Goal: Task Accomplishment & Management: Manage account settings

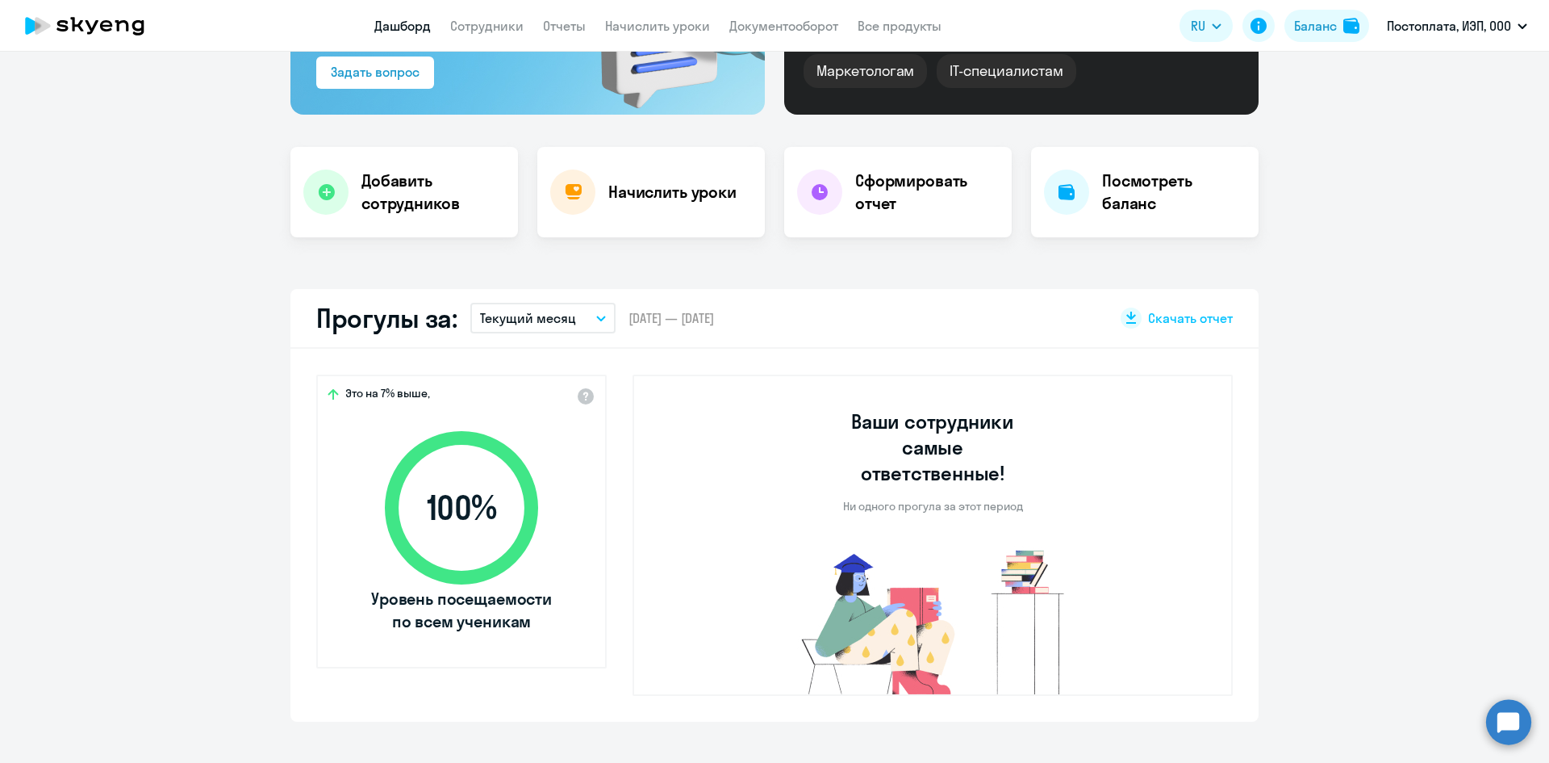
scroll to position [242, 0]
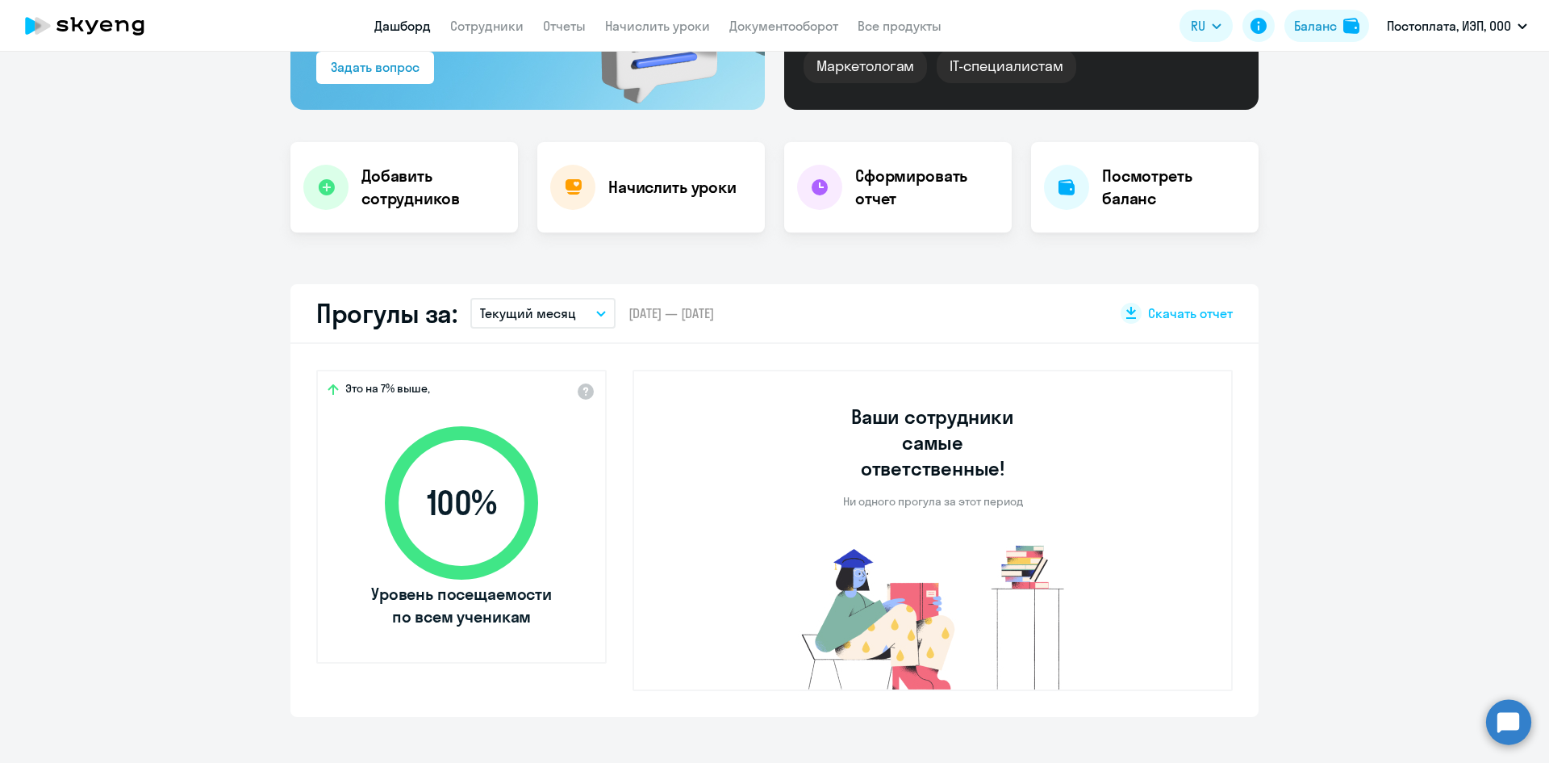
click at [600, 308] on button "Текущий месяц" at bounding box center [542, 313] width 145 height 31
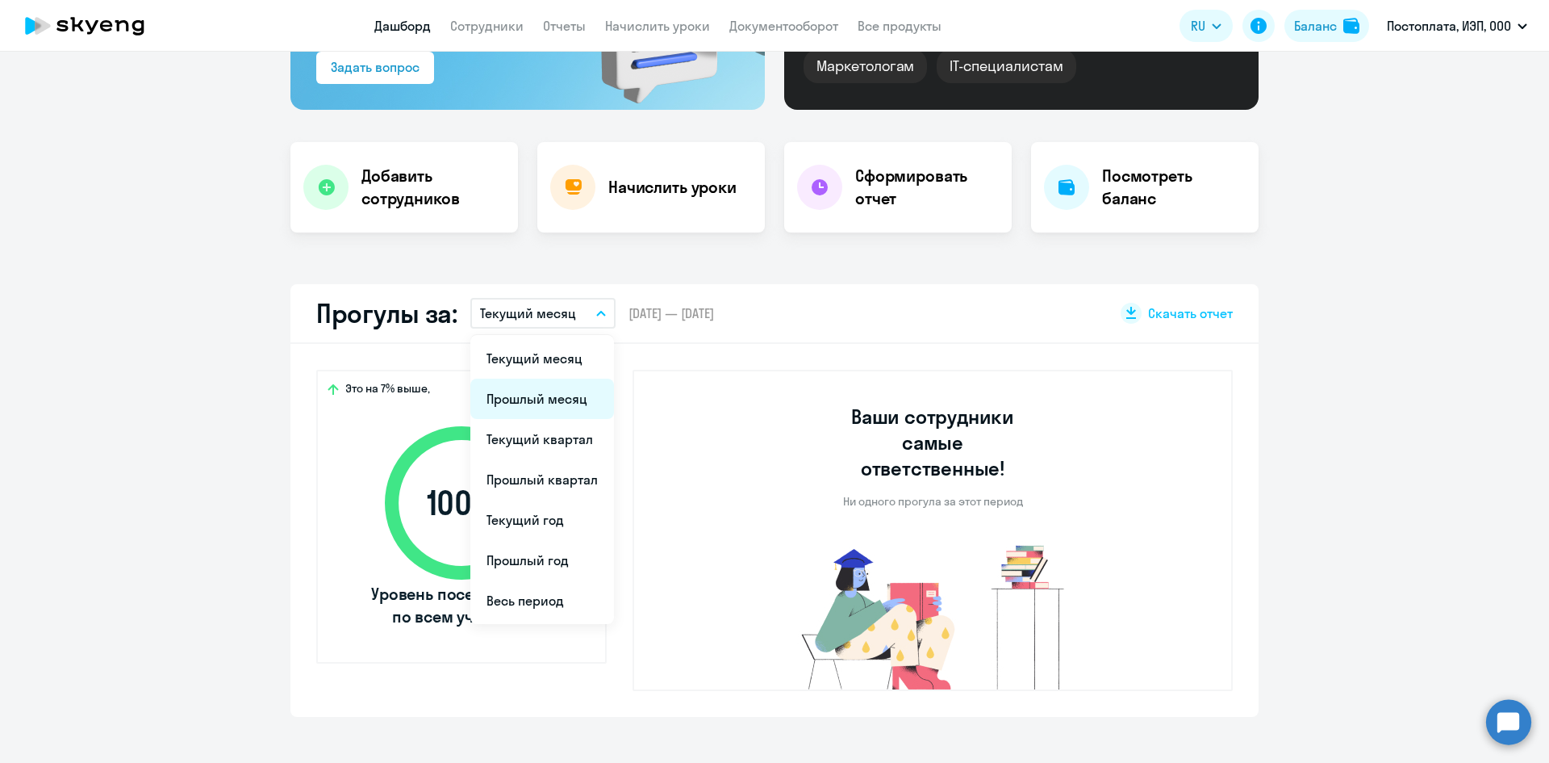
click at [566, 390] on li "Прошлый месяц" at bounding box center [542, 398] width 144 height 40
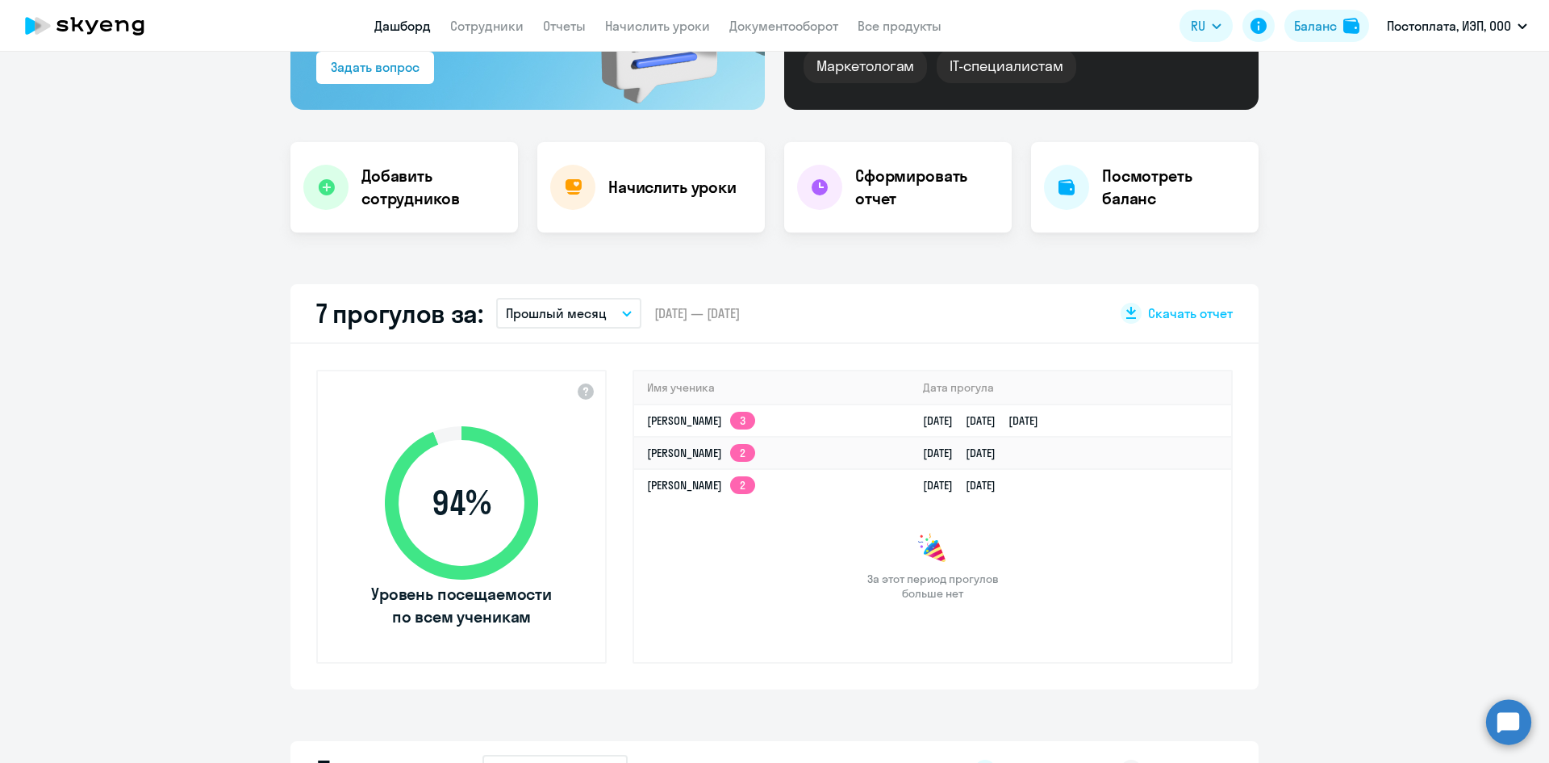
select select "30"
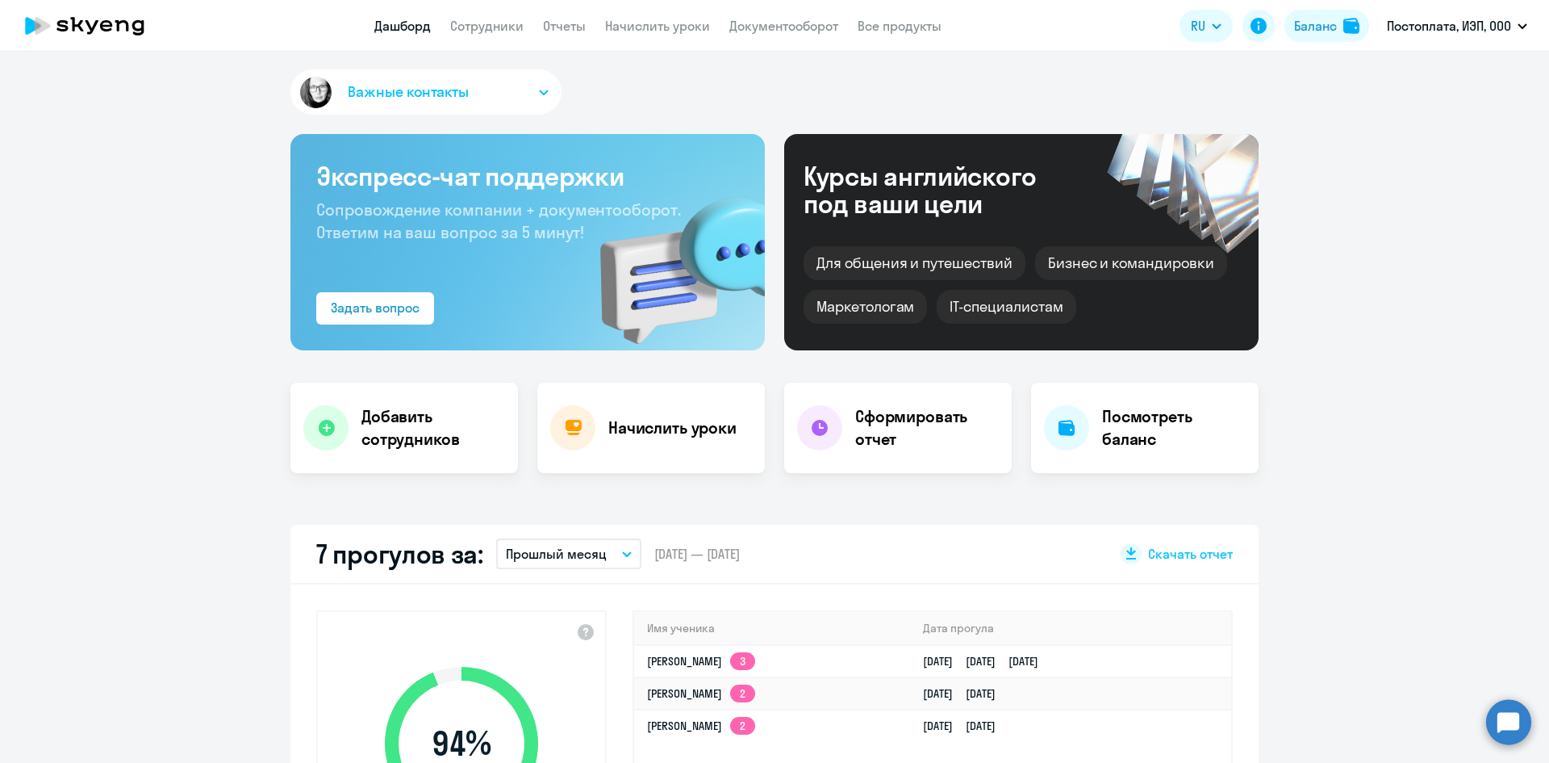
scroll to position [0, 0]
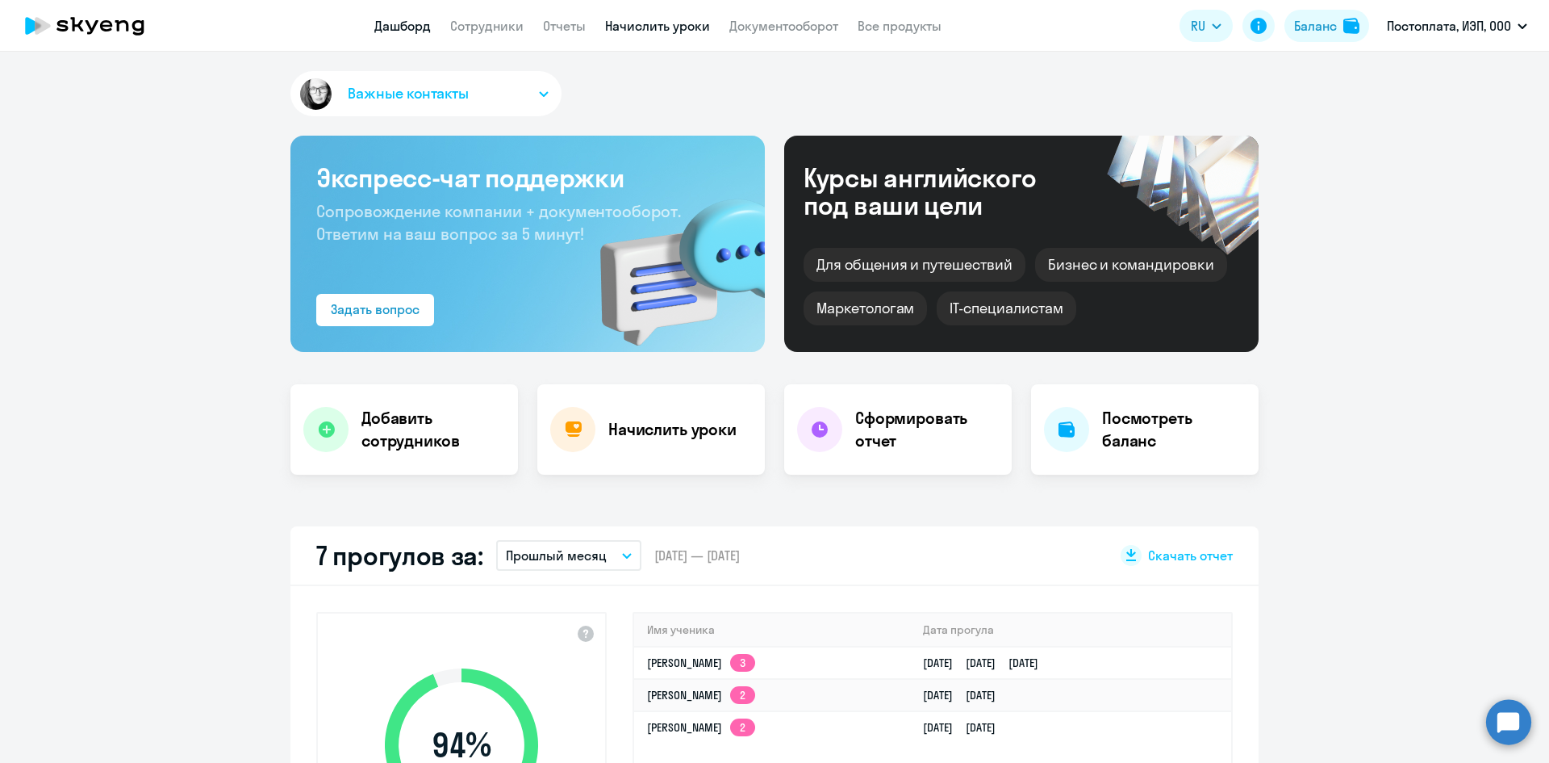
click at [650, 28] on link "Начислить уроки" at bounding box center [657, 26] width 105 height 16
click at [631, 32] on link "Начислить уроки" at bounding box center [657, 26] width 105 height 16
click at [500, 27] on link "Сотрудники" at bounding box center [486, 26] width 73 height 16
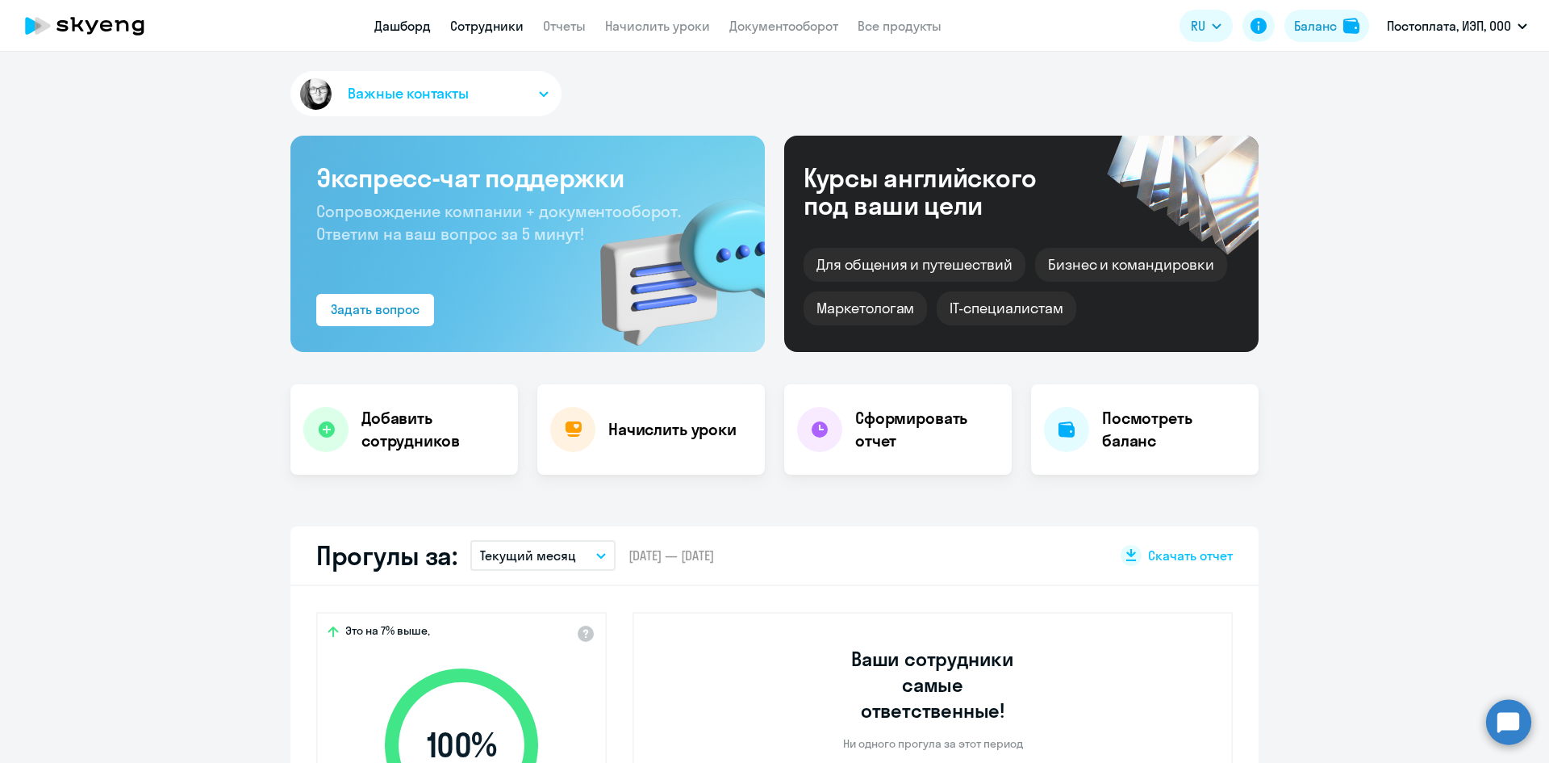
click at [490, 23] on link "Сотрудники" at bounding box center [486, 26] width 73 height 16
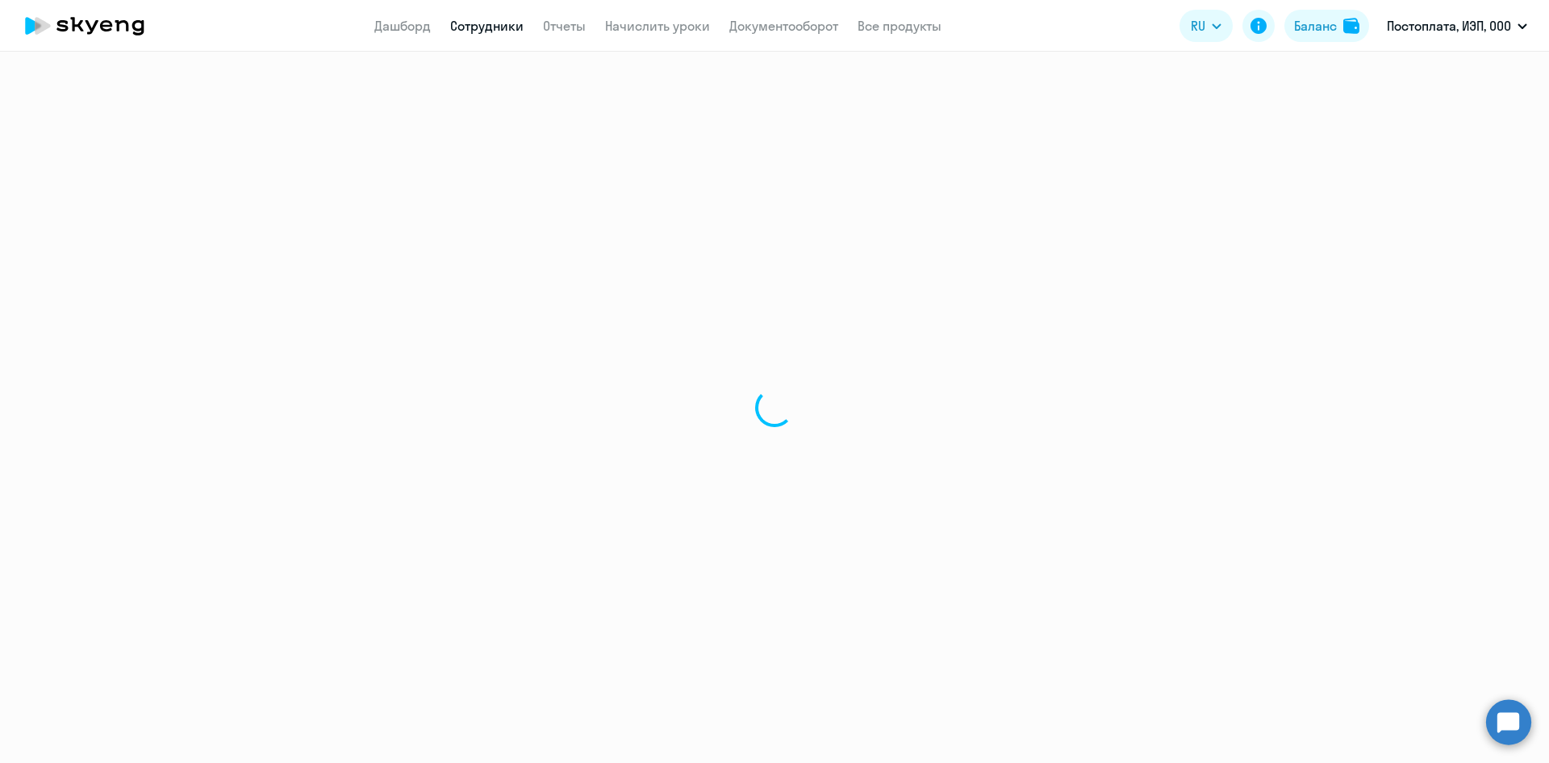
select select "30"
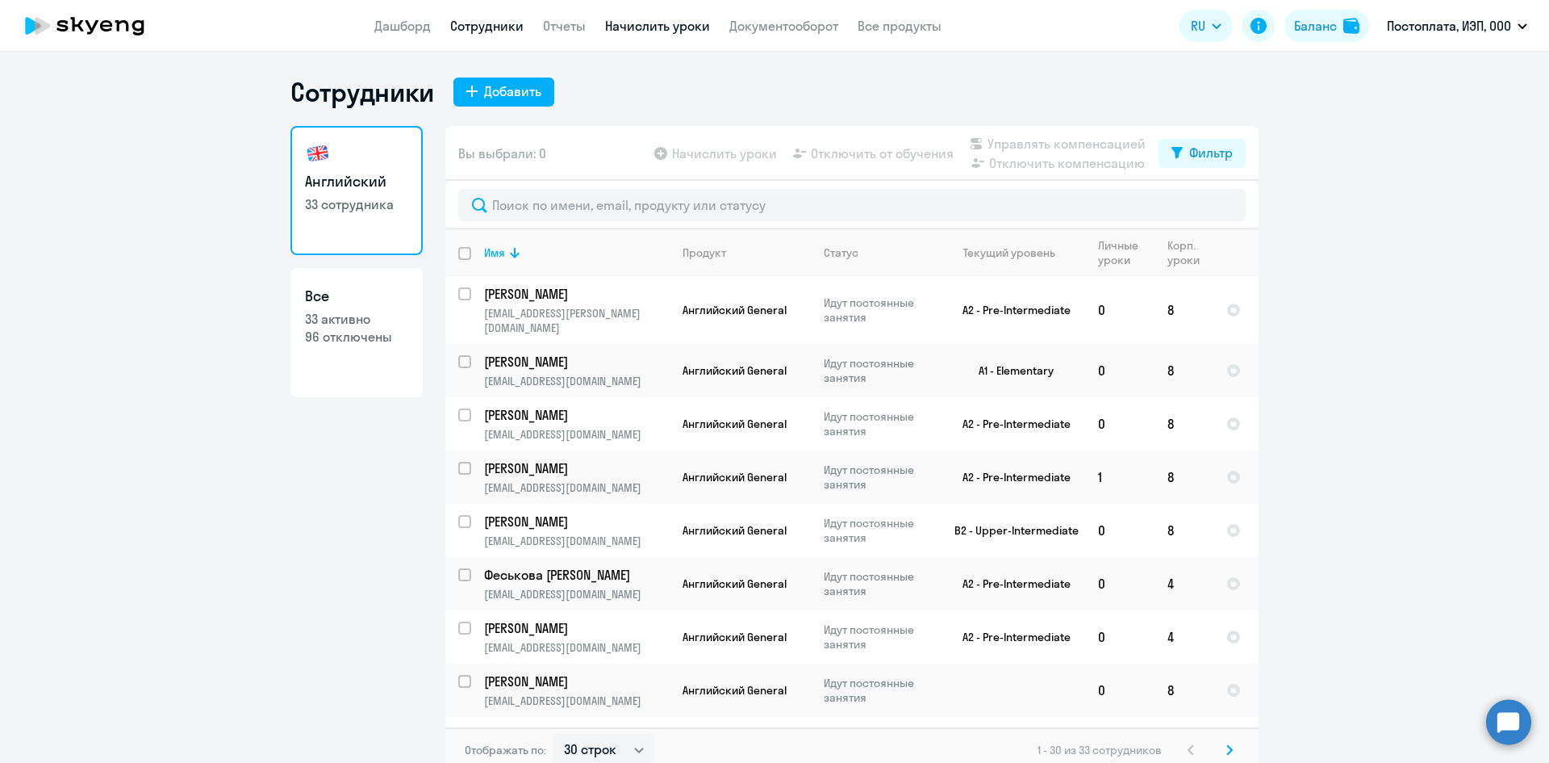
click at [643, 27] on link "Начислить уроки" at bounding box center [657, 26] width 105 height 16
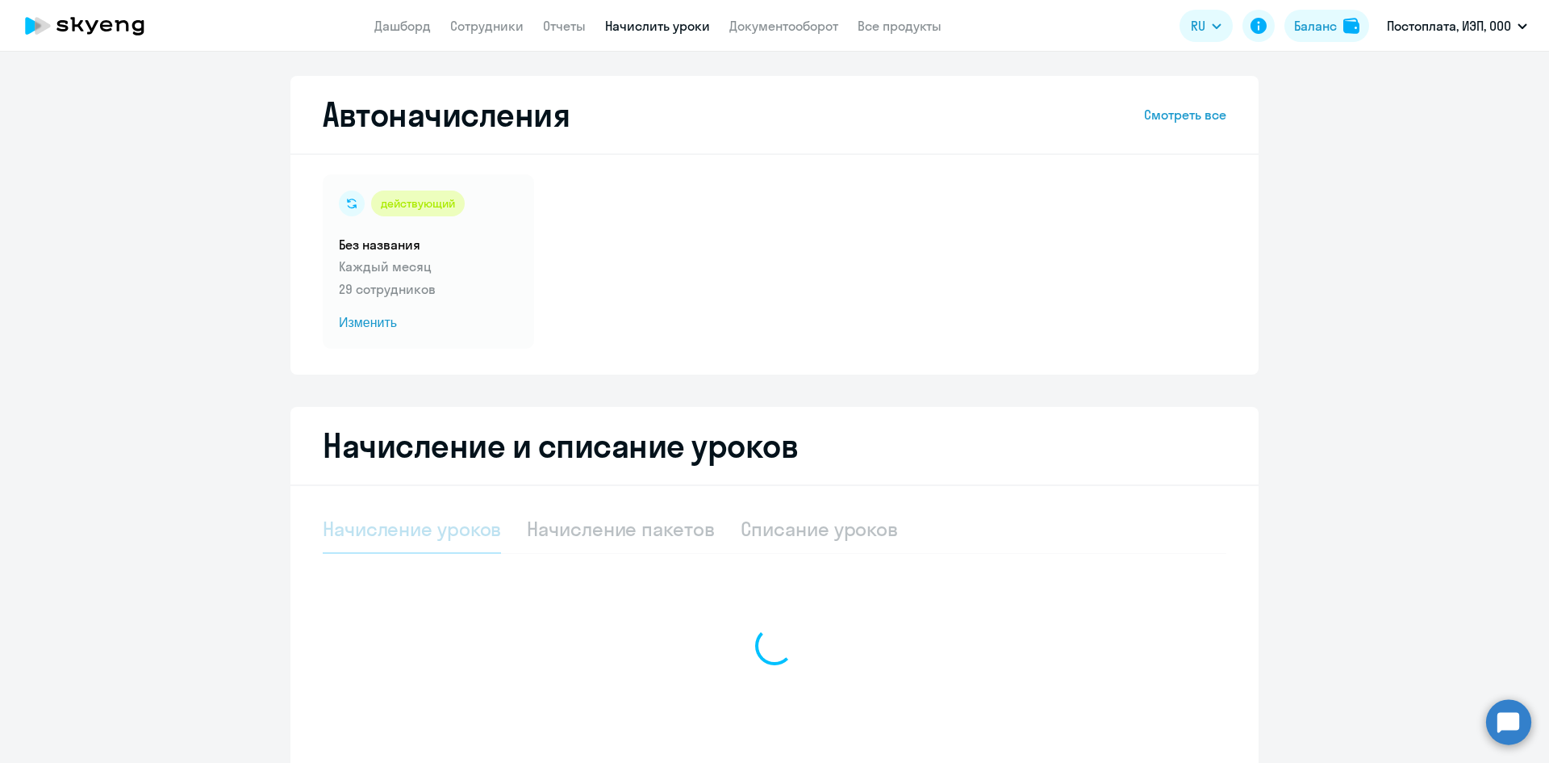
select select "10"
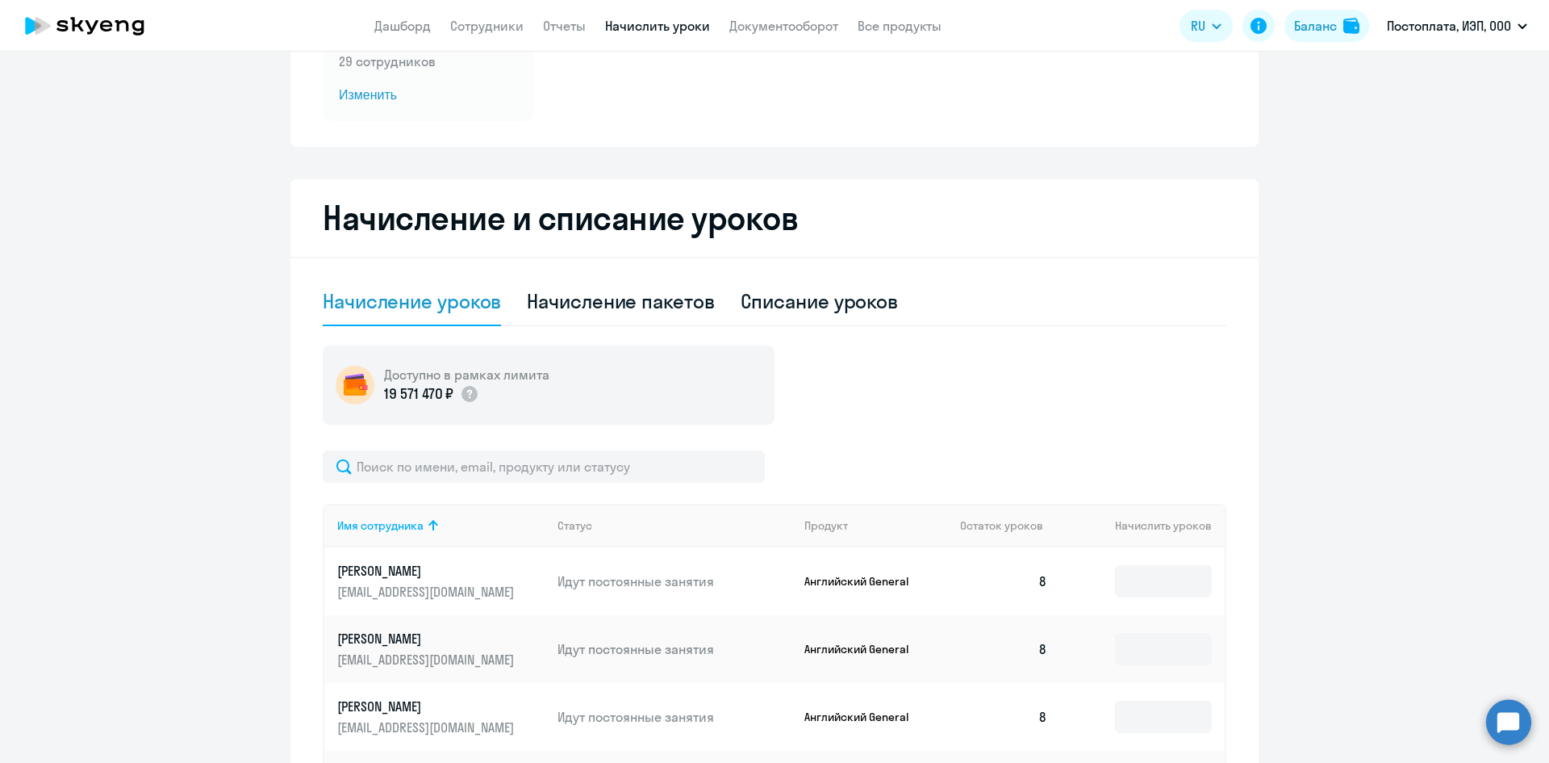
scroll to position [242, 0]
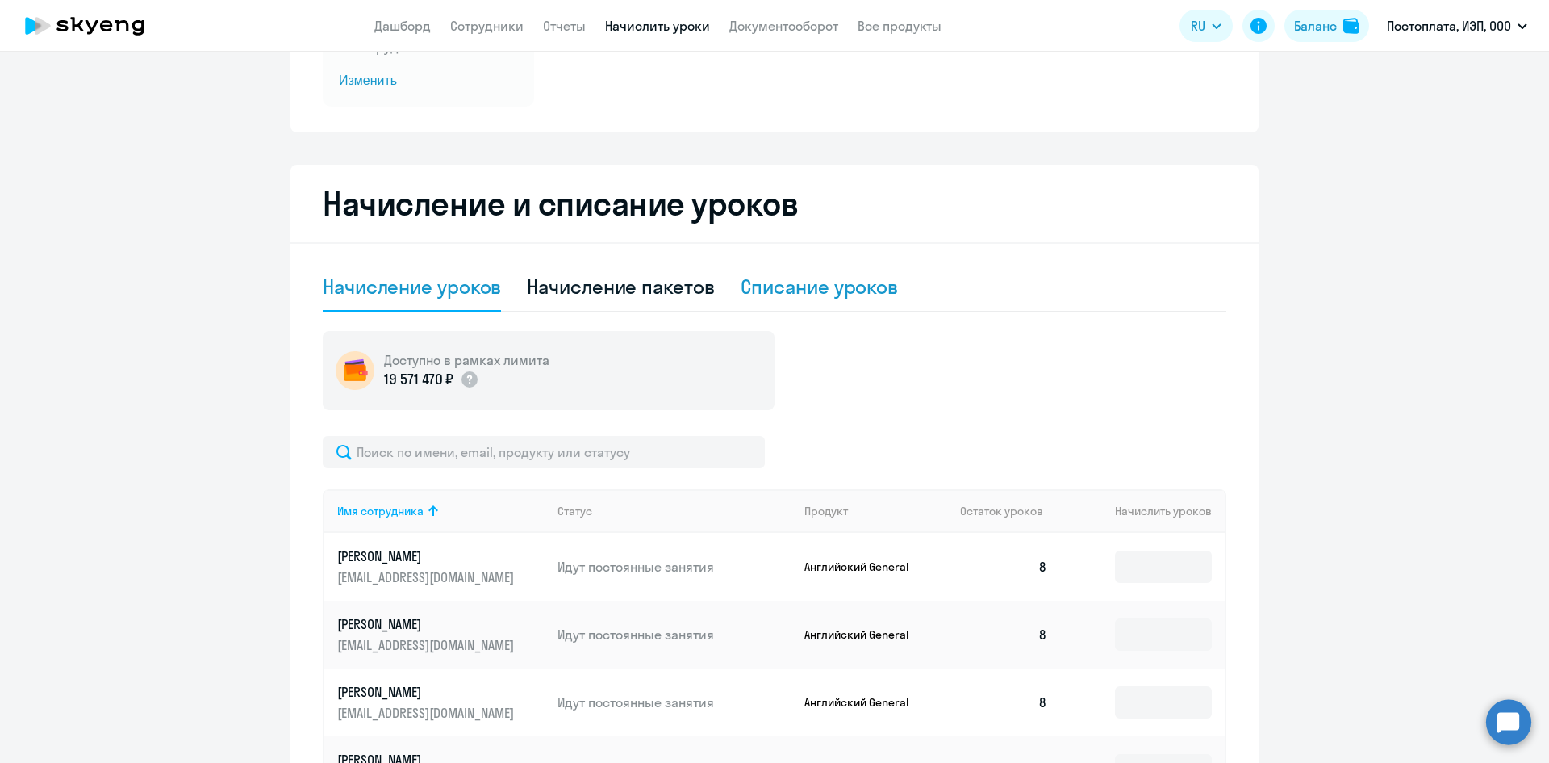
click at [790, 294] on div "Списание уроков" at bounding box center [820, 287] width 158 height 26
select select "10"
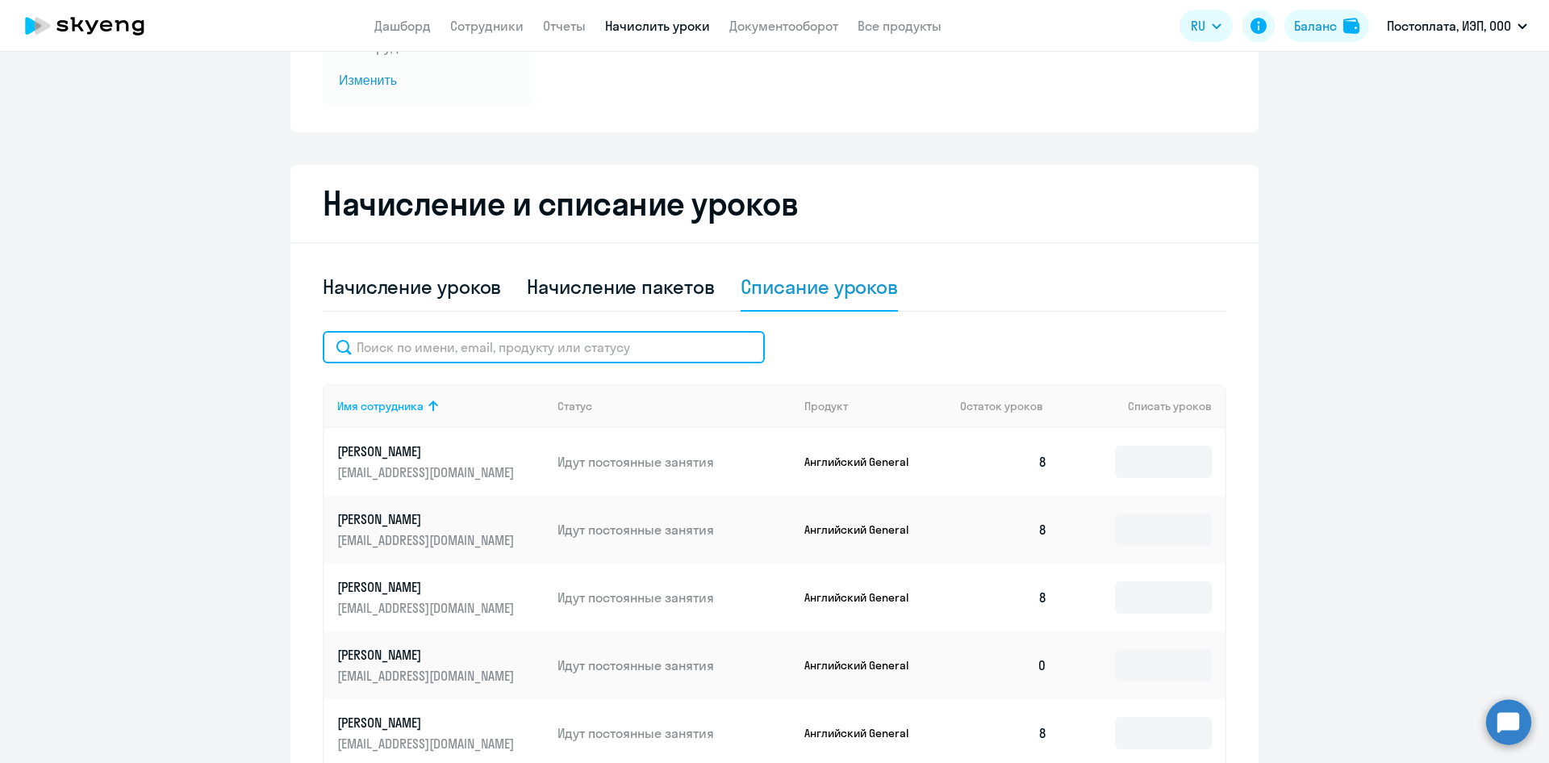
click at [401, 358] on input "text" at bounding box center [544, 347] width 442 height 32
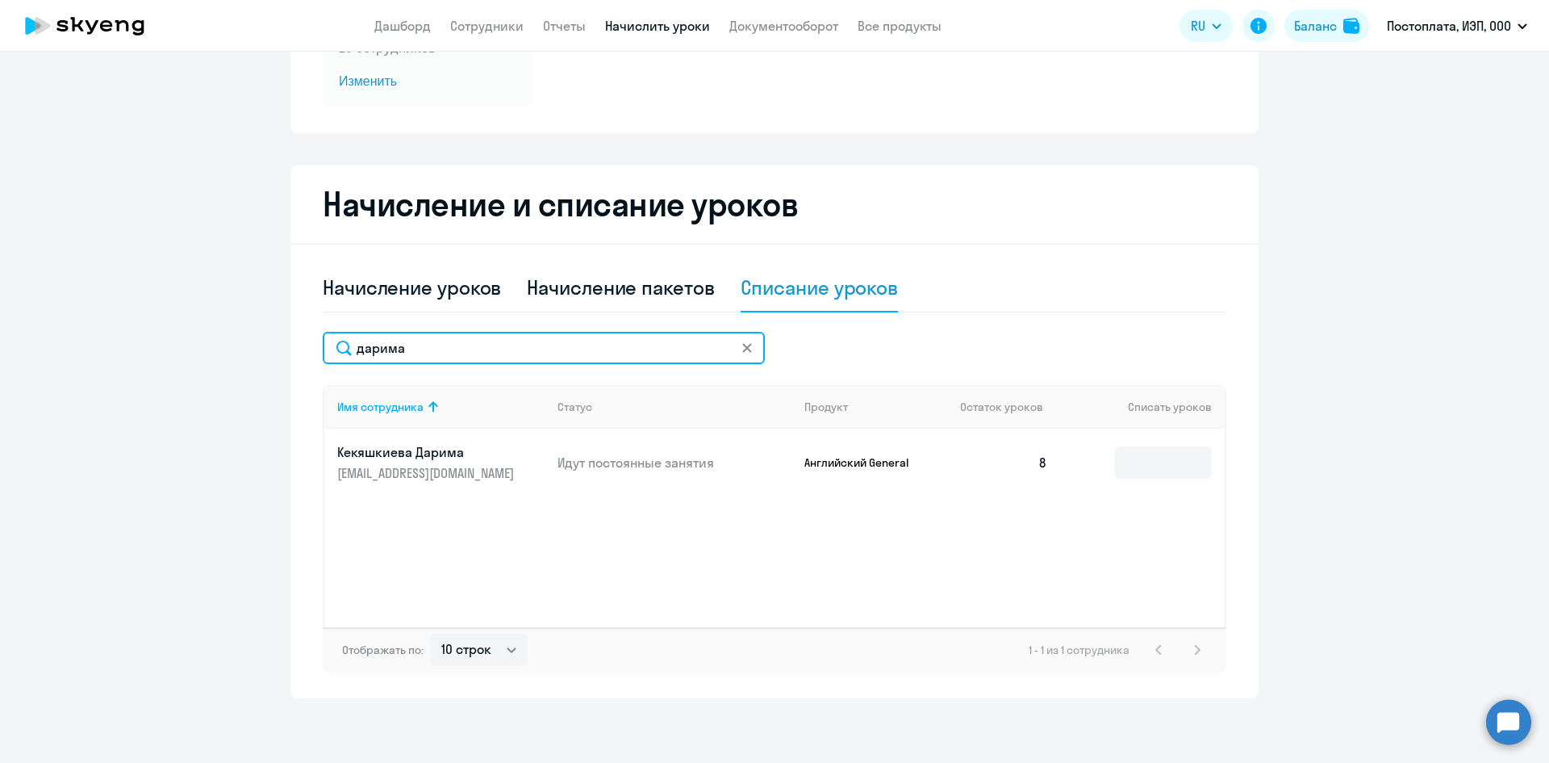
scroll to position [241, 0]
type input "дарима"
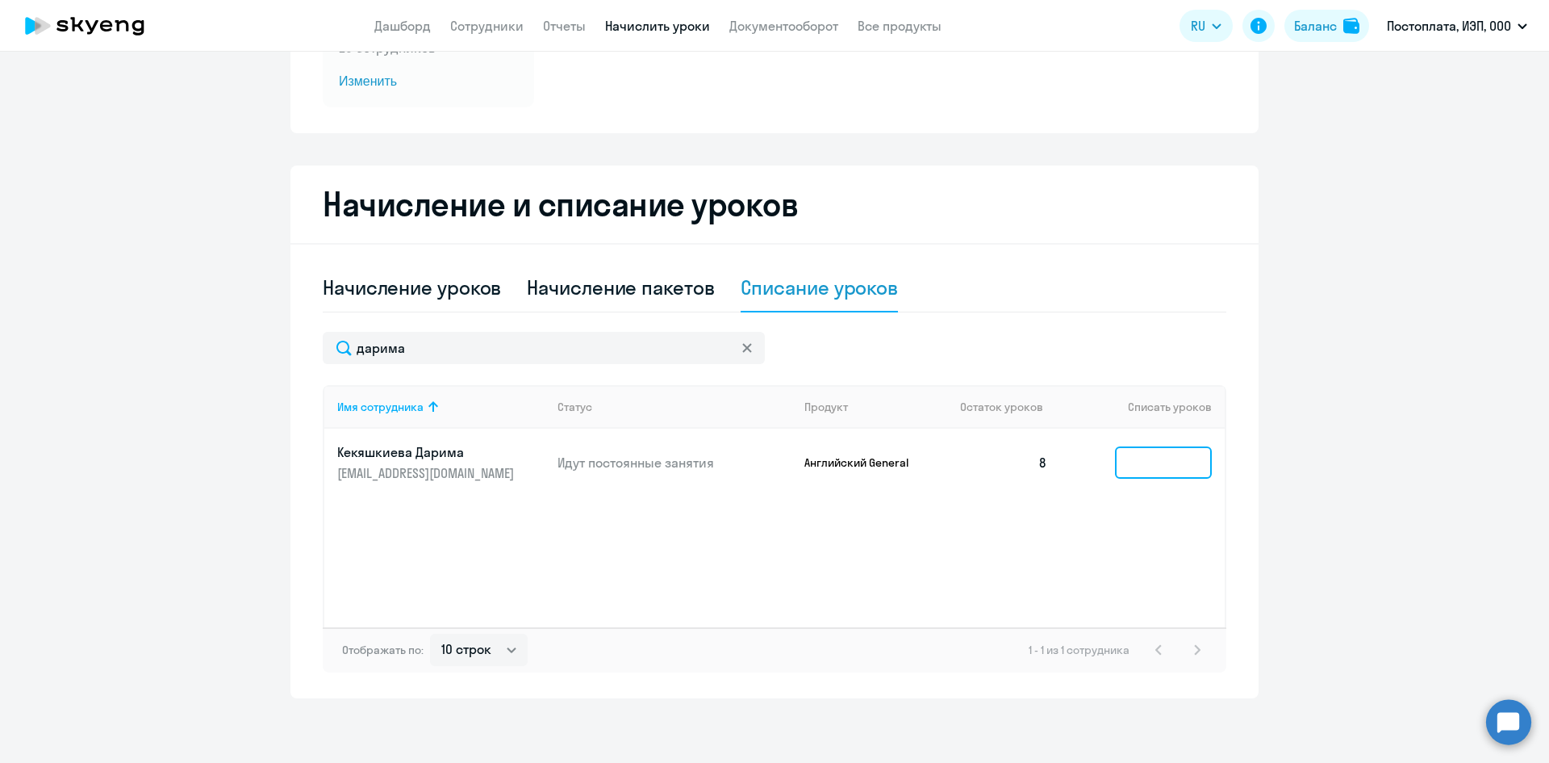
click at [1154, 460] on input at bounding box center [1163, 462] width 97 height 32
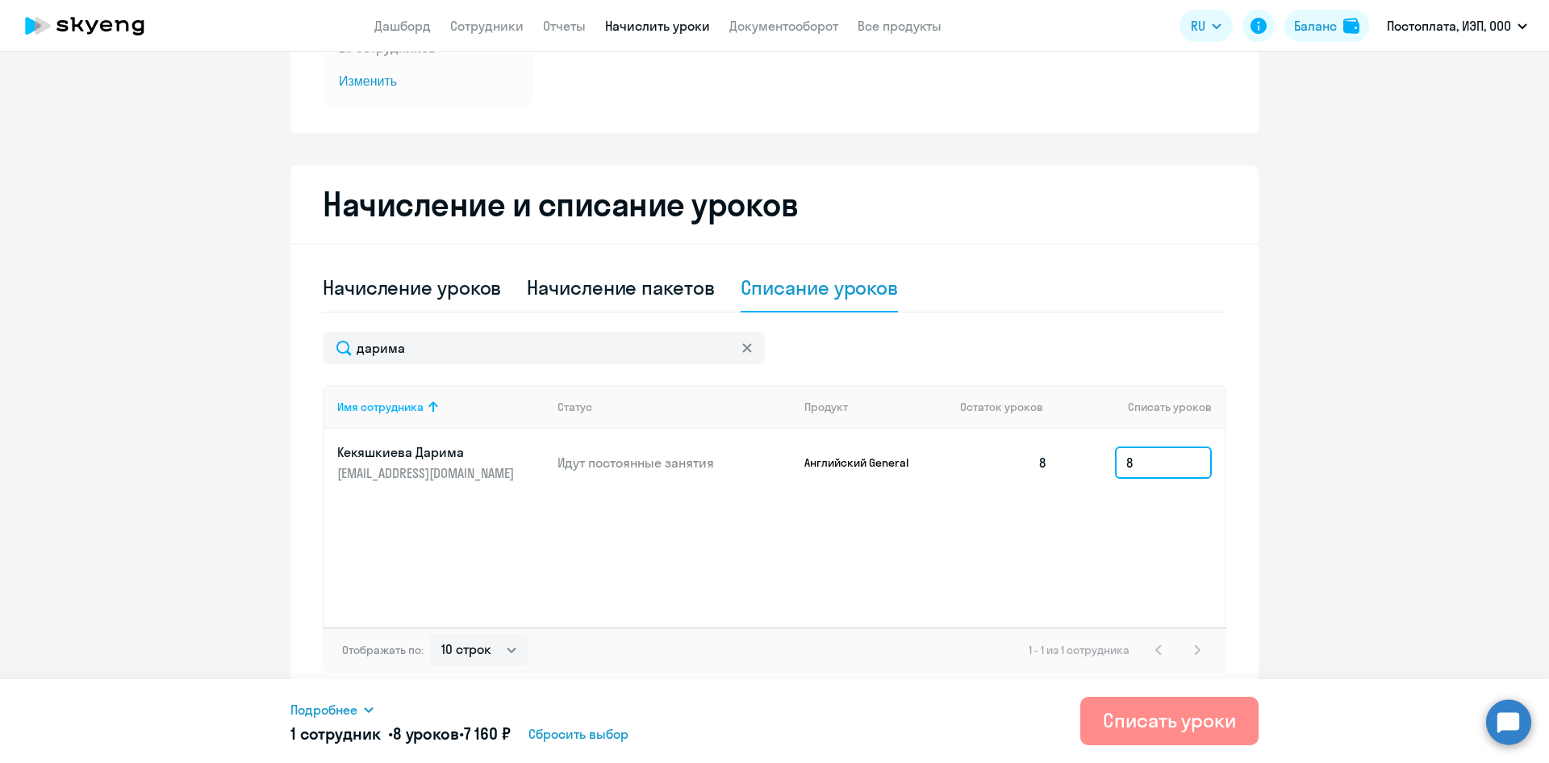
type input "8"
click at [1170, 714] on div "Списать уроки" at bounding box center [1169, 720] width 133 height 26
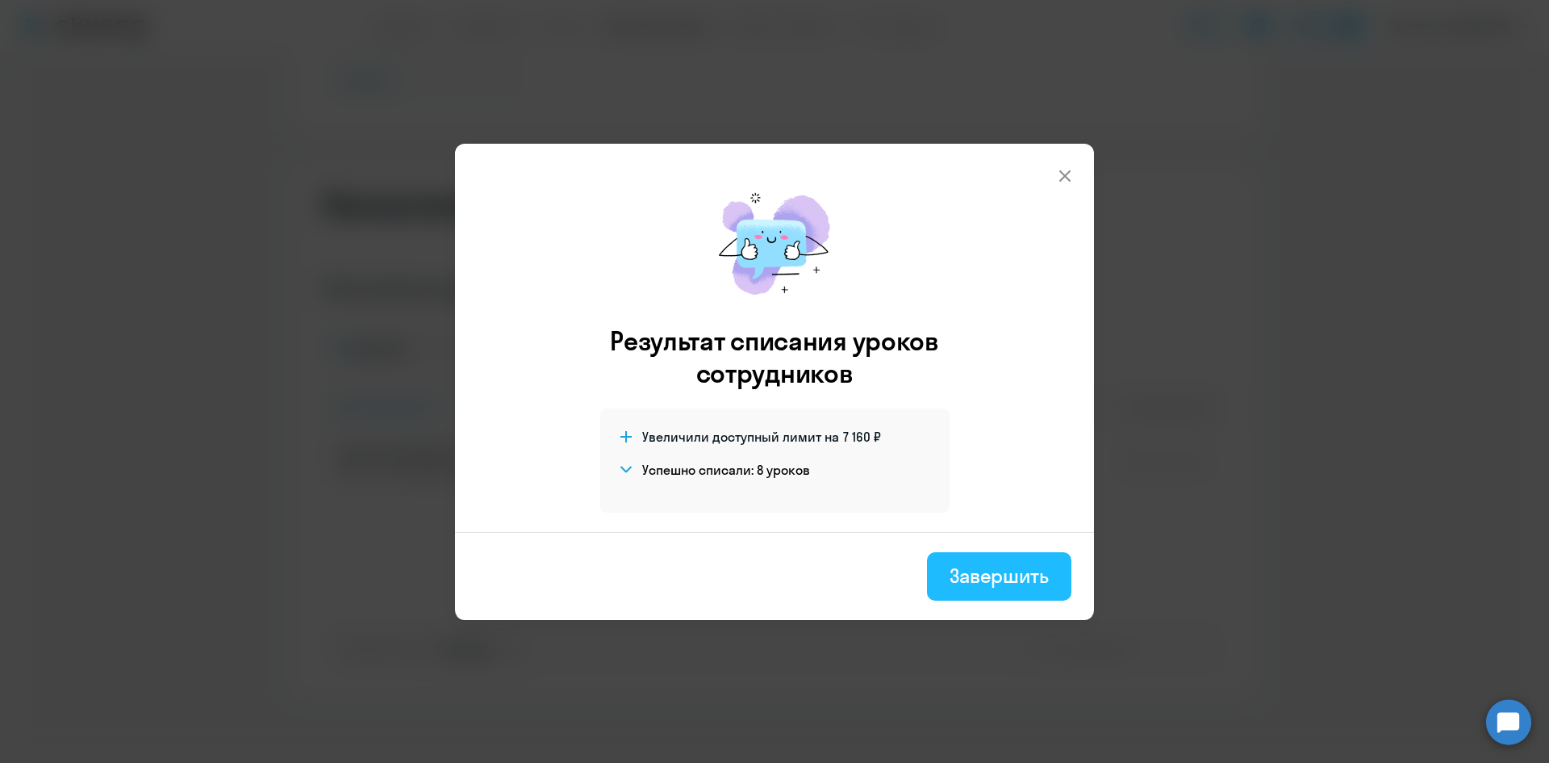
click at [985, 577] on div "Завершить" at bounding box center [999, 575] width 99 height 26
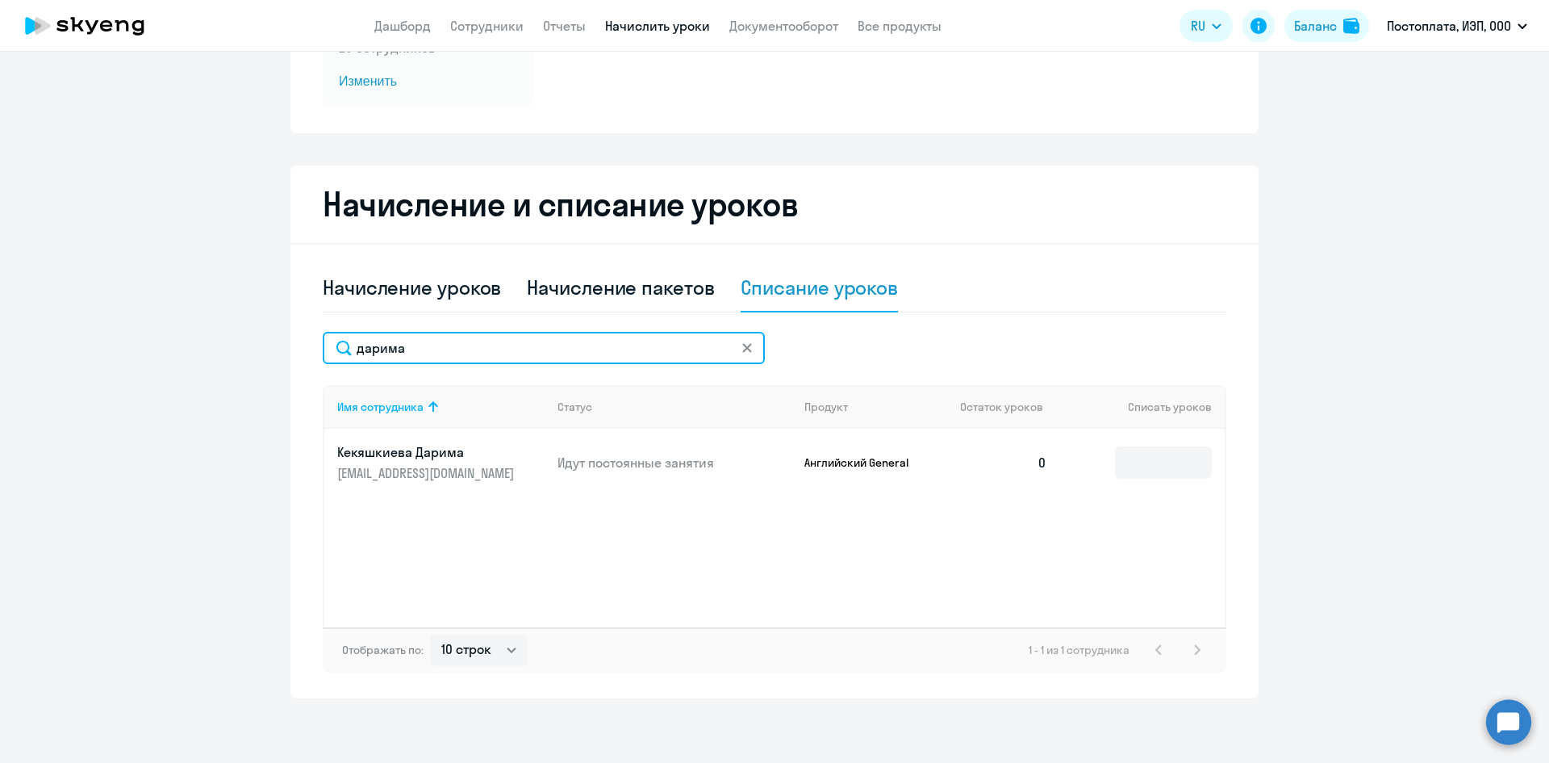
click at [420, 355] on input "дарима" at bounding box center [544, 348] width 442 height 32
type input "д"
type input "арсл"
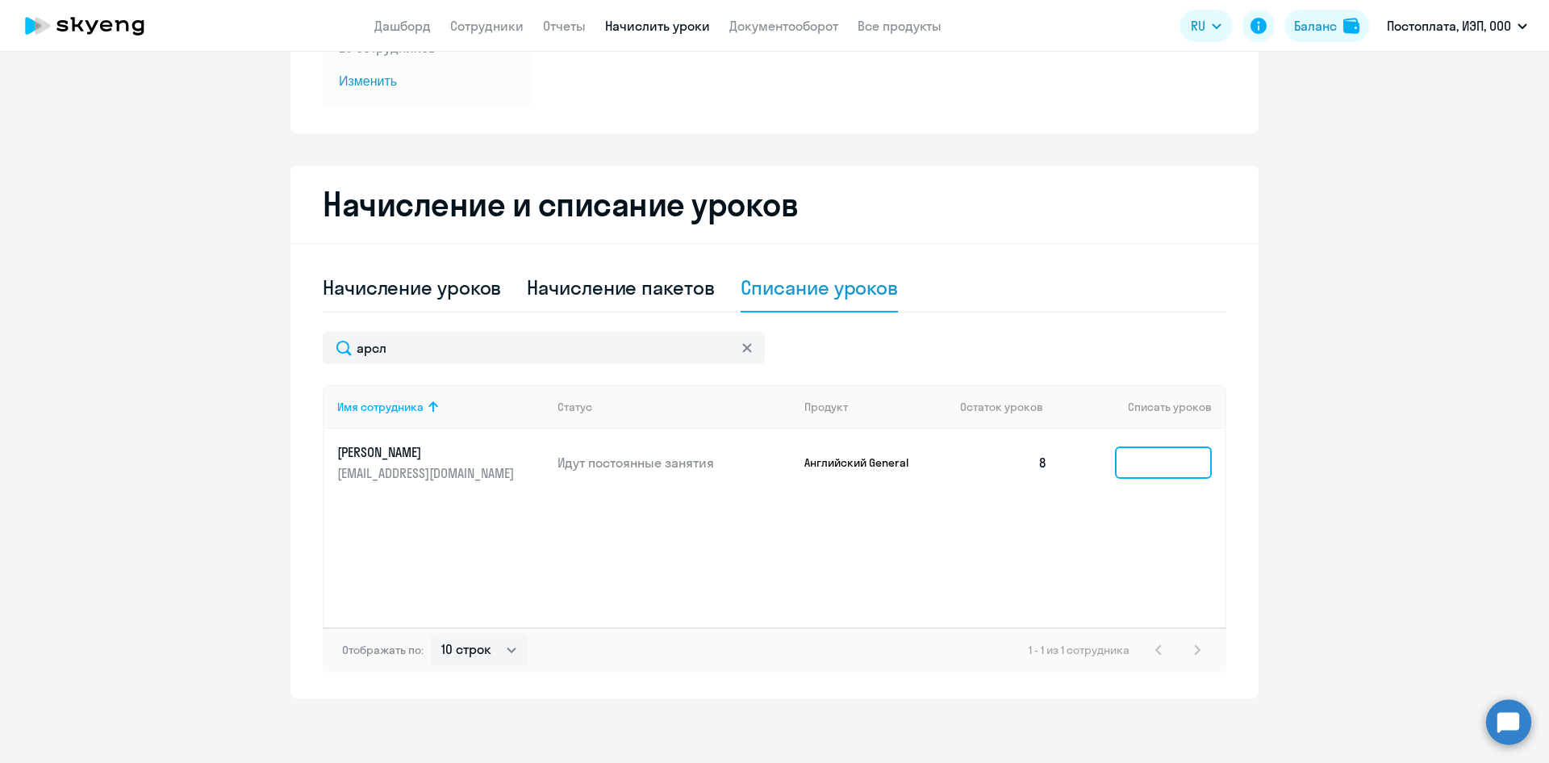
click at [1129, 466] on input at bounding box center [1163, 462] width 97 height 32
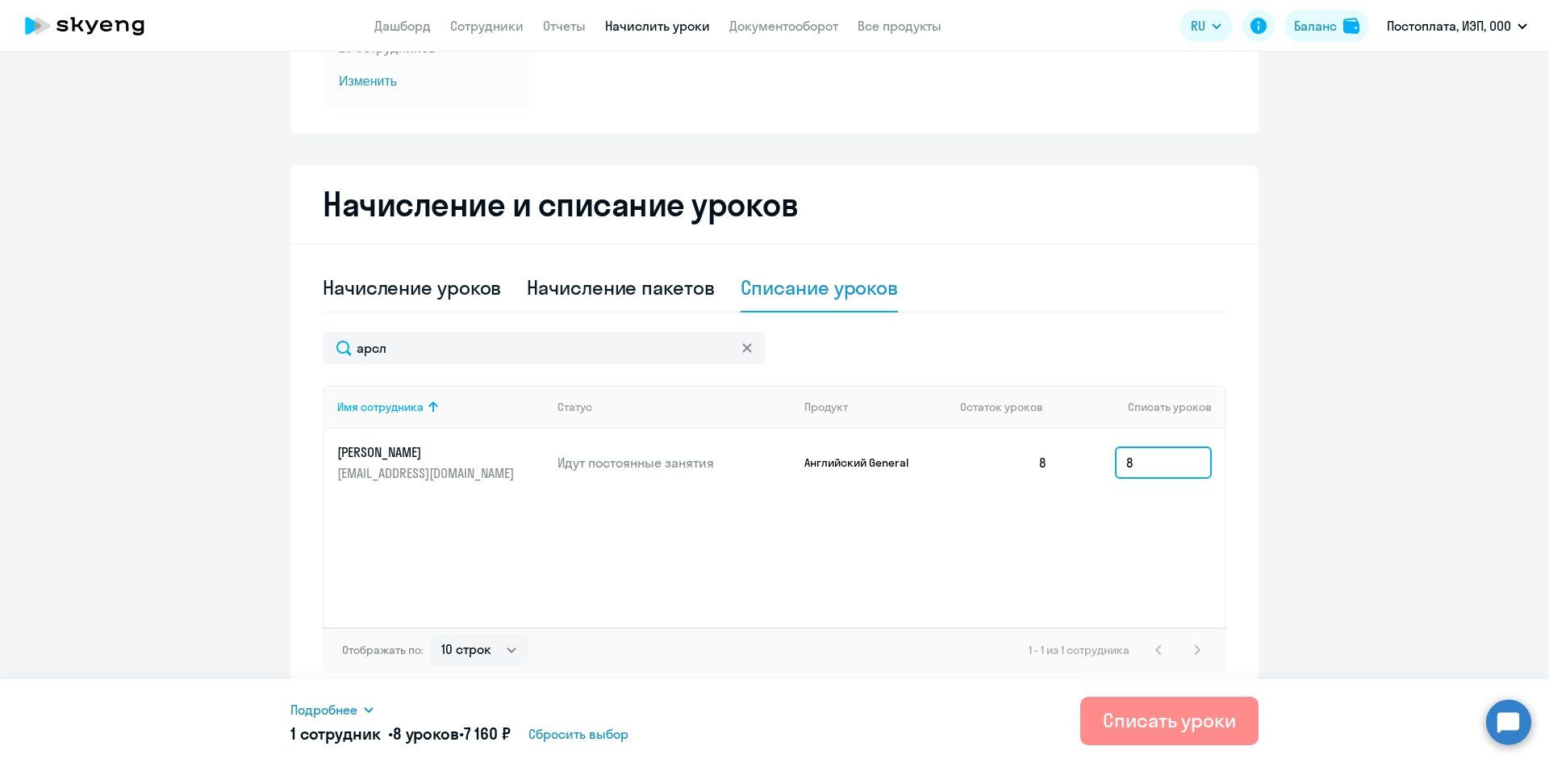
type input "8"
click at [1198, 723] on div "Списать уроки" at bounding box center [1169, 720] width 133 height 26
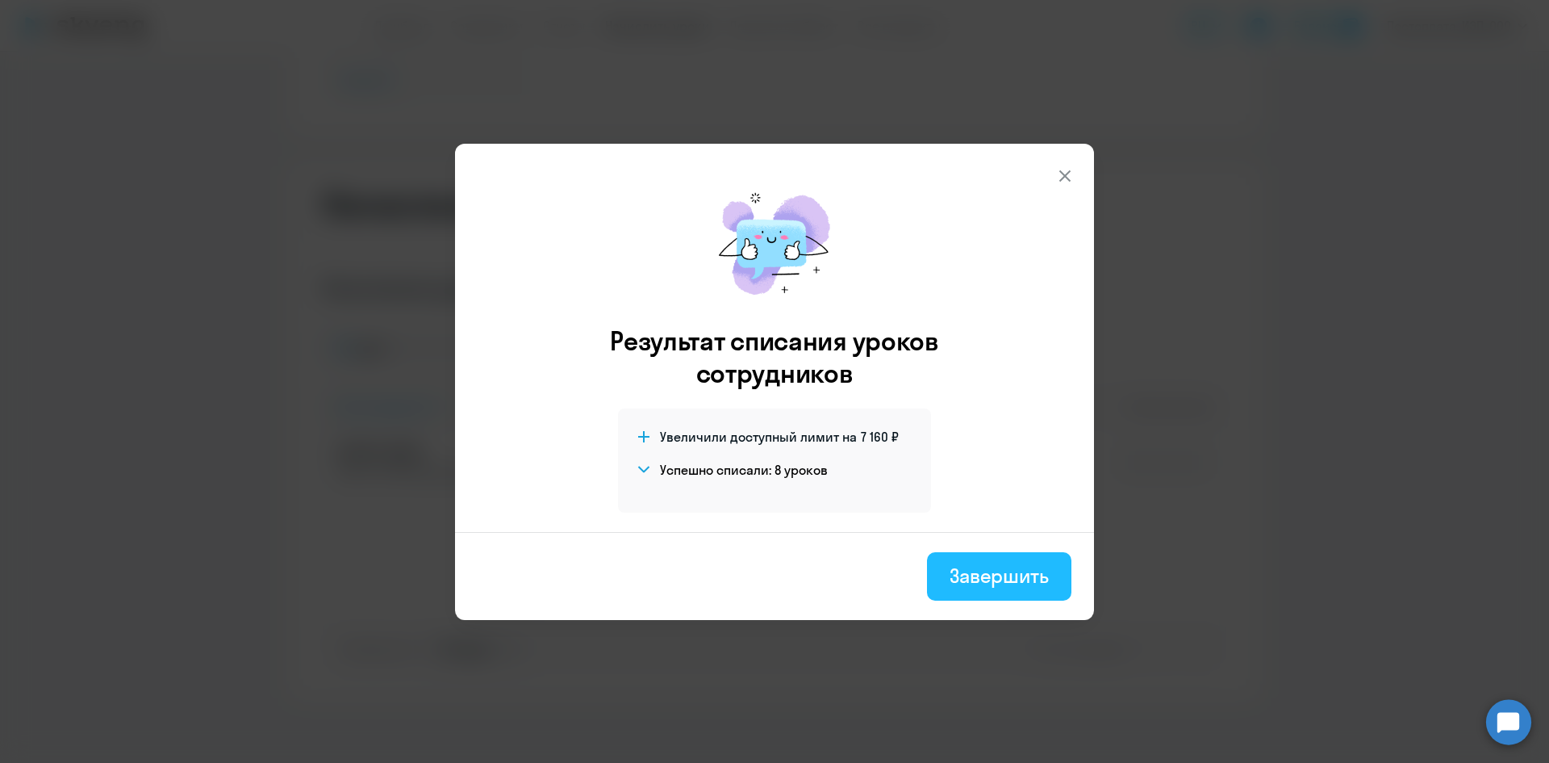
click at [967, 573] on div "Завершить" at bounding box center [999, 575] width 99 height 26
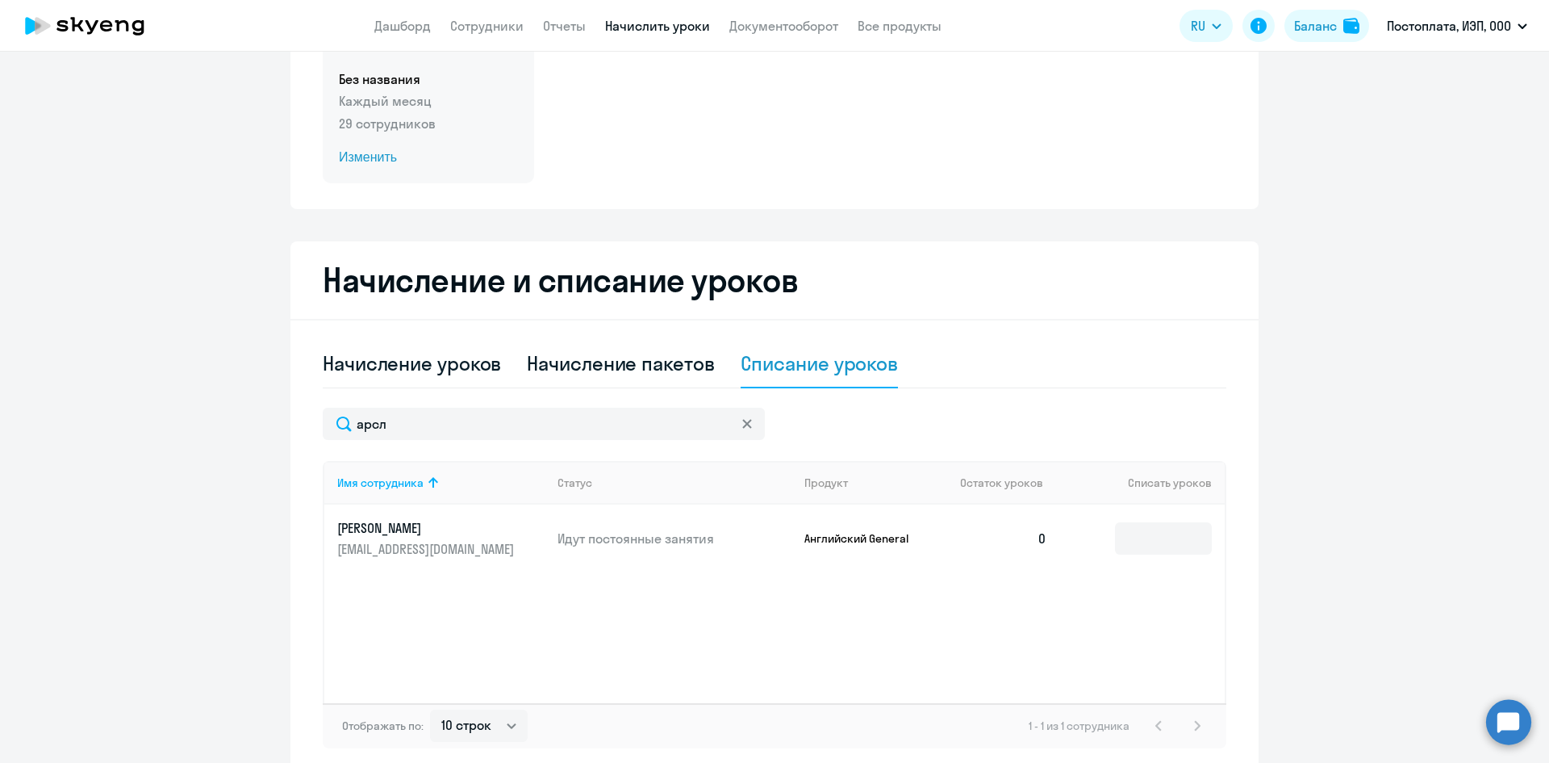
scroll to position [80, 0]
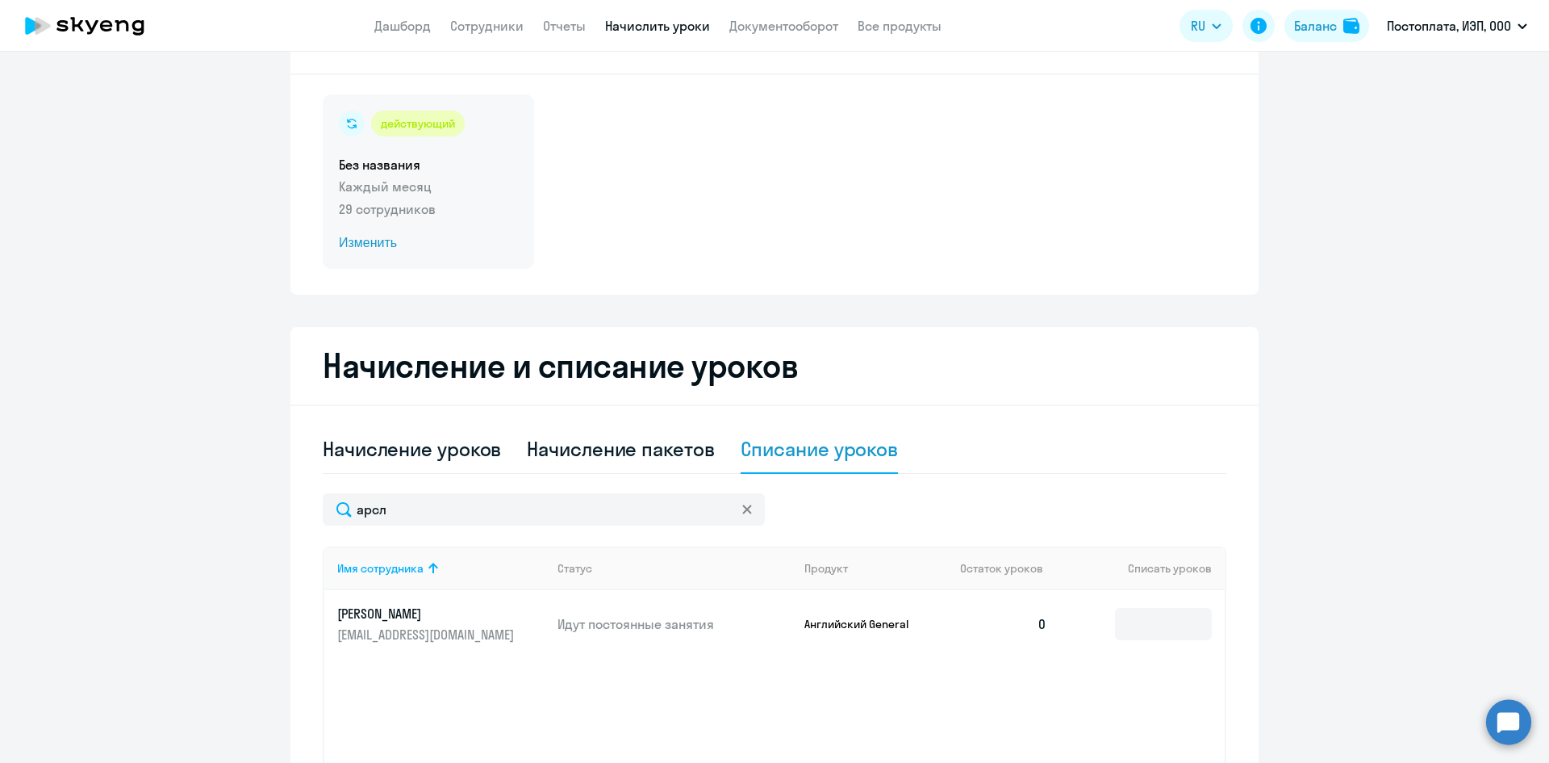
click at [367, 240] on span "Изменить" at bounding box center [428, 242] width 179 height 19
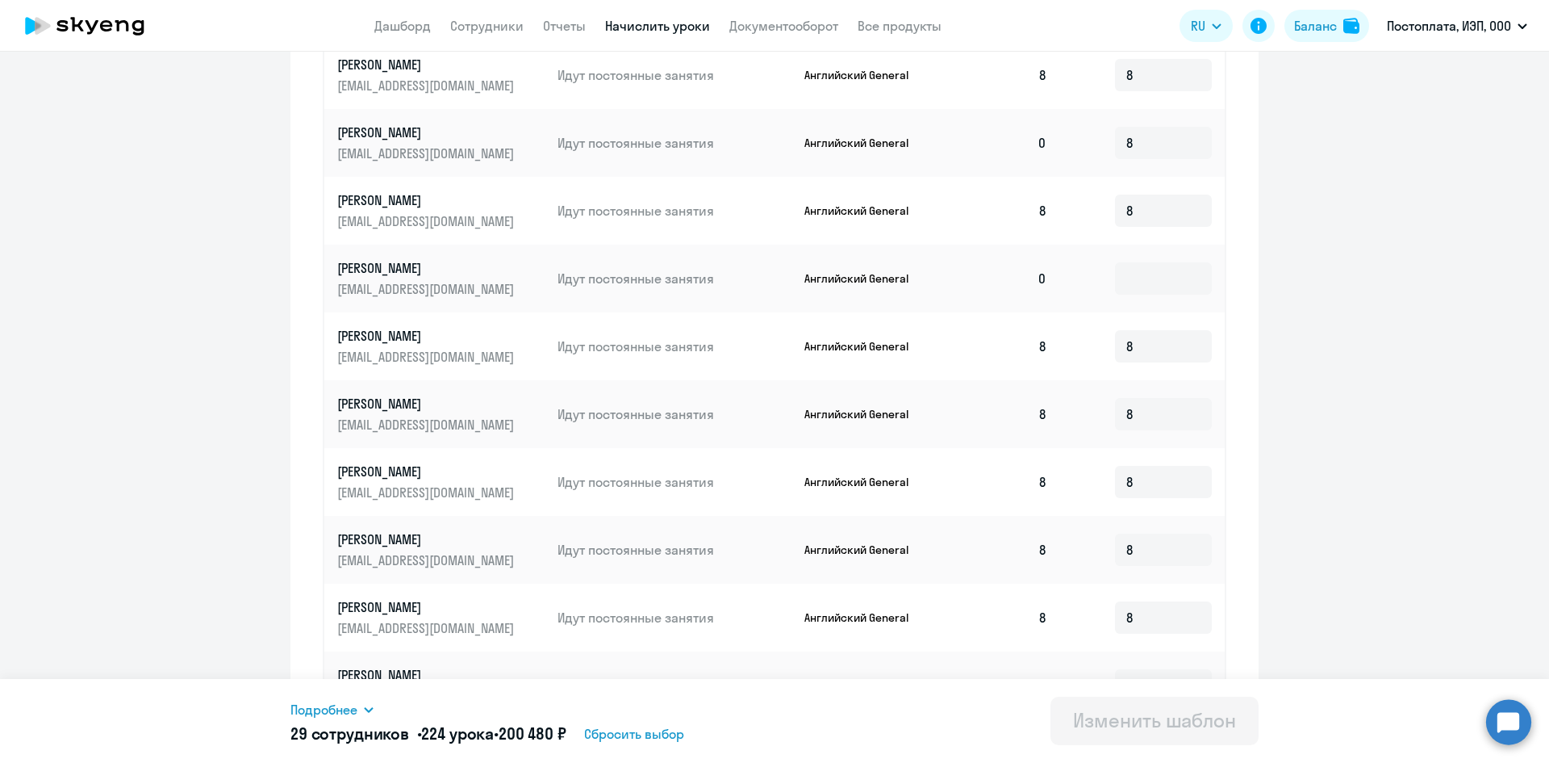
scroll to position [737, 0]
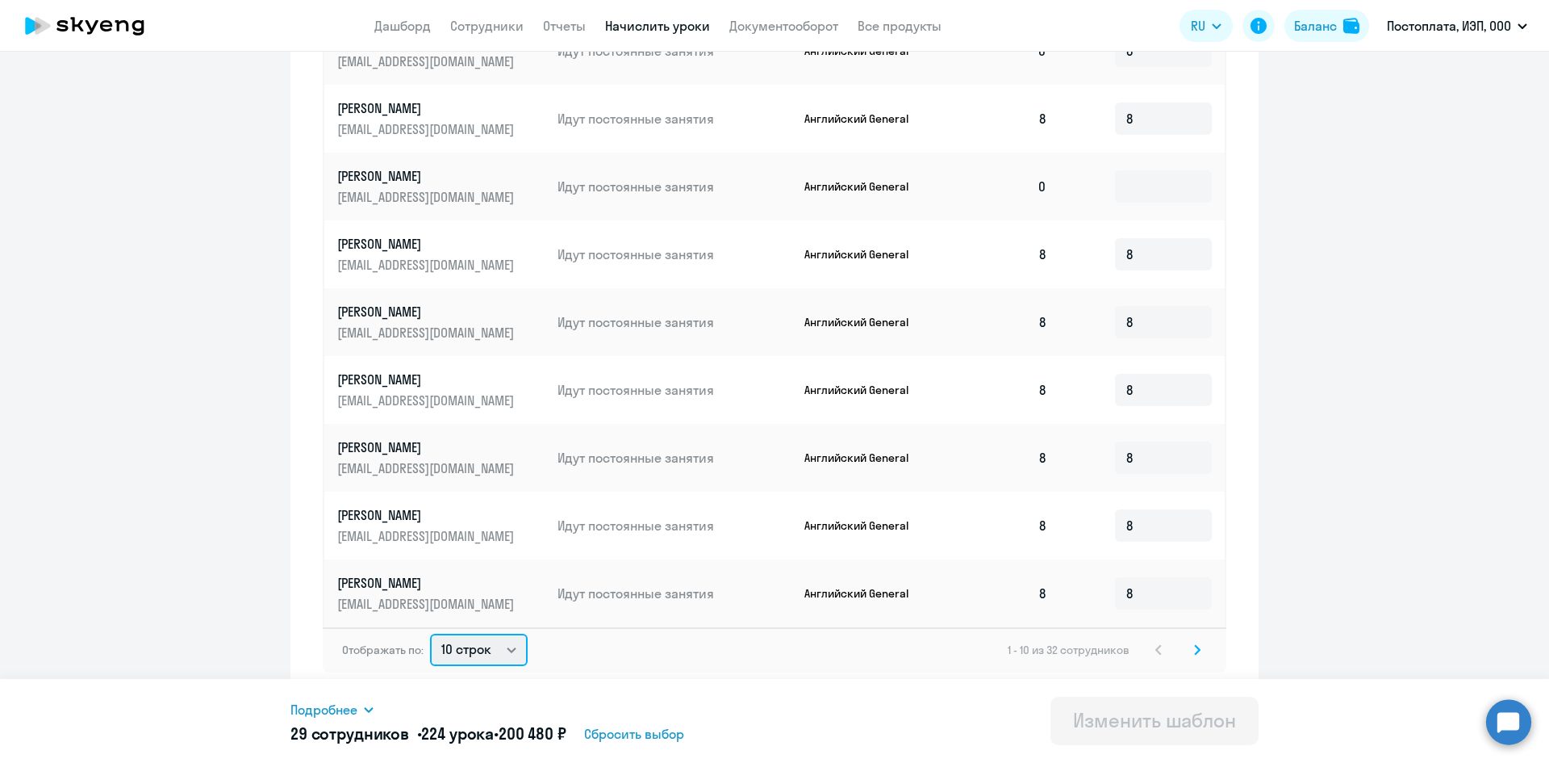
click at [508, 652] on select "10 строк 30 строк 50 строк" at bounding box center [479, 649] width 98 height 32
select select "50"
click at [430, 633] on select "10 строк 30 строк 50 строк" at bounding box center [479, 649] width 98 height 32
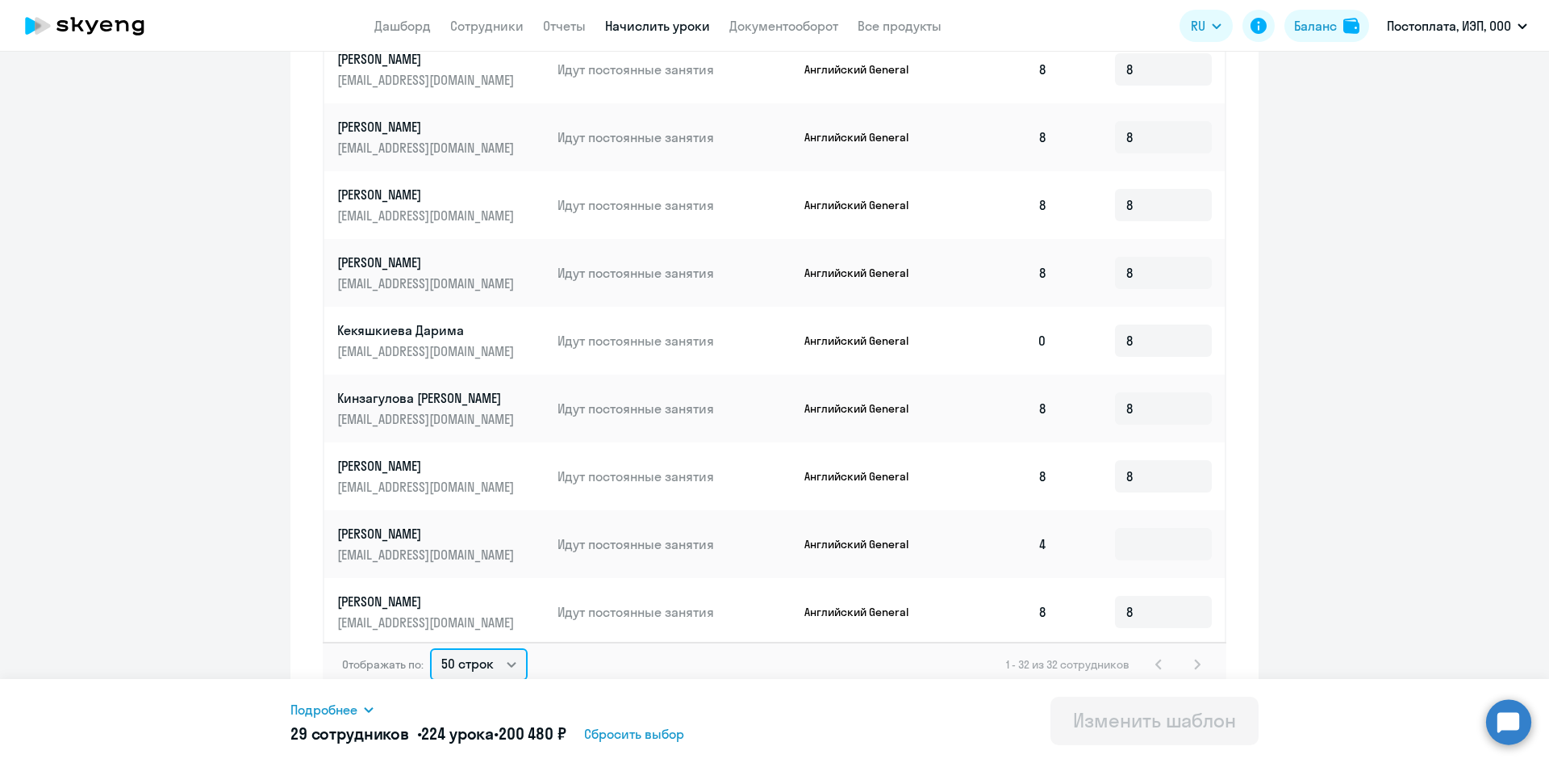
scroll to position [428, 0]
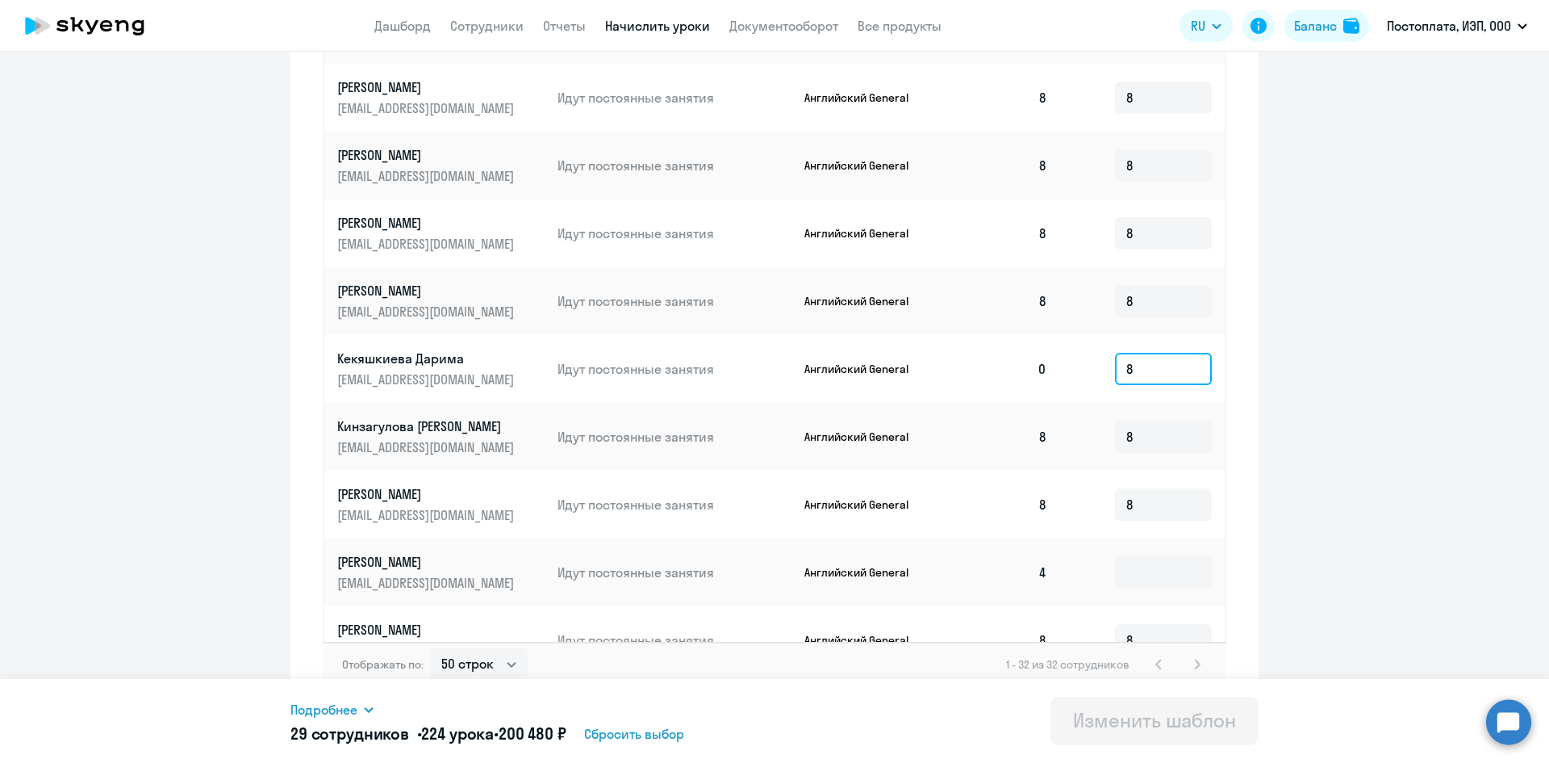
click at [1126, 368] on input "8" at bounding box center [1163, 369] width 97 height 32
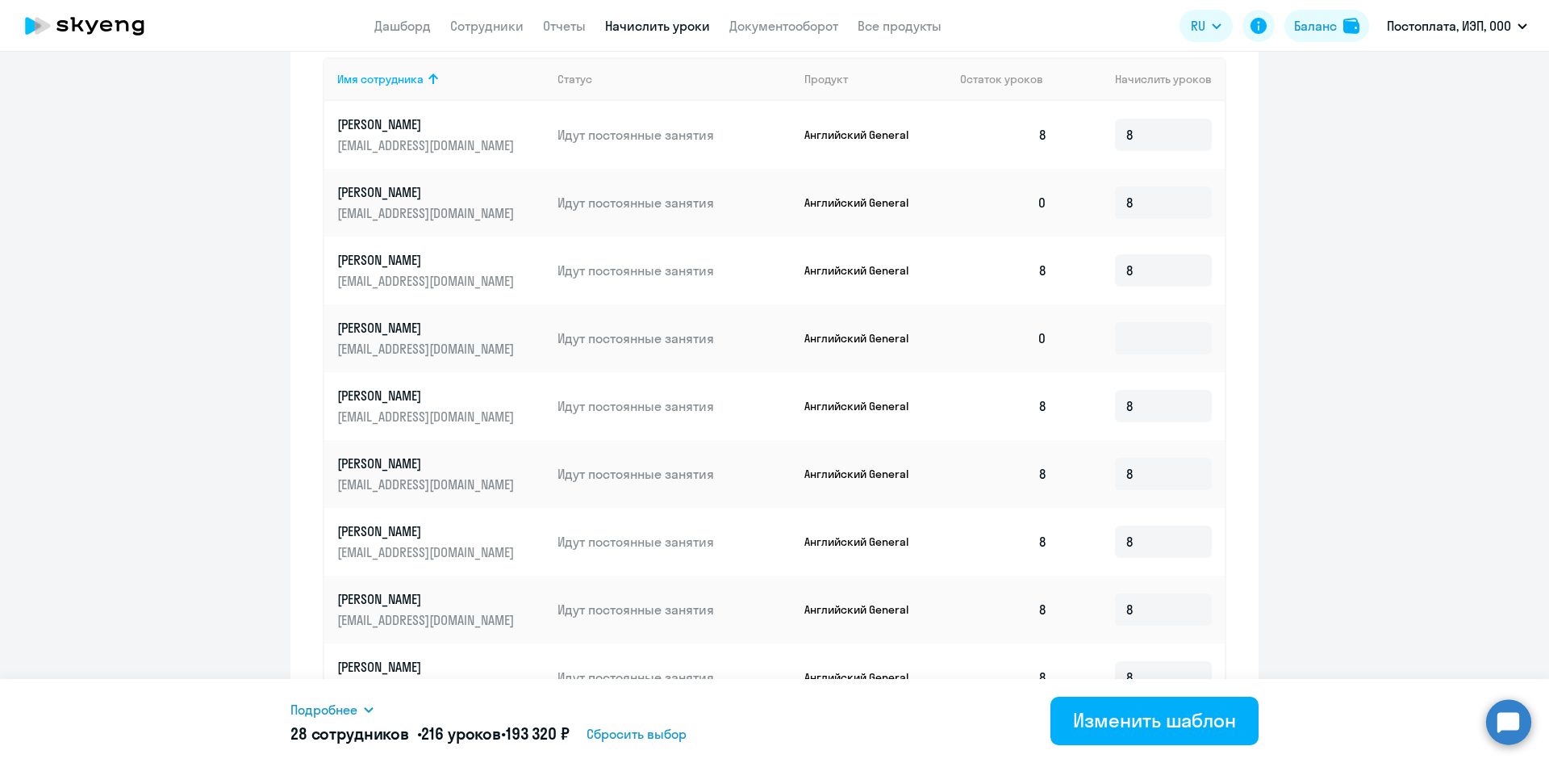
scroll to position [575, 0]
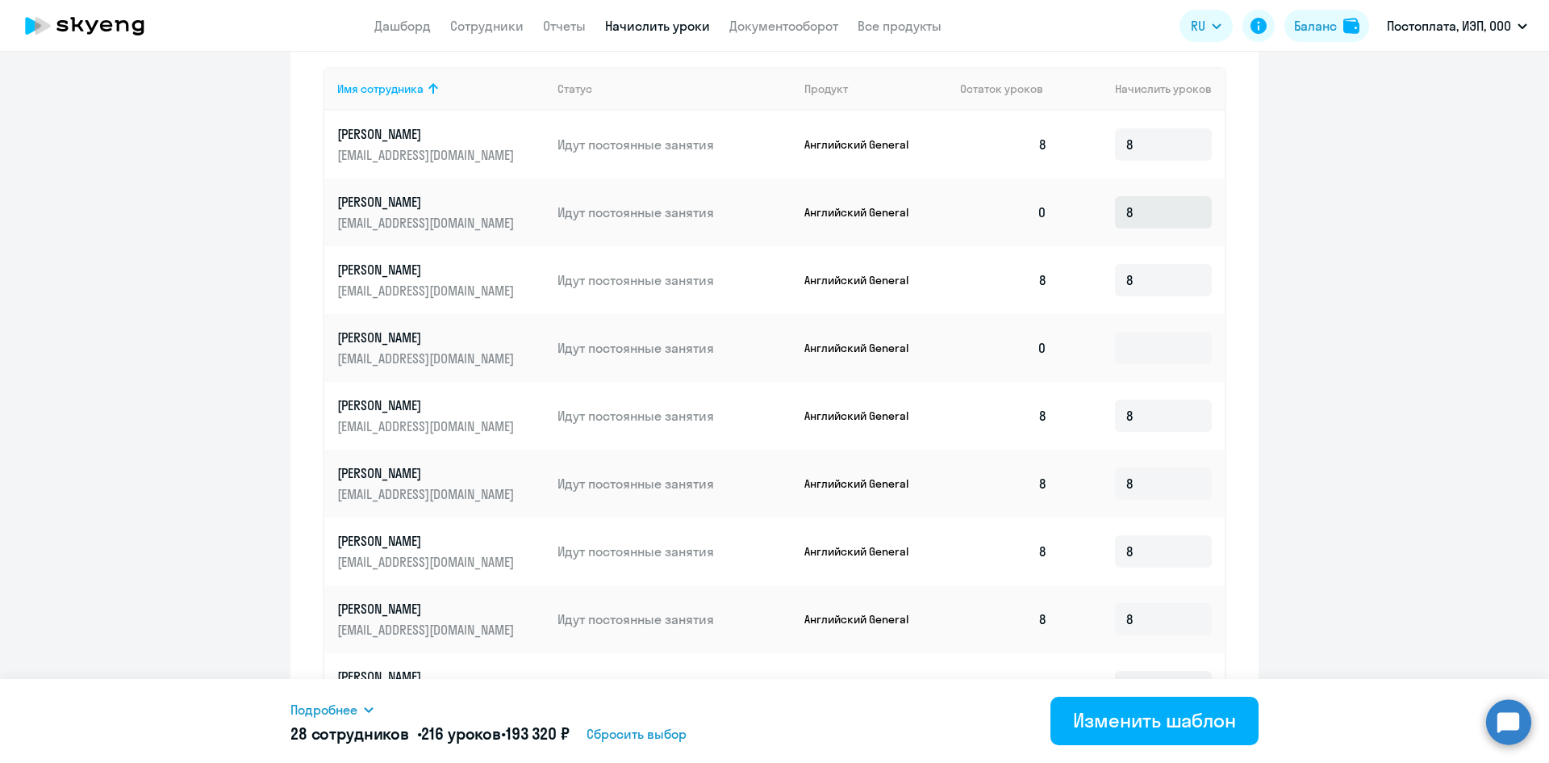
type input "0"
drag, startPoint x: 1125, startPoint y: 214, endPoint x: 1101, endPoint y: 211, distance: 24.3
click at [1115, 211] on input "8" at bounding box center [1163, 212] width 97 height 32
type input "0"
click at [1168, 729] on div "Изменить шаблон" at bounding box center [1154, 720] width 163 height 26
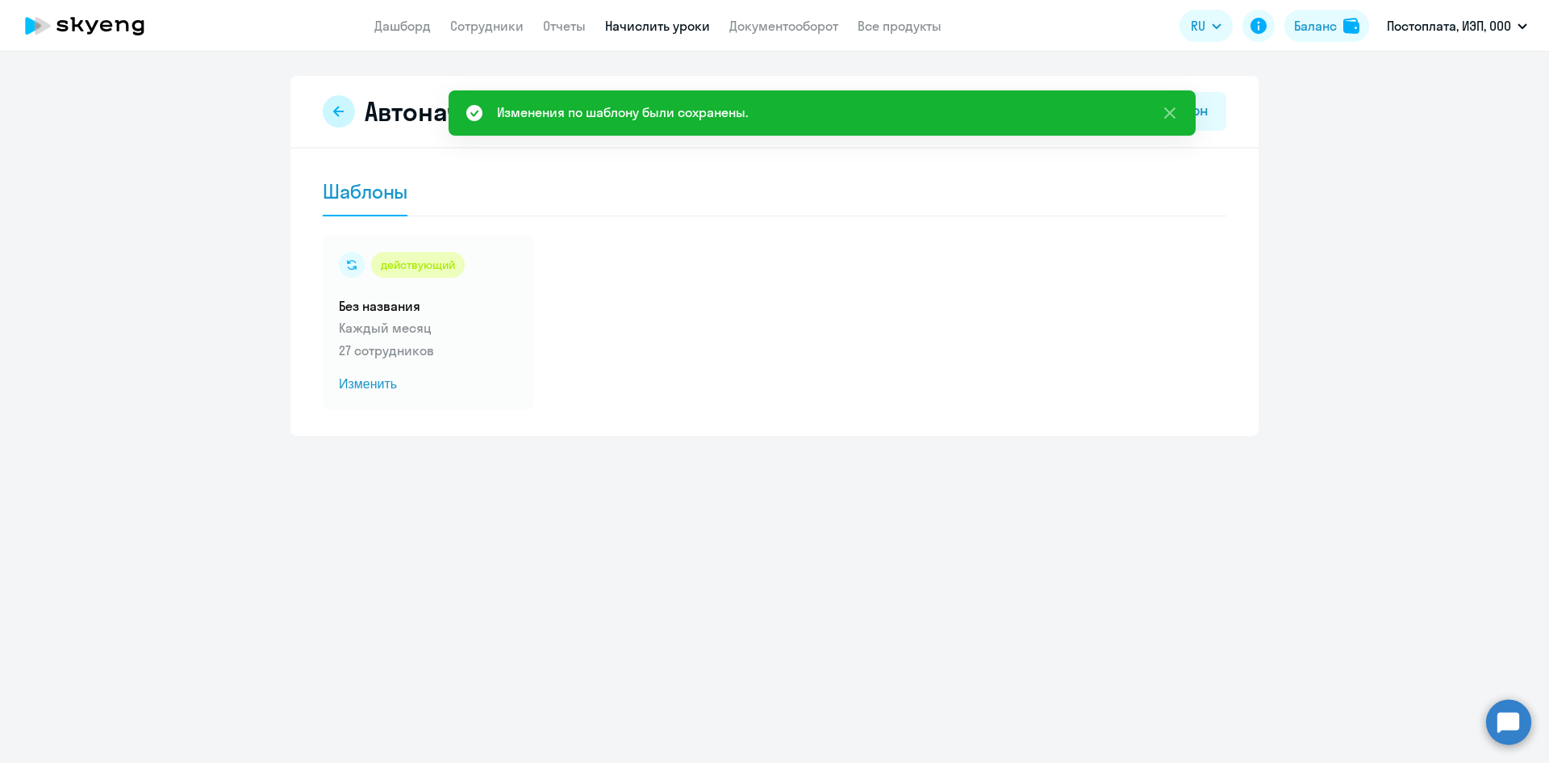
click at [335, 119] on button at bounding box center [339, 111] width 32 height 32
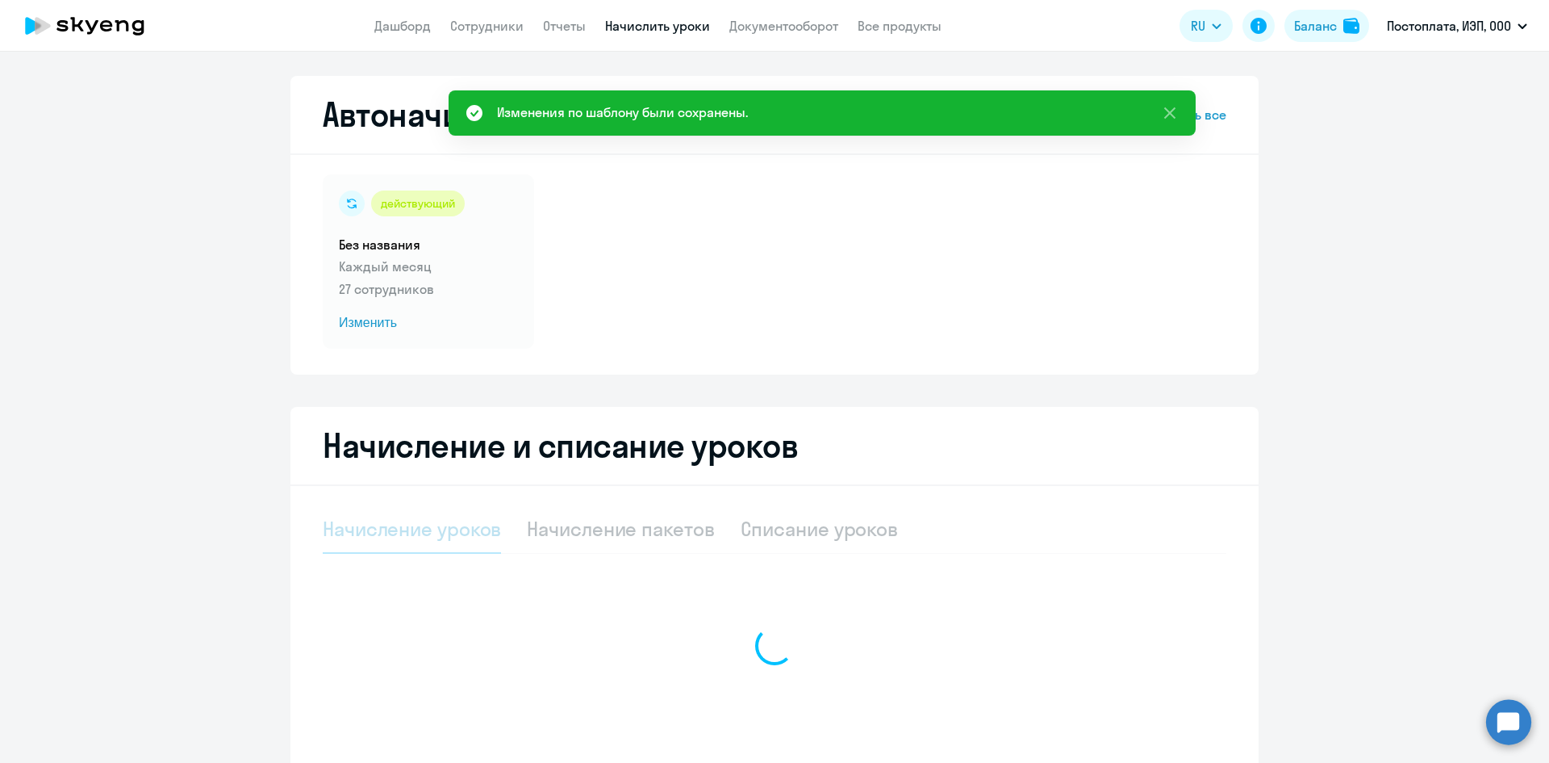
select select "10"
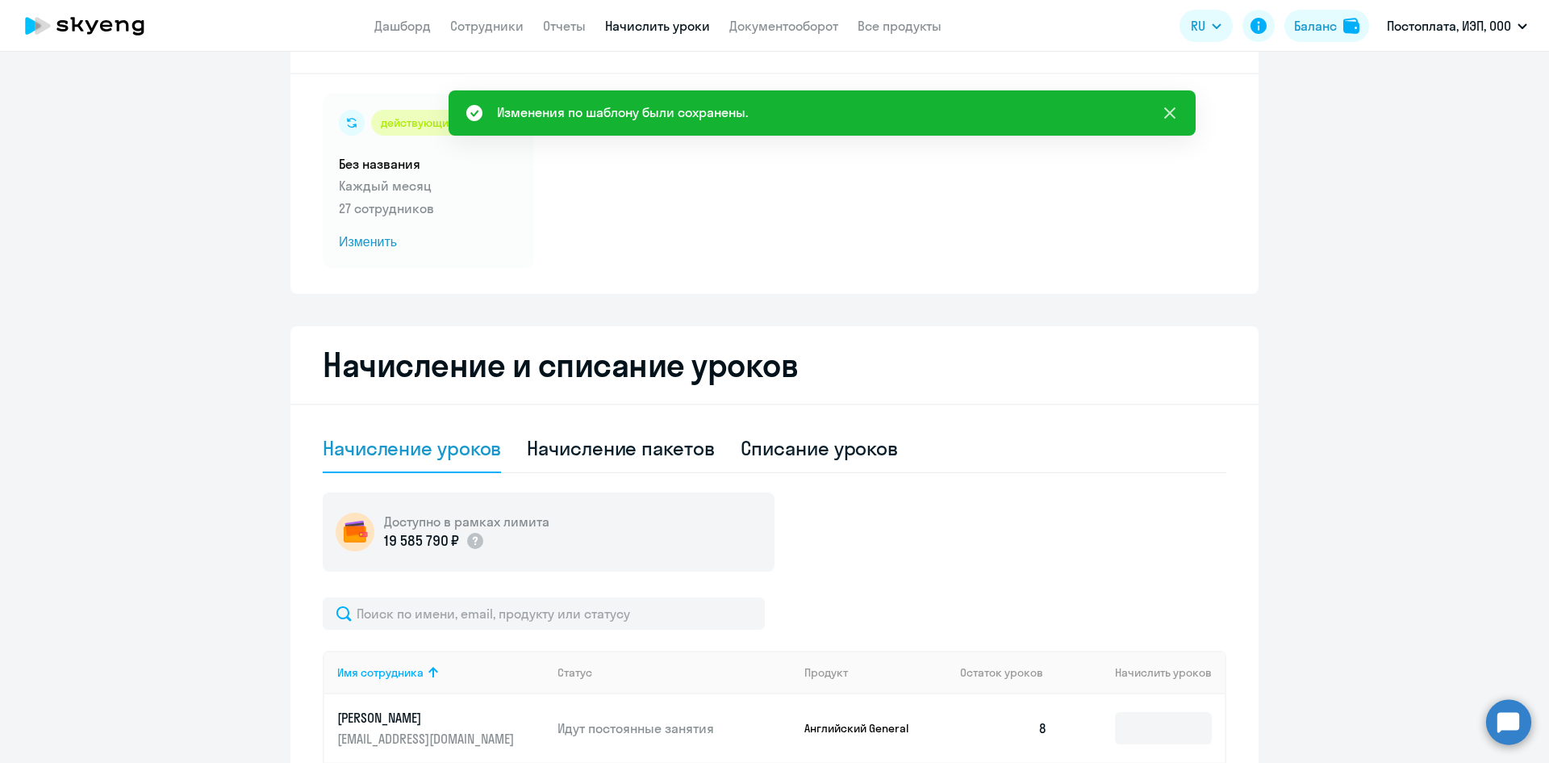
click at [1168, 119] on icon at bounding box center [1169, 112] width 19 height 19
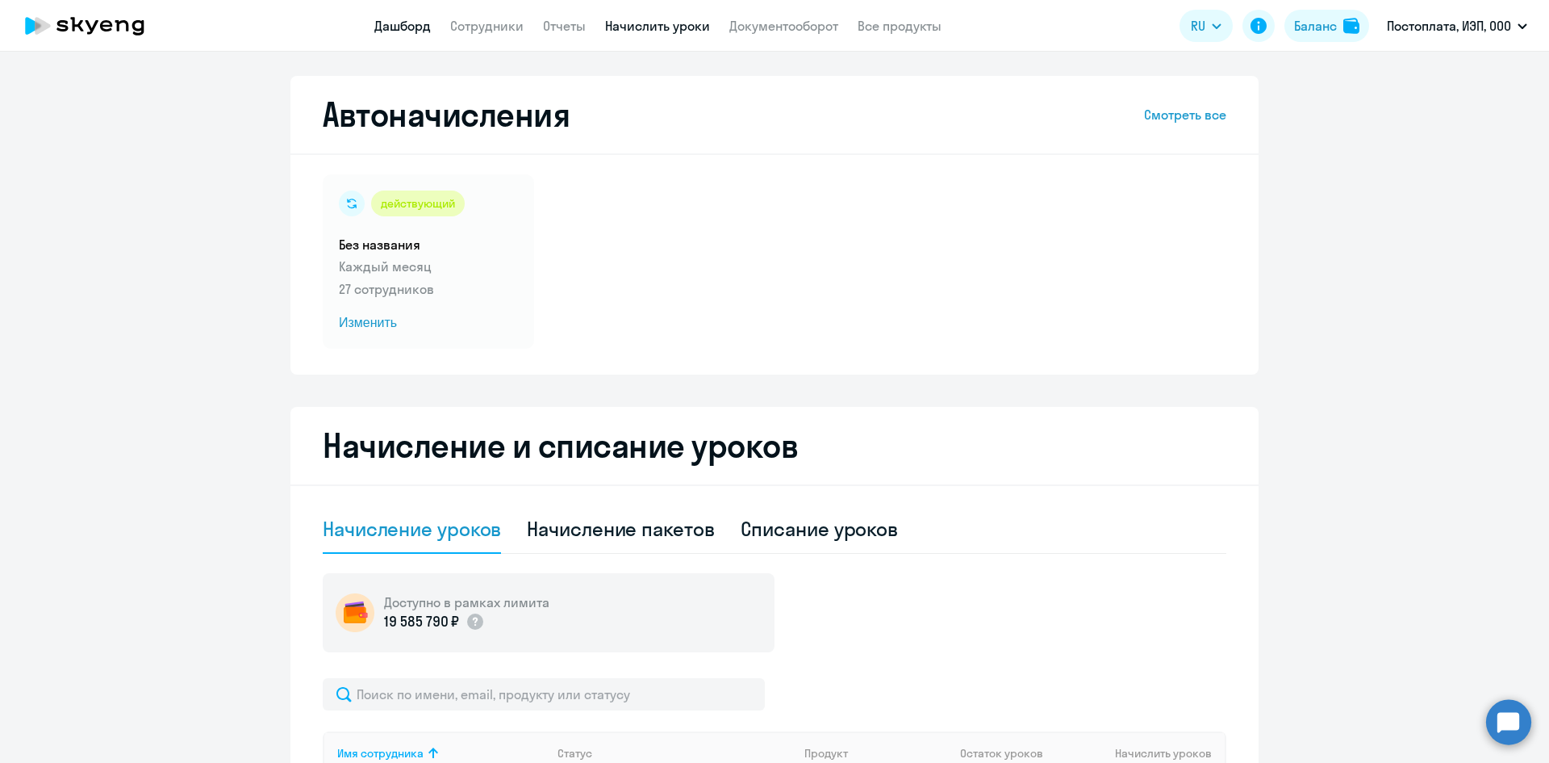
click at [416, 22] on link "Дашборд" at bounding box center [402, 26] width 56 height 16
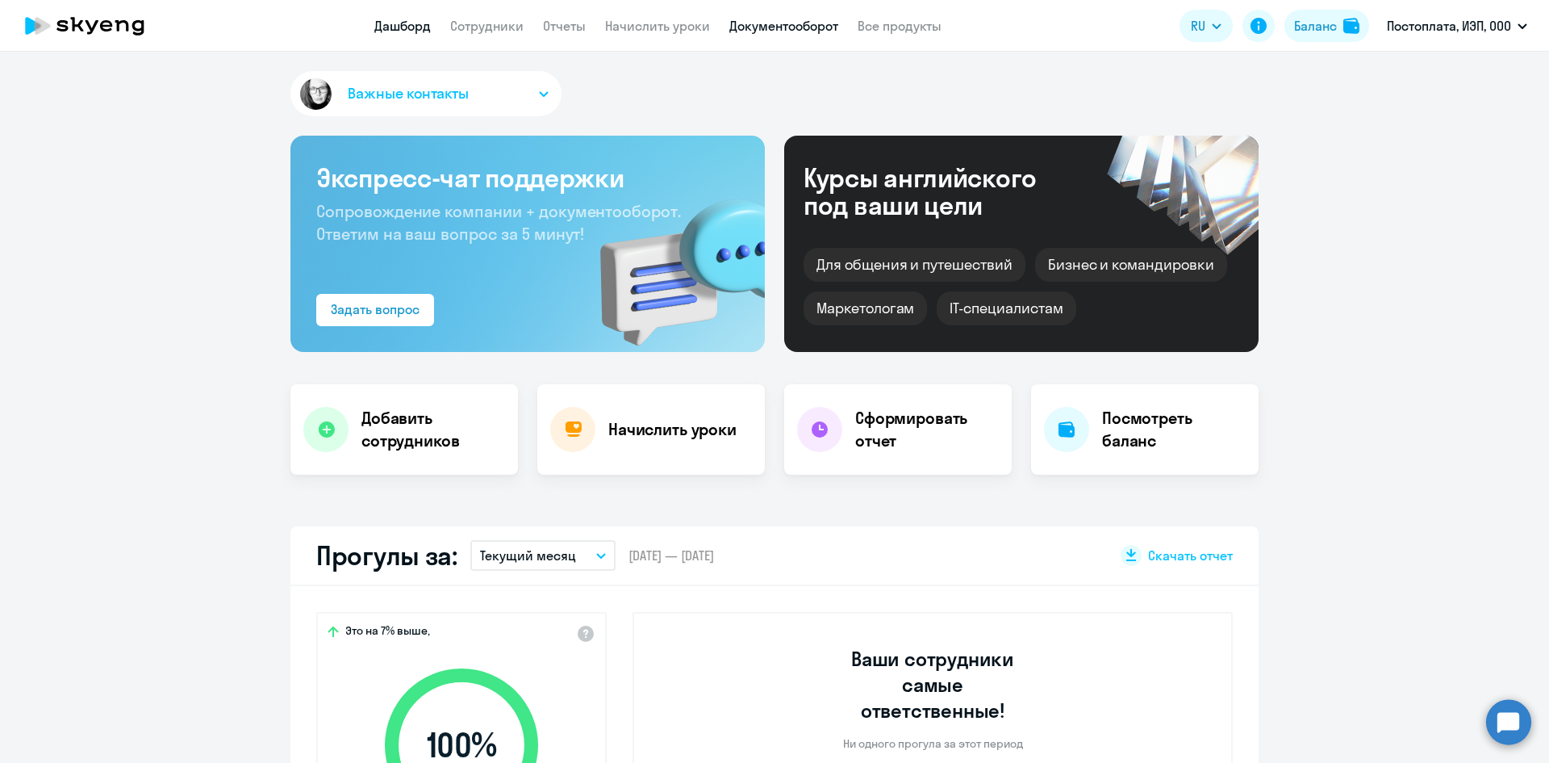
click at [756, 22] on link "Документооборот" at bounding box center [783, 26] width 109 height 16
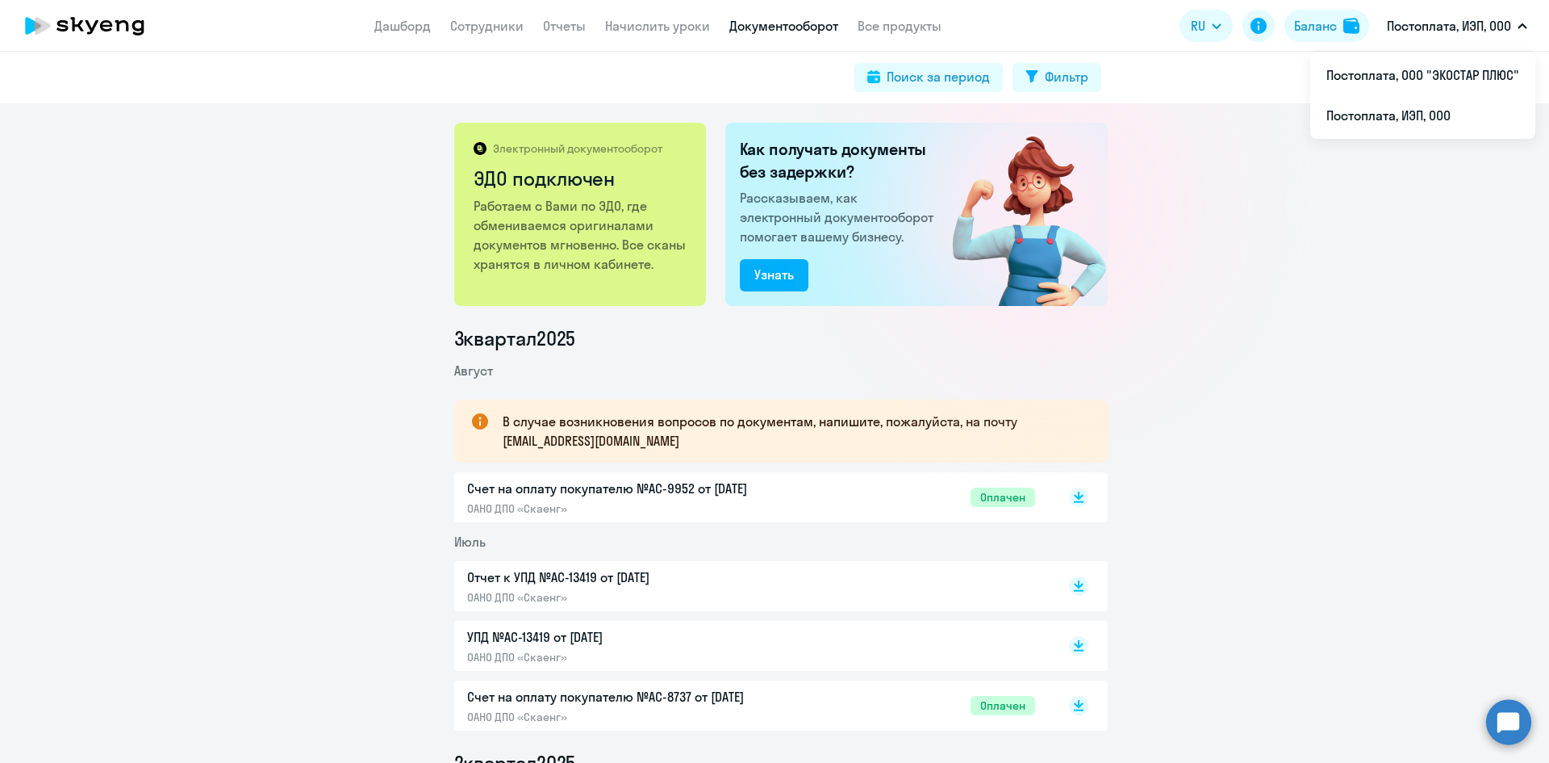
click at [1437, 21] on p "Постоплата, ИЭП, ООО" at bounding box center [1449, 25] width 124 height 19
click at [1436, 26] on p "Постоплата, ИЭП, ООО" at bounding box center [1449, 25] width 124 height 19
click at [1409, 82] on li "Постоплата, ООО "ЭКОСТАР ПЛЮС"" at bounding box center [1423, 75] width 225 height 40
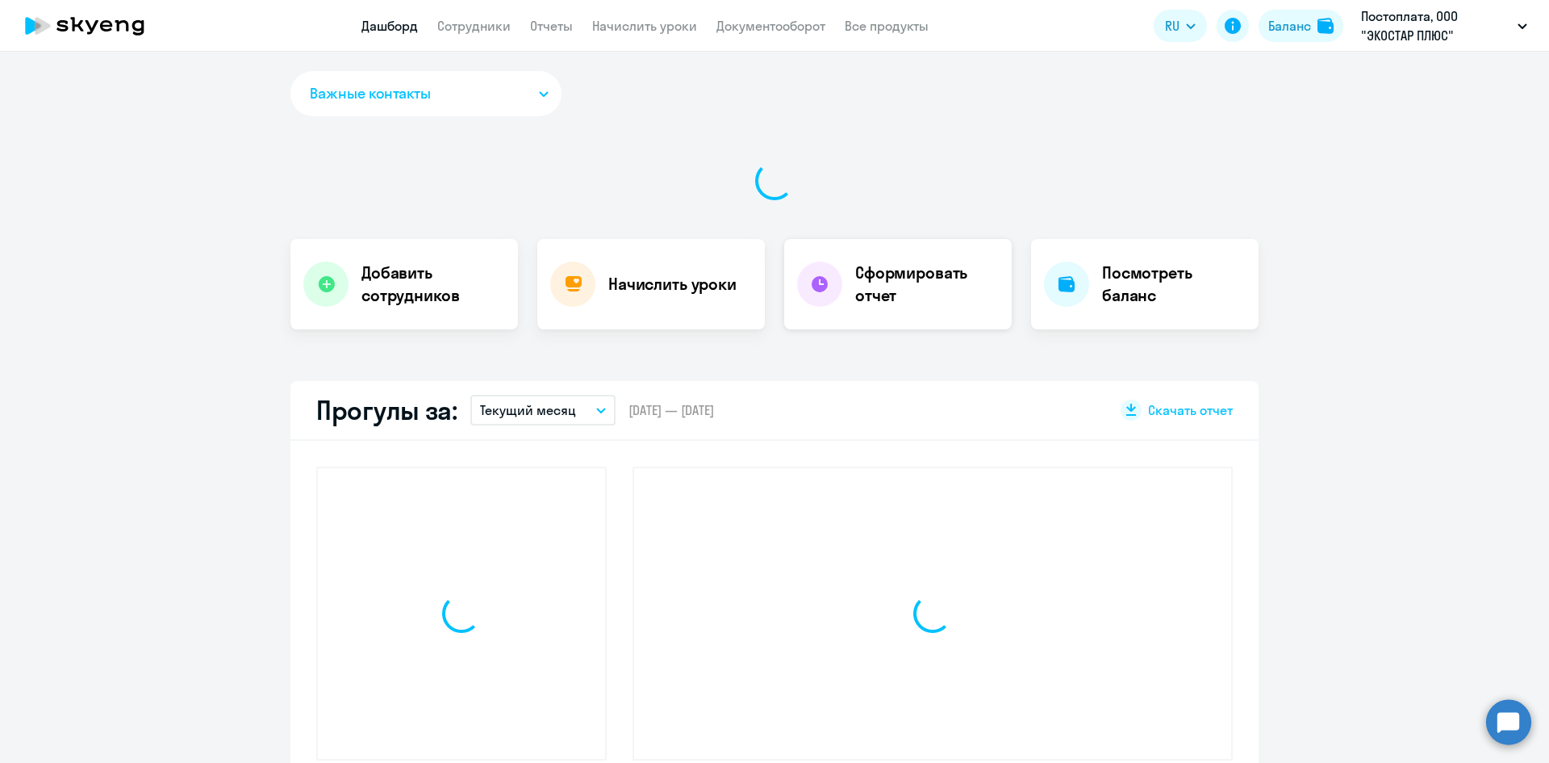
select select "30"
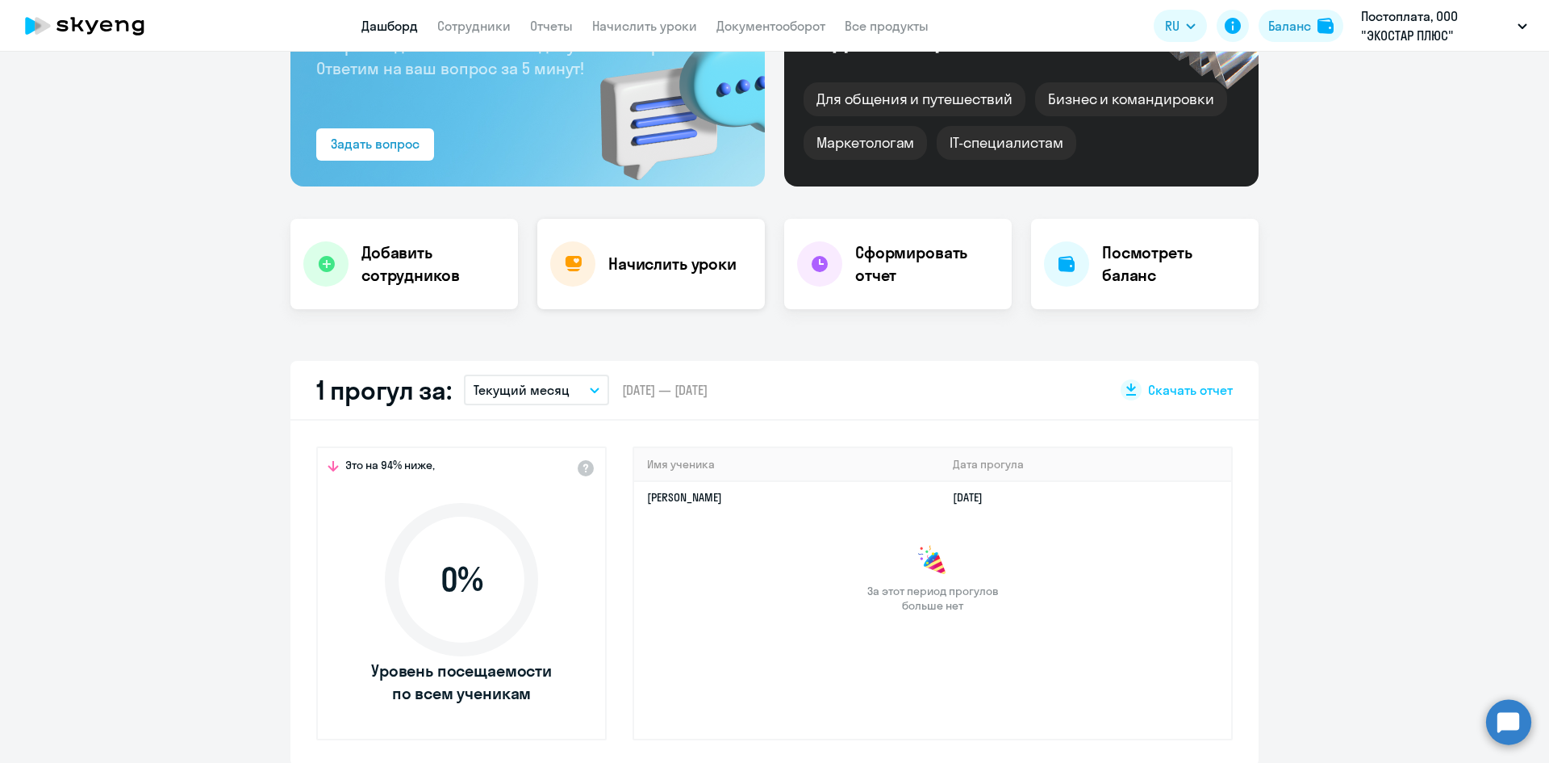
scroll to position [242, 0]
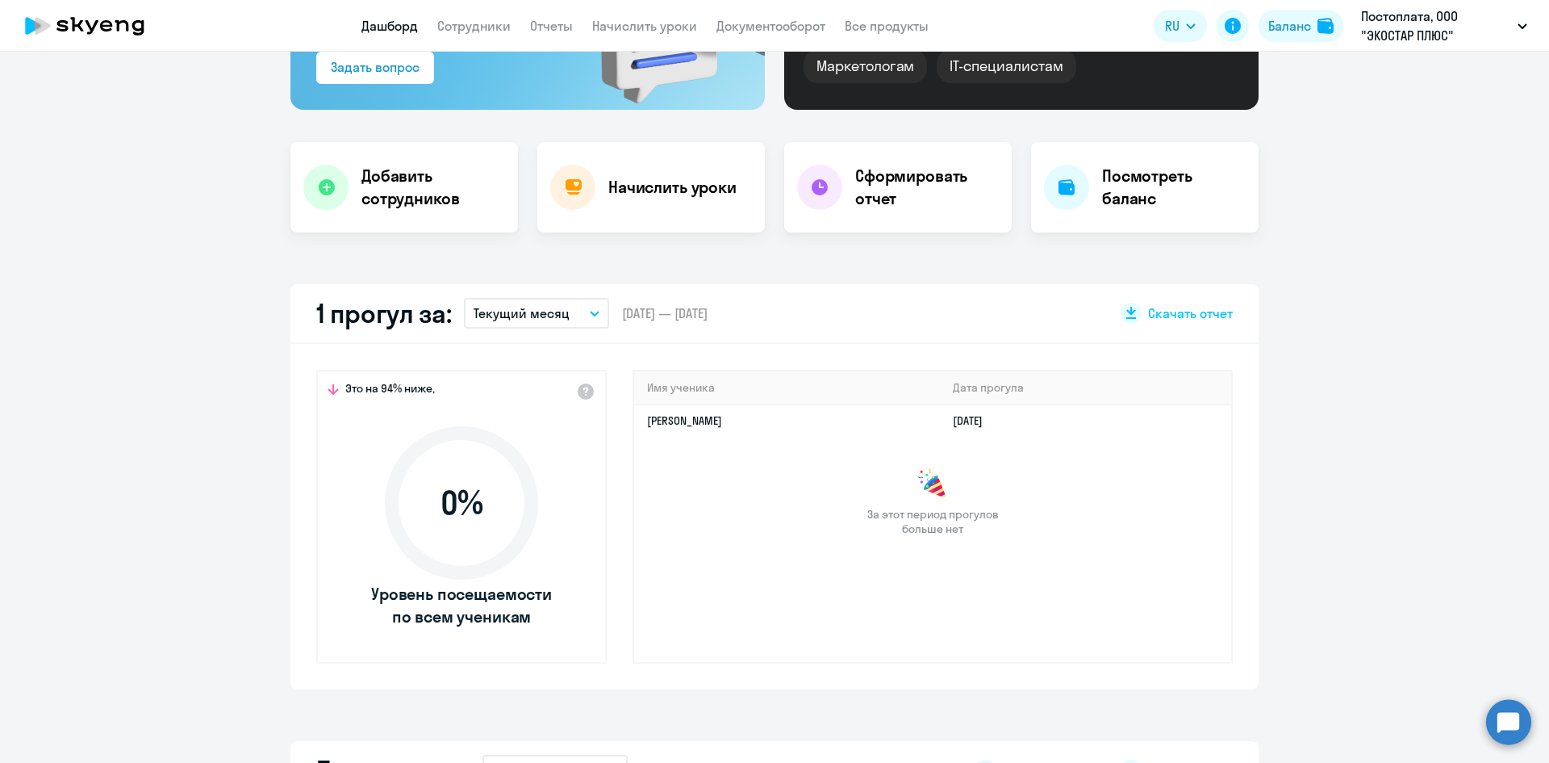
click at [592, 314] on icon "button" at bounding box center [595, 314] width 10 height 6
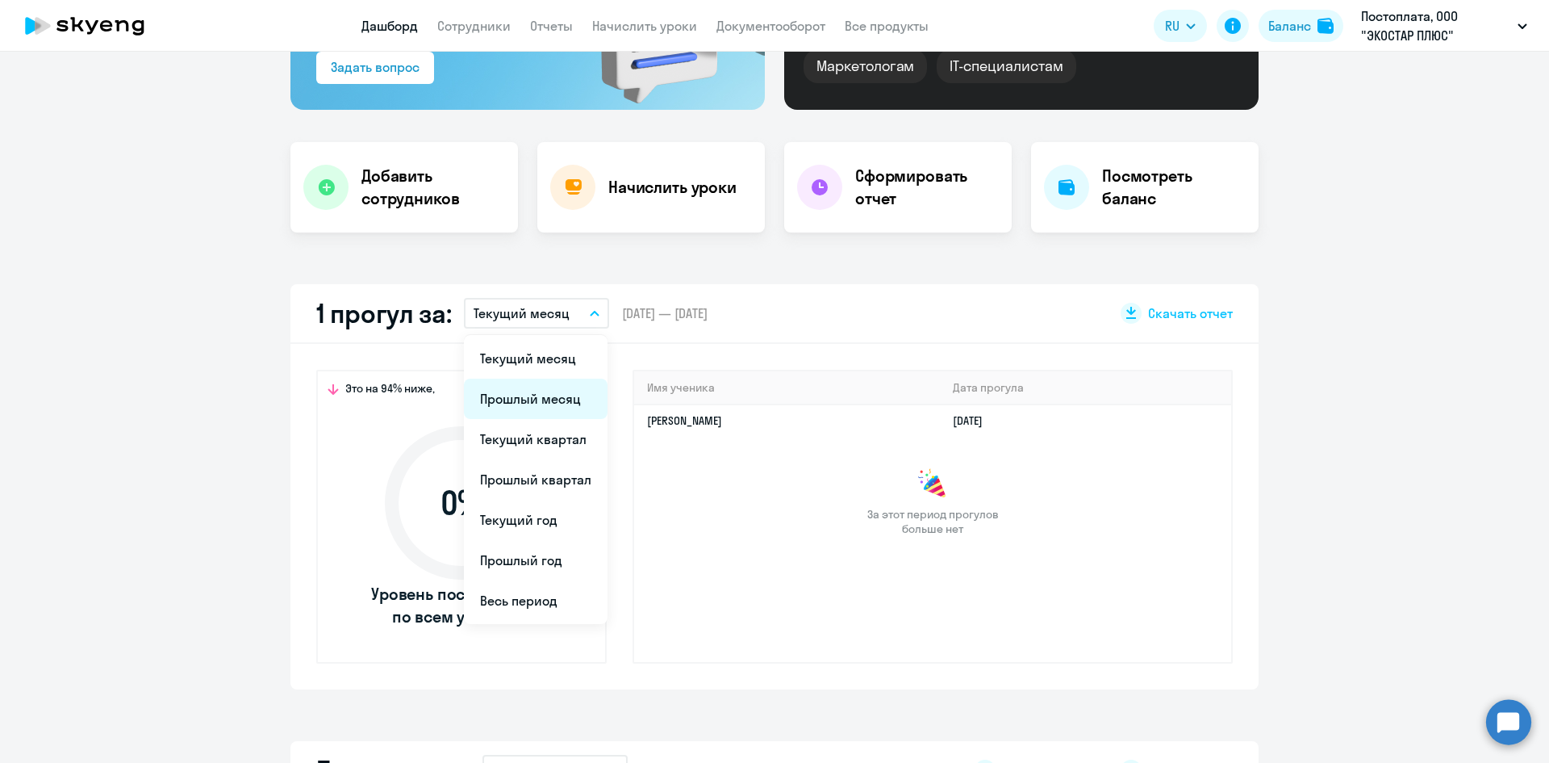
click at [551, 390] on li "Прошлый месяц" at bounding box center [536, 398] width 144 height 40
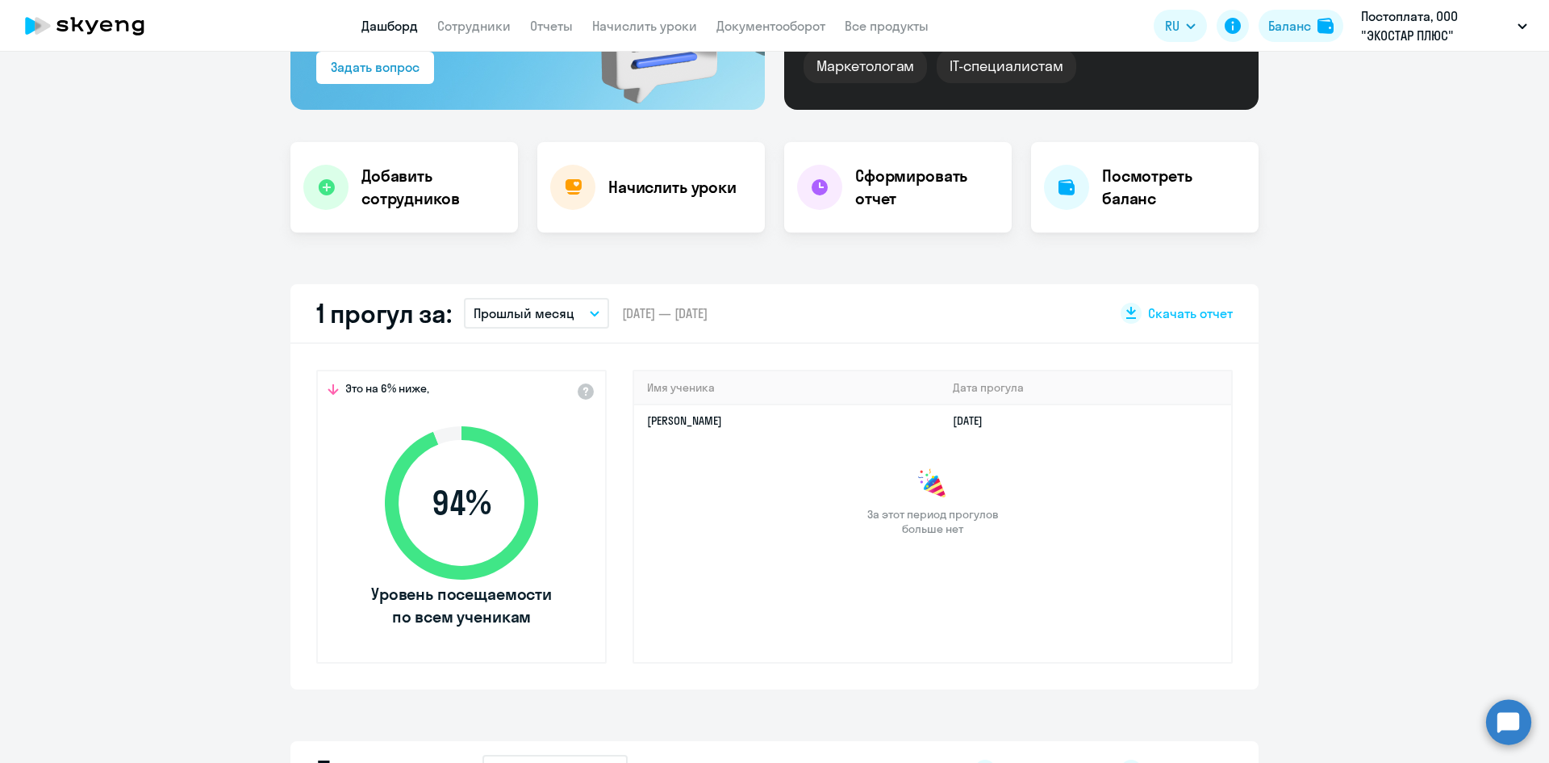
scroll to position [0, 0]
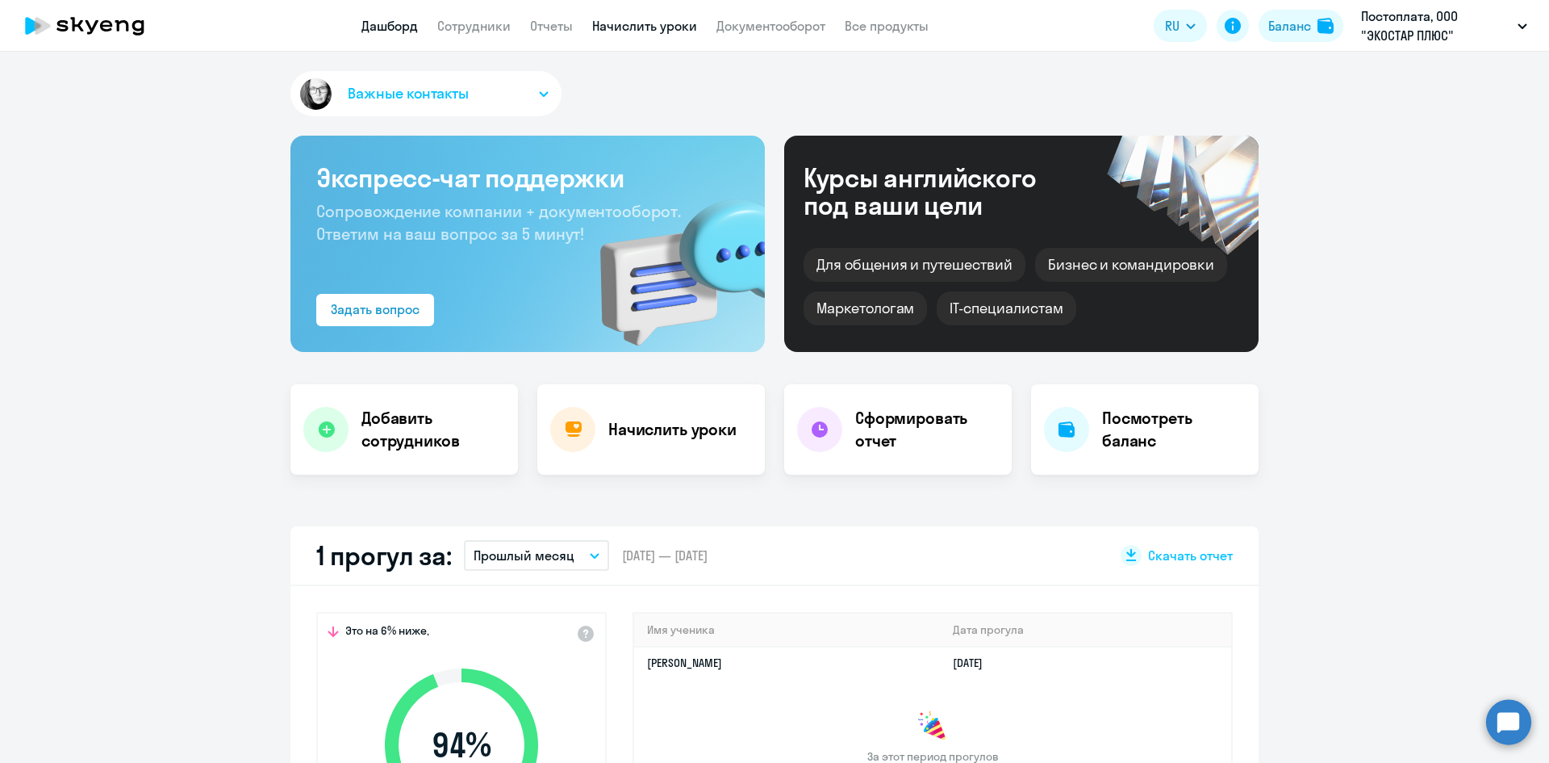
click at [658, 30] on link "Начислить уроки" at bounding box center [644, 26] width 105 height 16
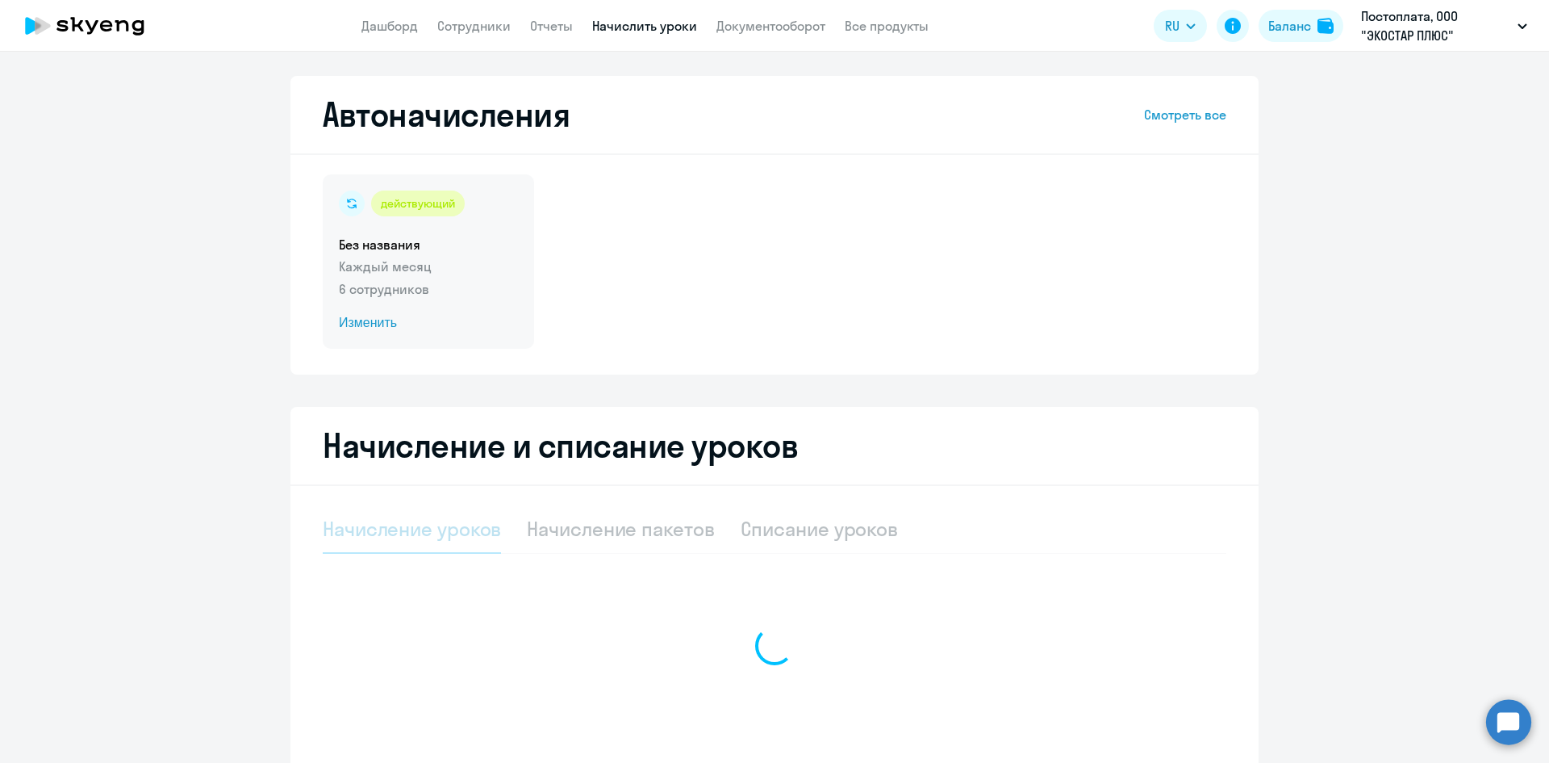
select select "10"
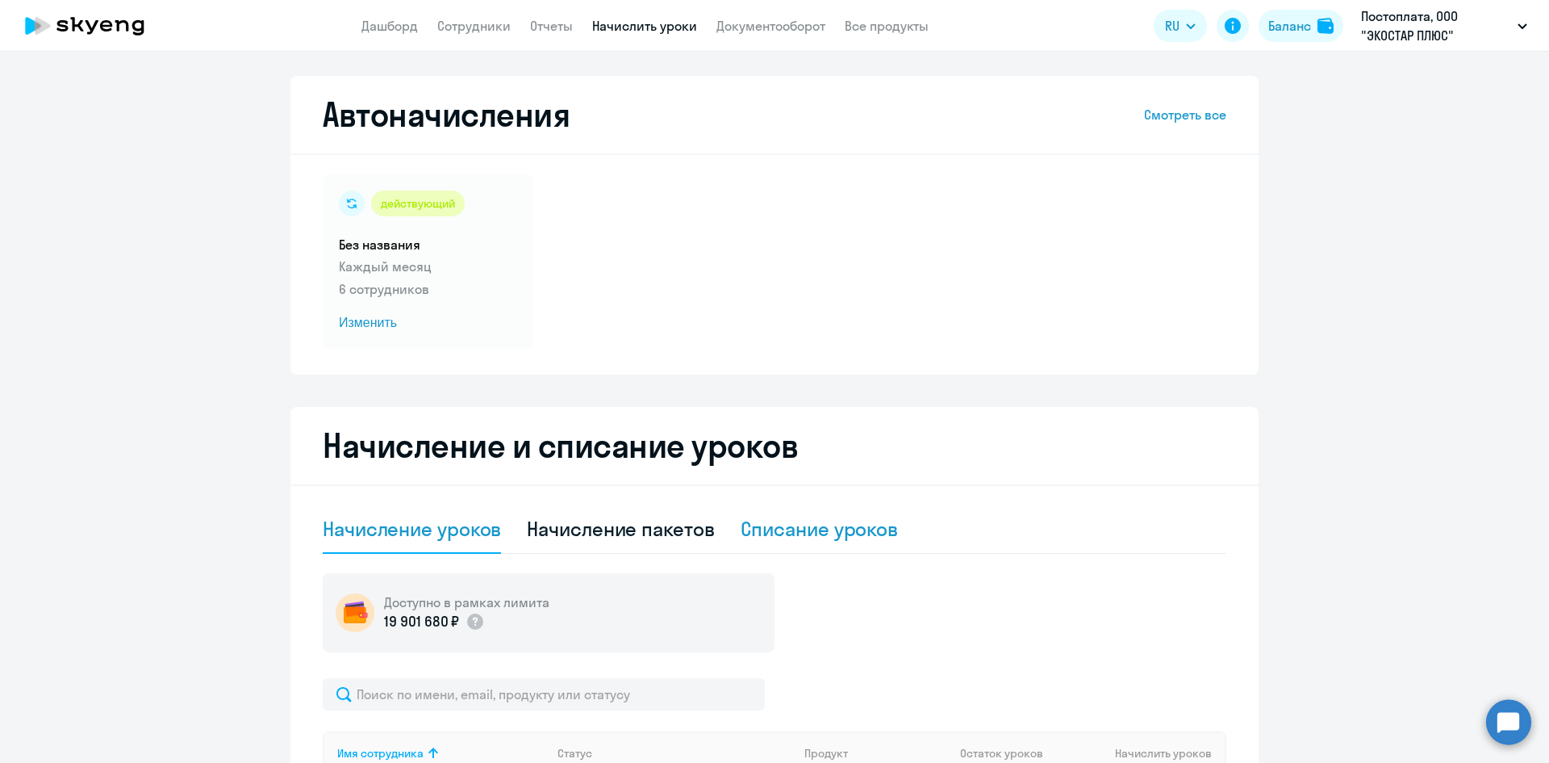
click at [827, 528] on div "Списание уроков" at bounding box center [820, 529] width 158 height 26
select select "10"
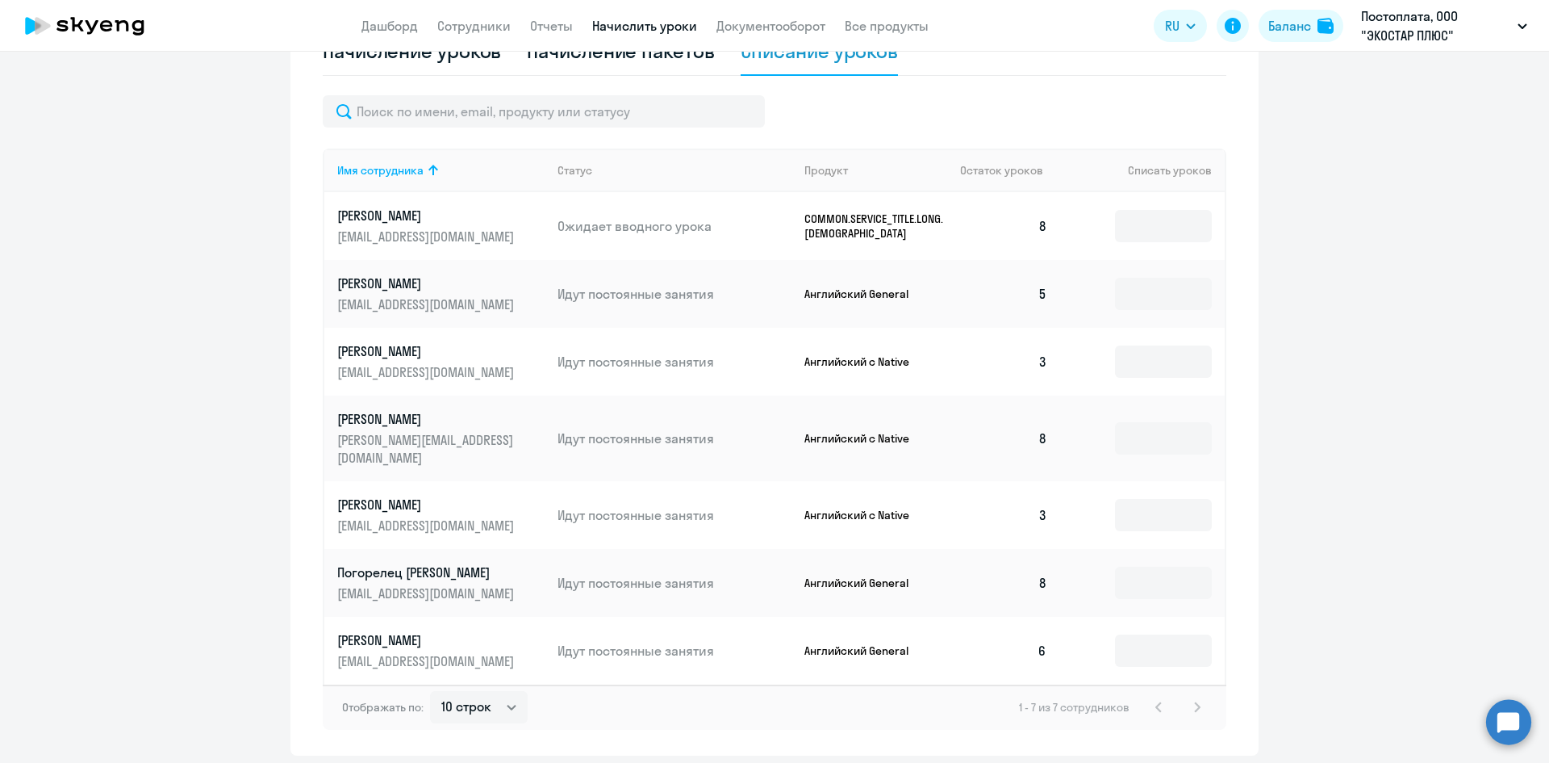
scroll to position [484, 0]
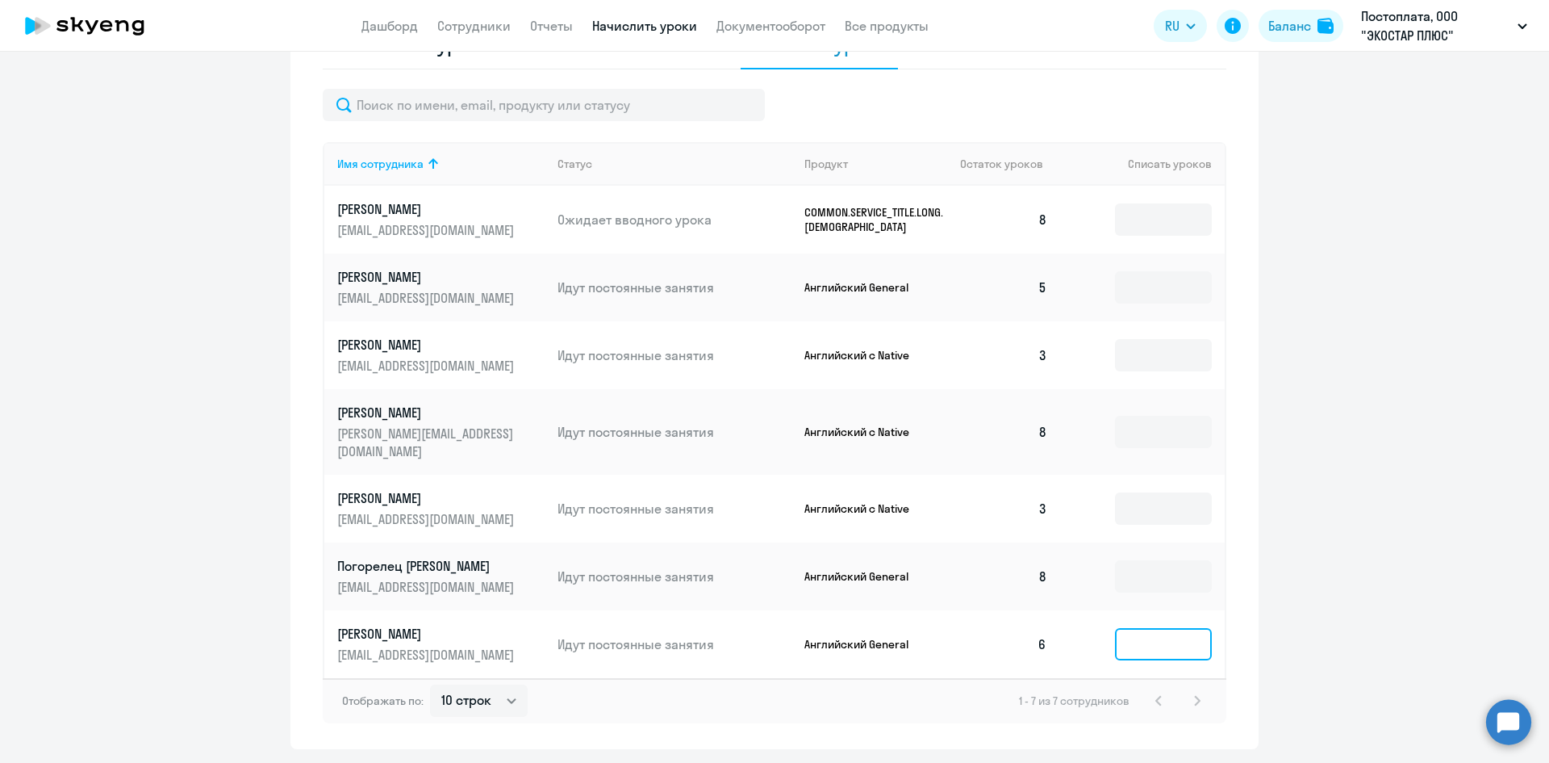
click at [1144, 628] on input at bounding box center [1163, 644] width 97 height 32
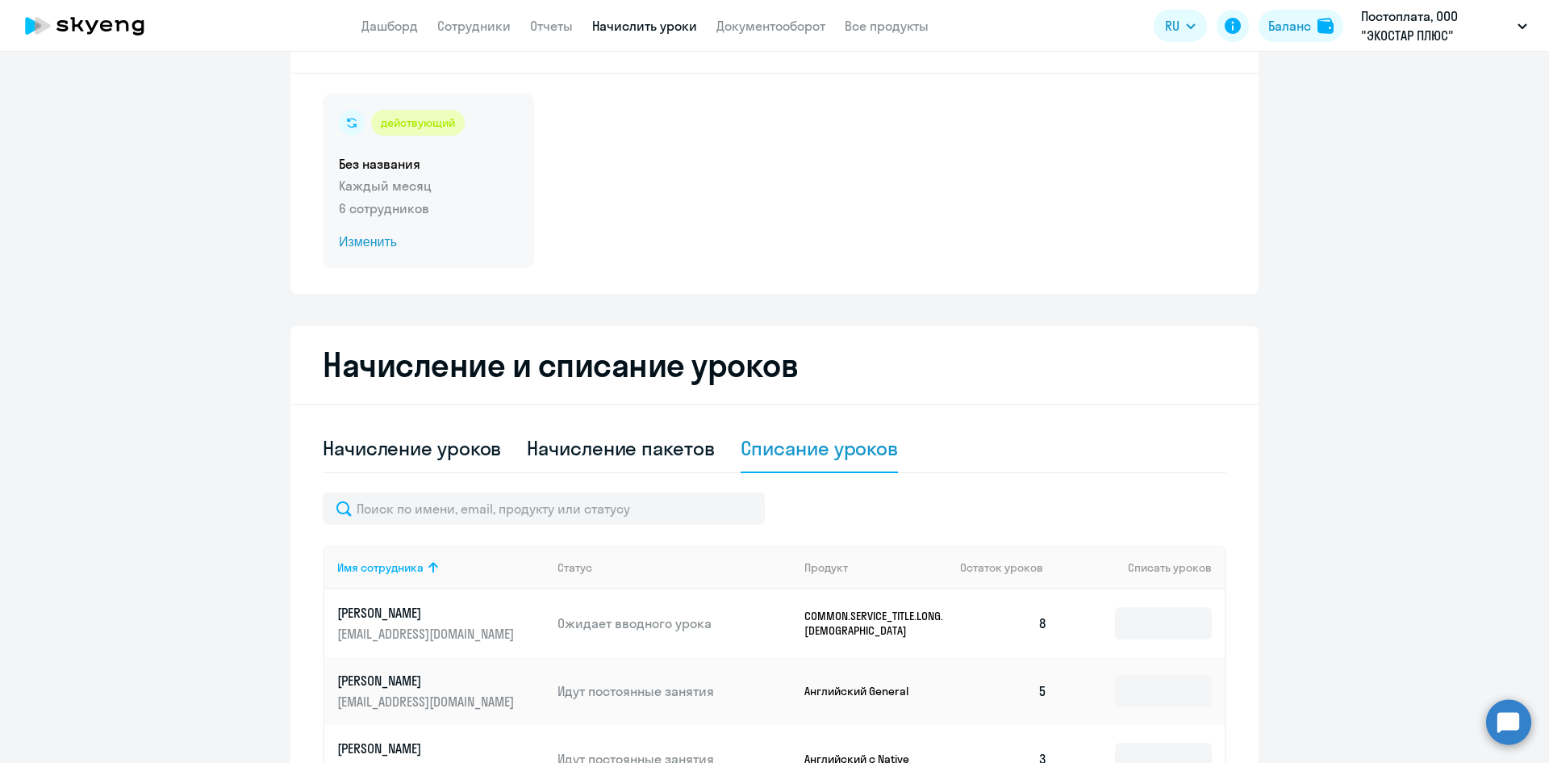
scroll to position [0, 0]
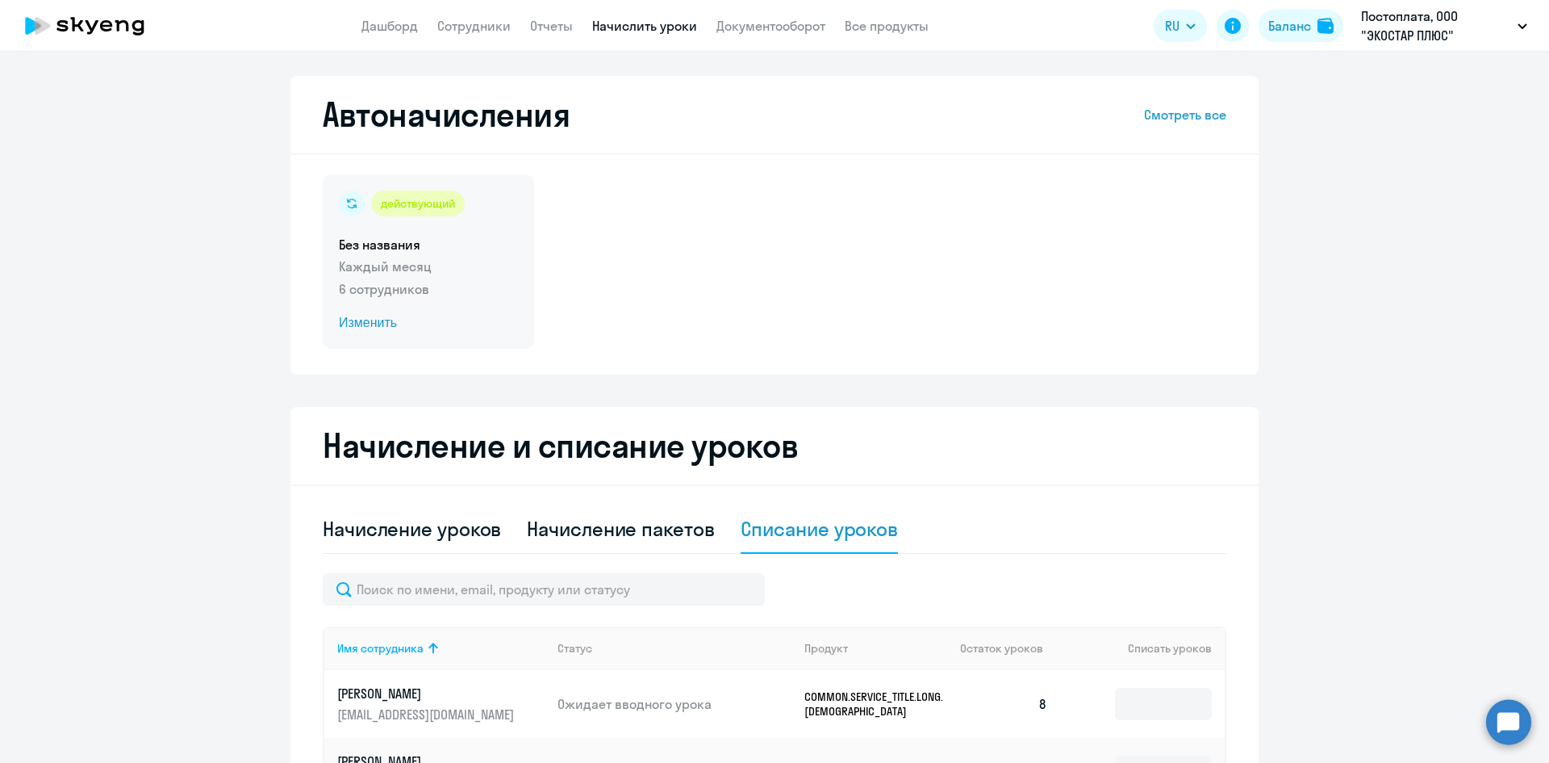
click at [370, 324] on span "Изменить" at bounding box center [428, 322] width 179 height 19
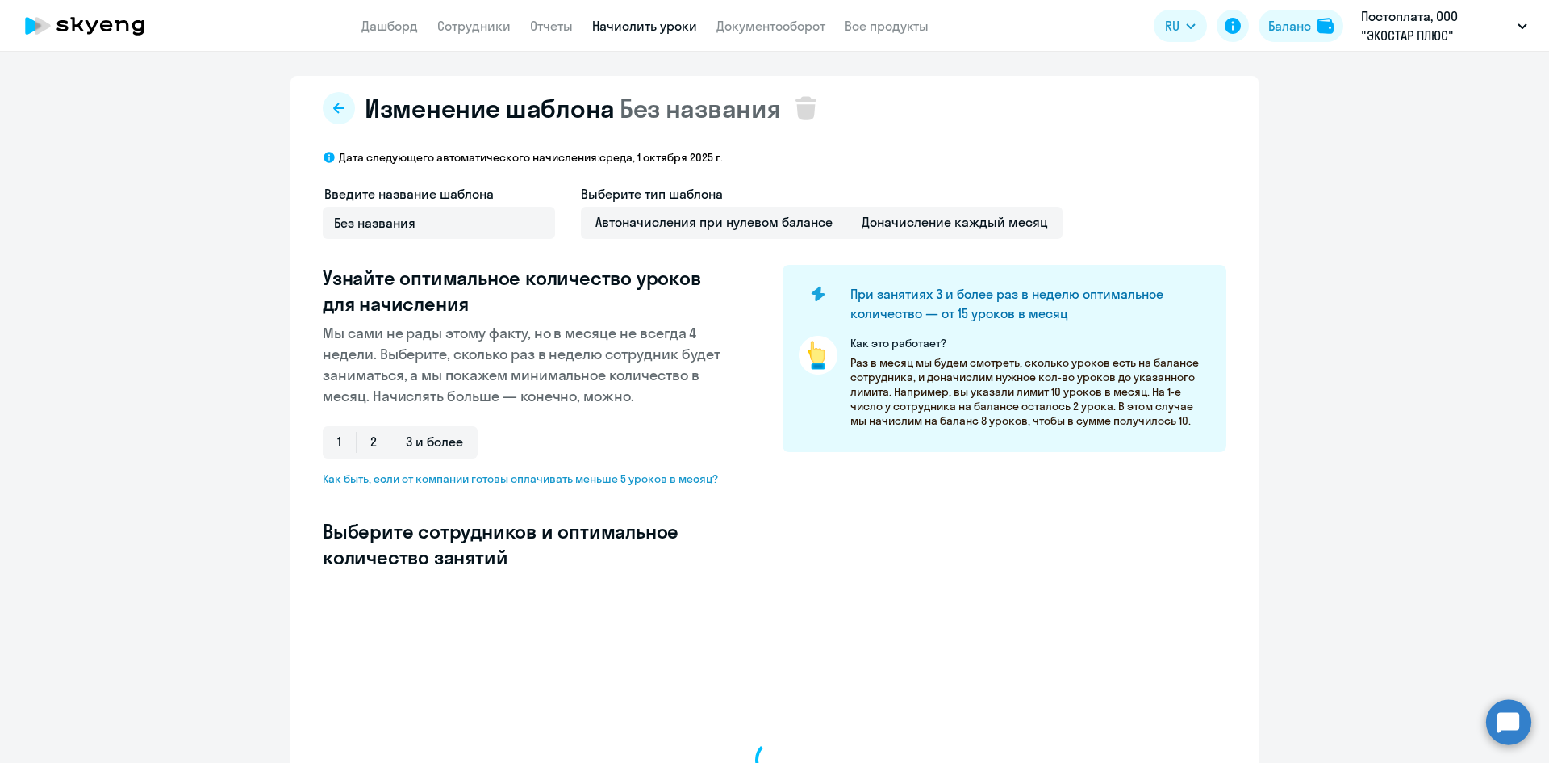
select select "10"
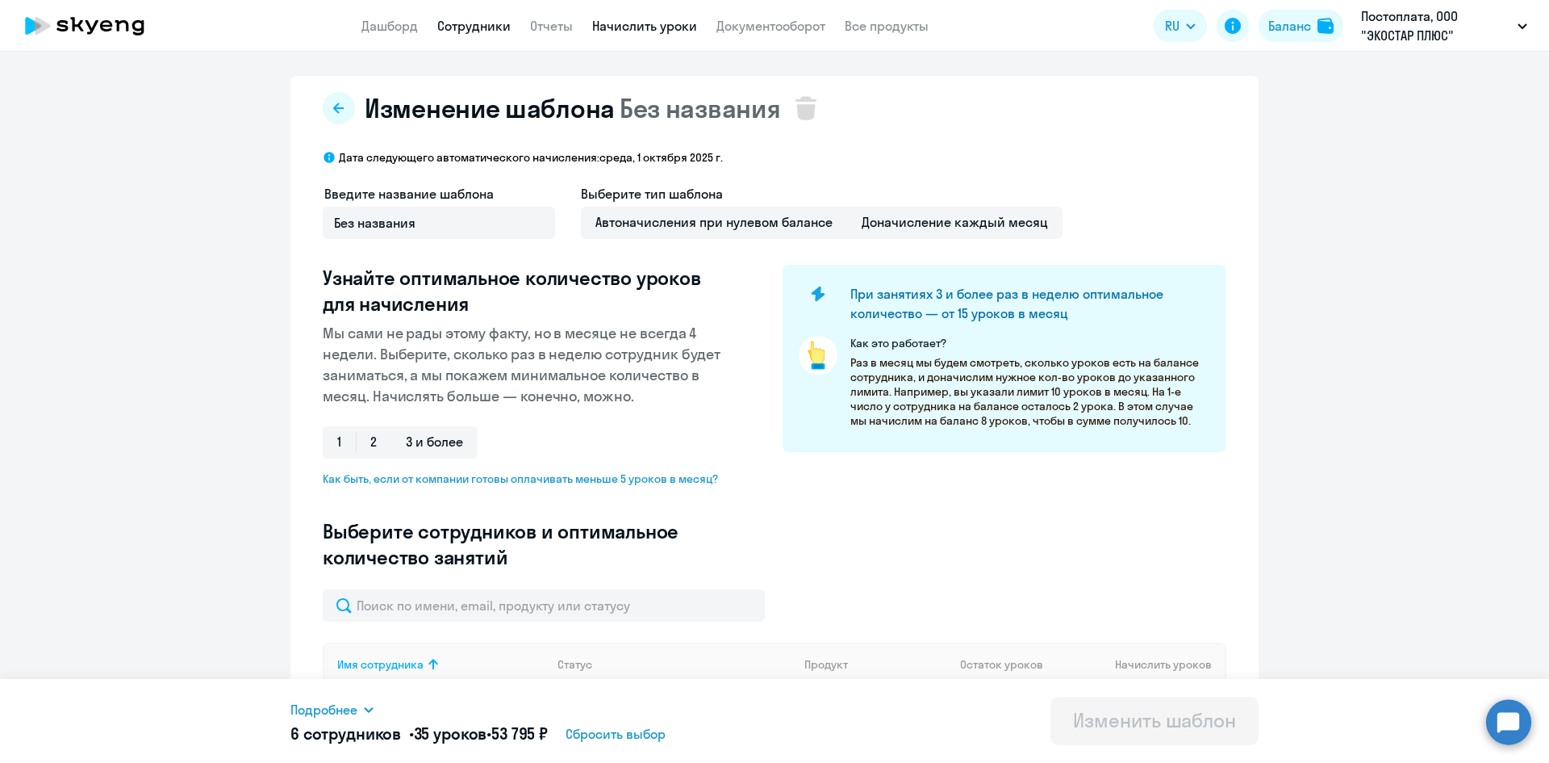
click at [483, 24] on link "Сотрудники" at bounding box center [473, 26] width 73 height 16
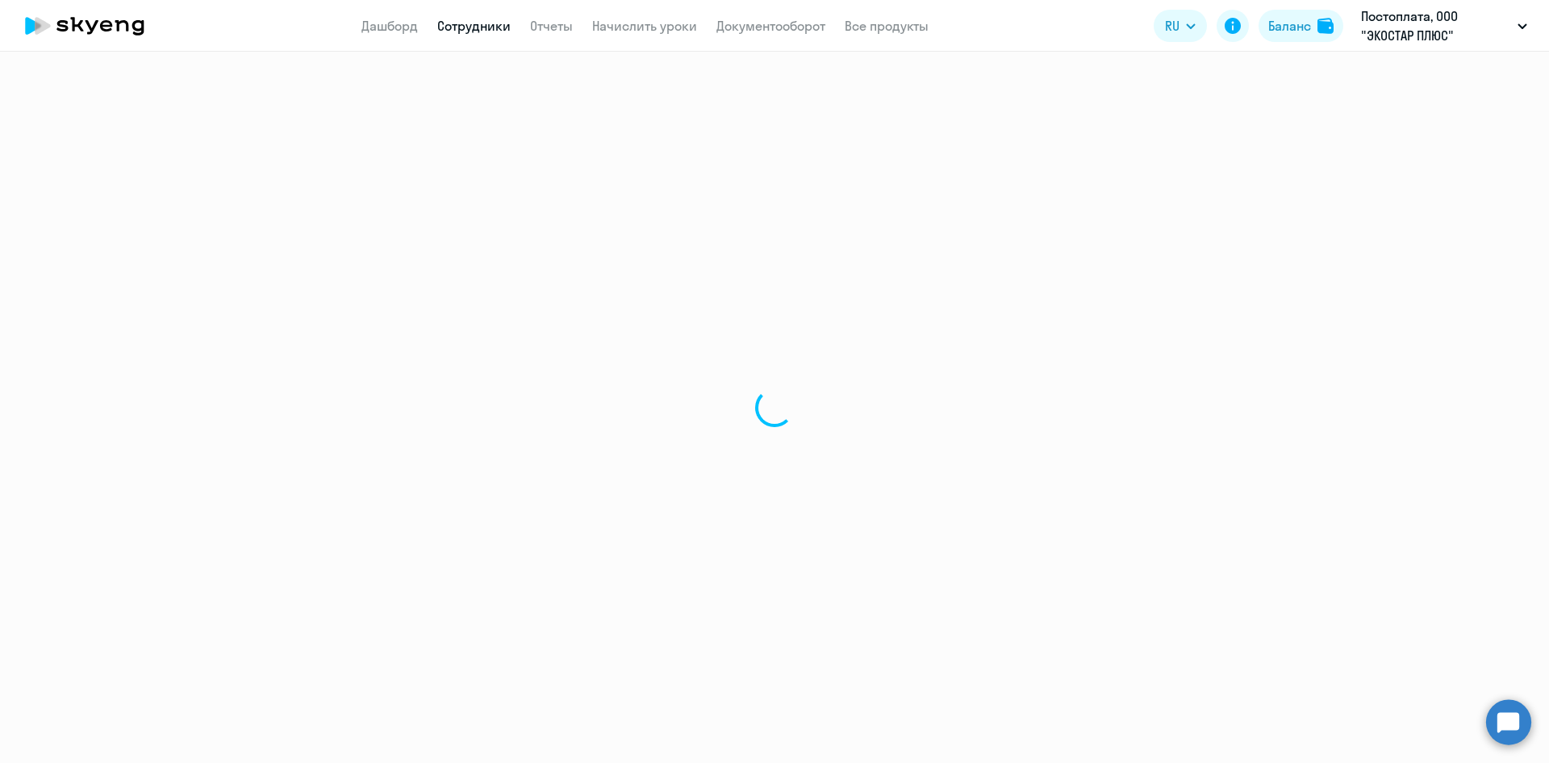
select select "30"
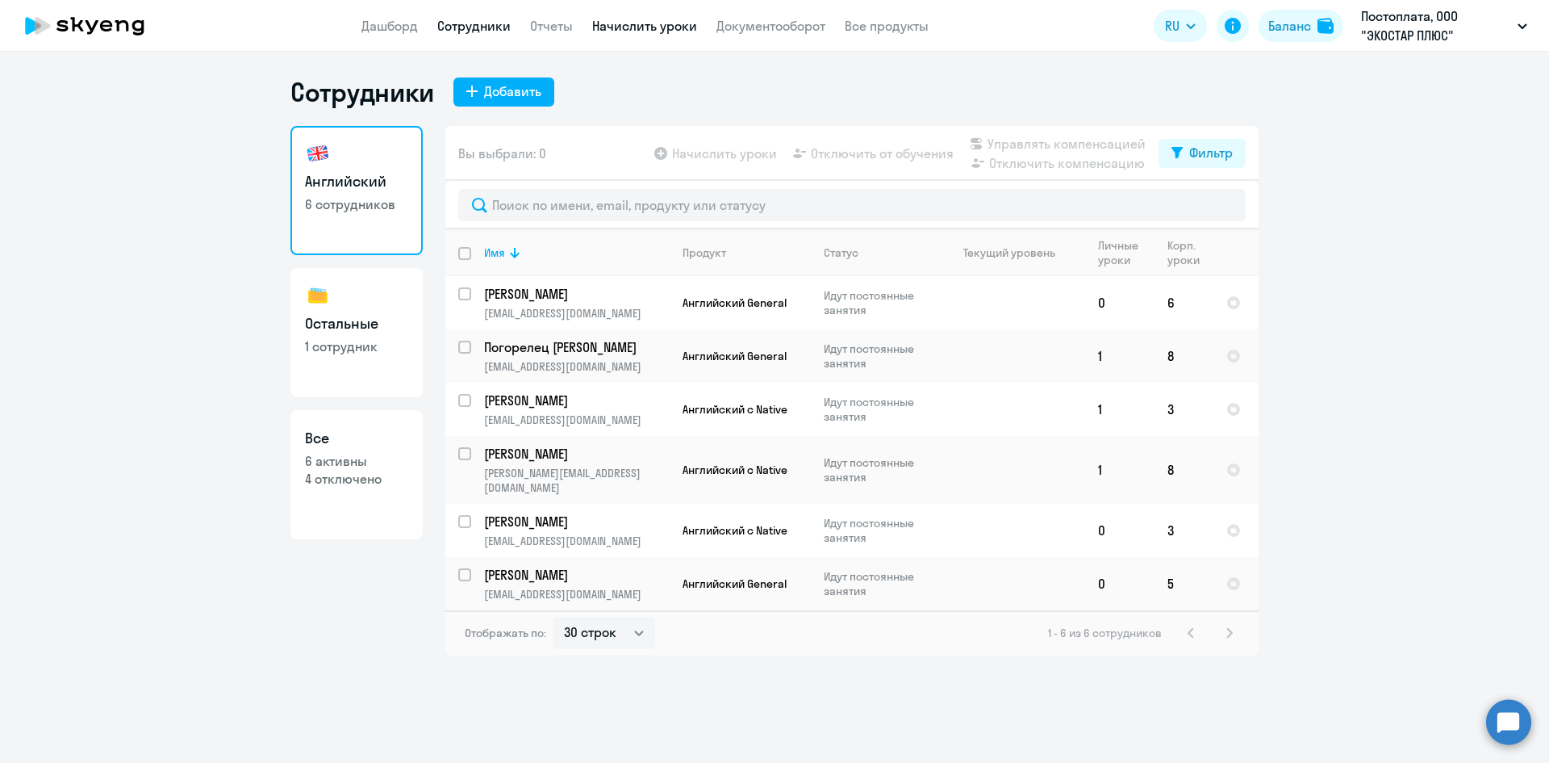
click at [658, 26] on link "Начислить уроки" at bounding box center [644, 26] width 105 height 16
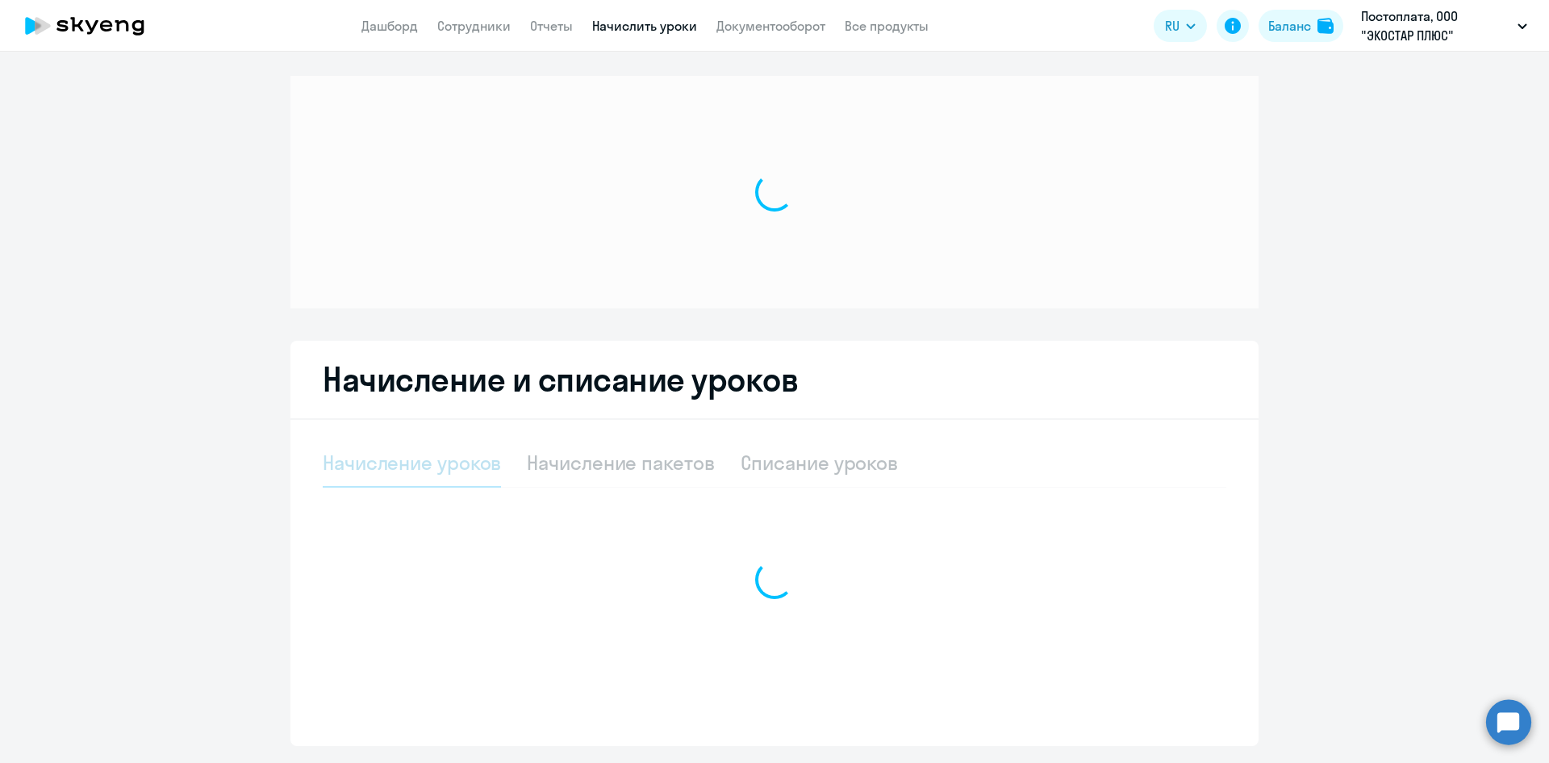
select select "10"
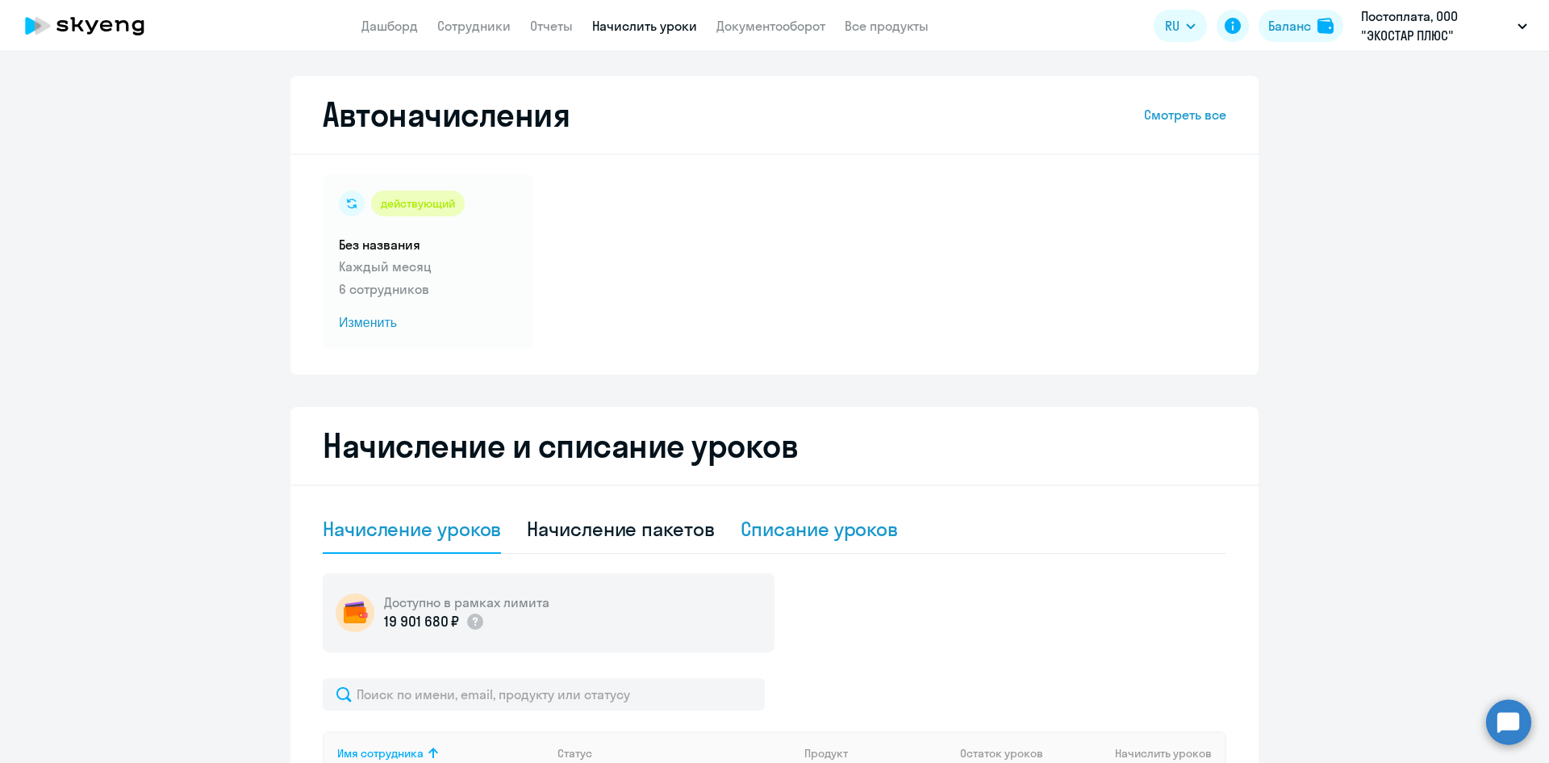
click at [830, 525] on div "Списание уроков" at bounding box center [820, 529] width 158 height 26
select select "10"
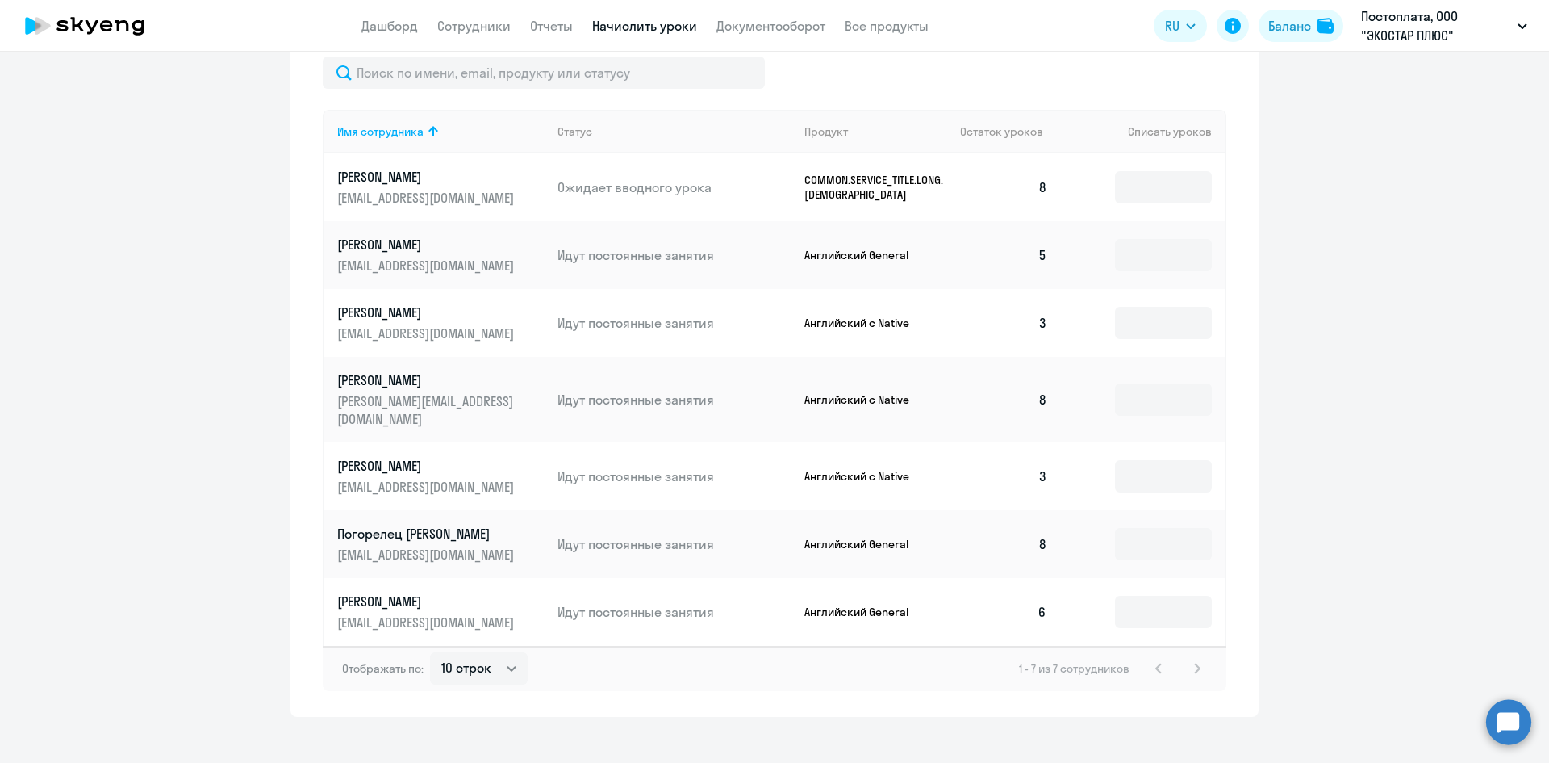
scroll to position [517, 0]
click at [1166, 596] on input at bounding box center [1163, 611] width 97 height 32
type input "7"
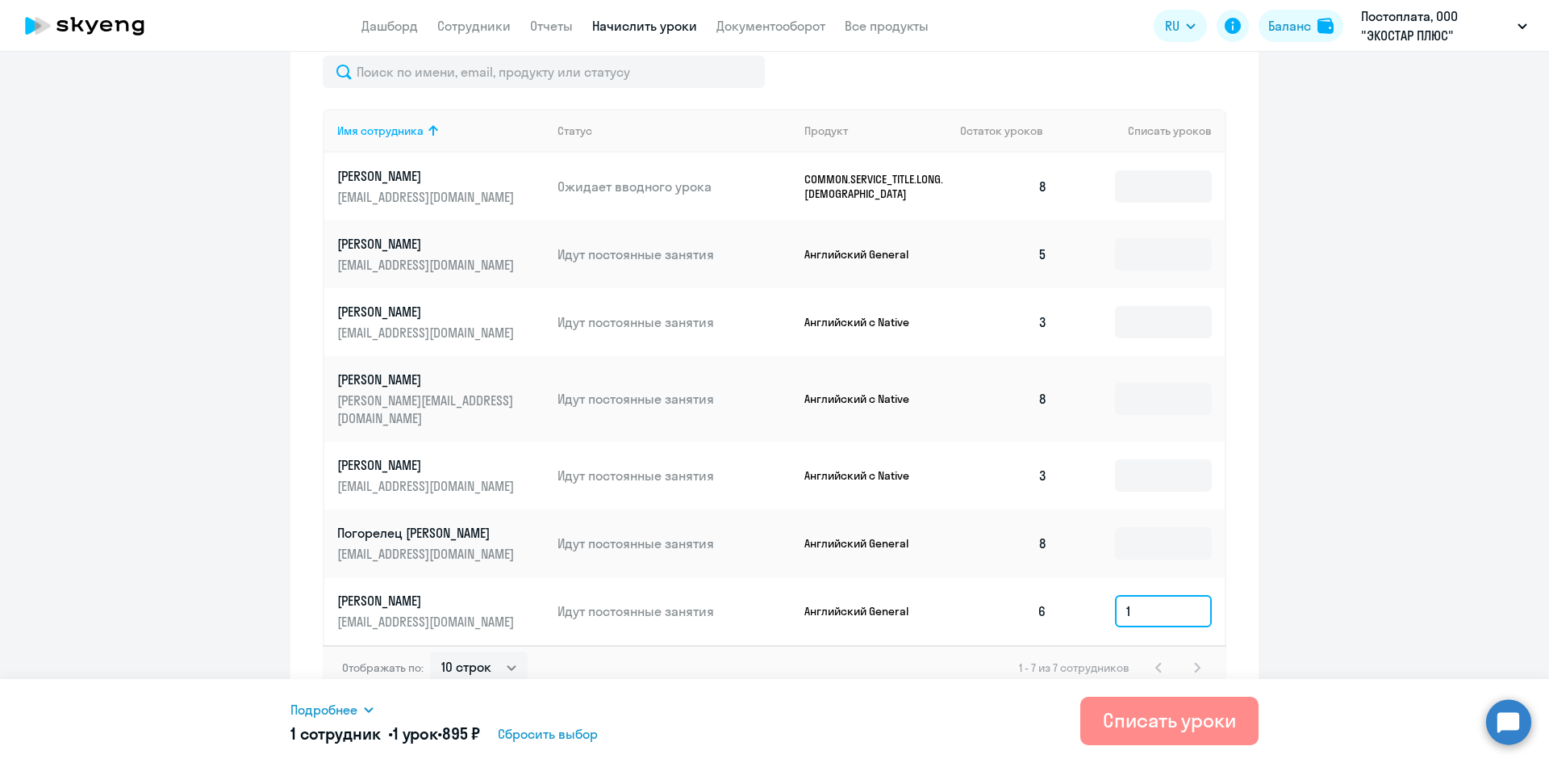
type input "1"
click at [1126, 716] on div "Списать уроки" at bounding box center [1169, 720] width 133 height 26
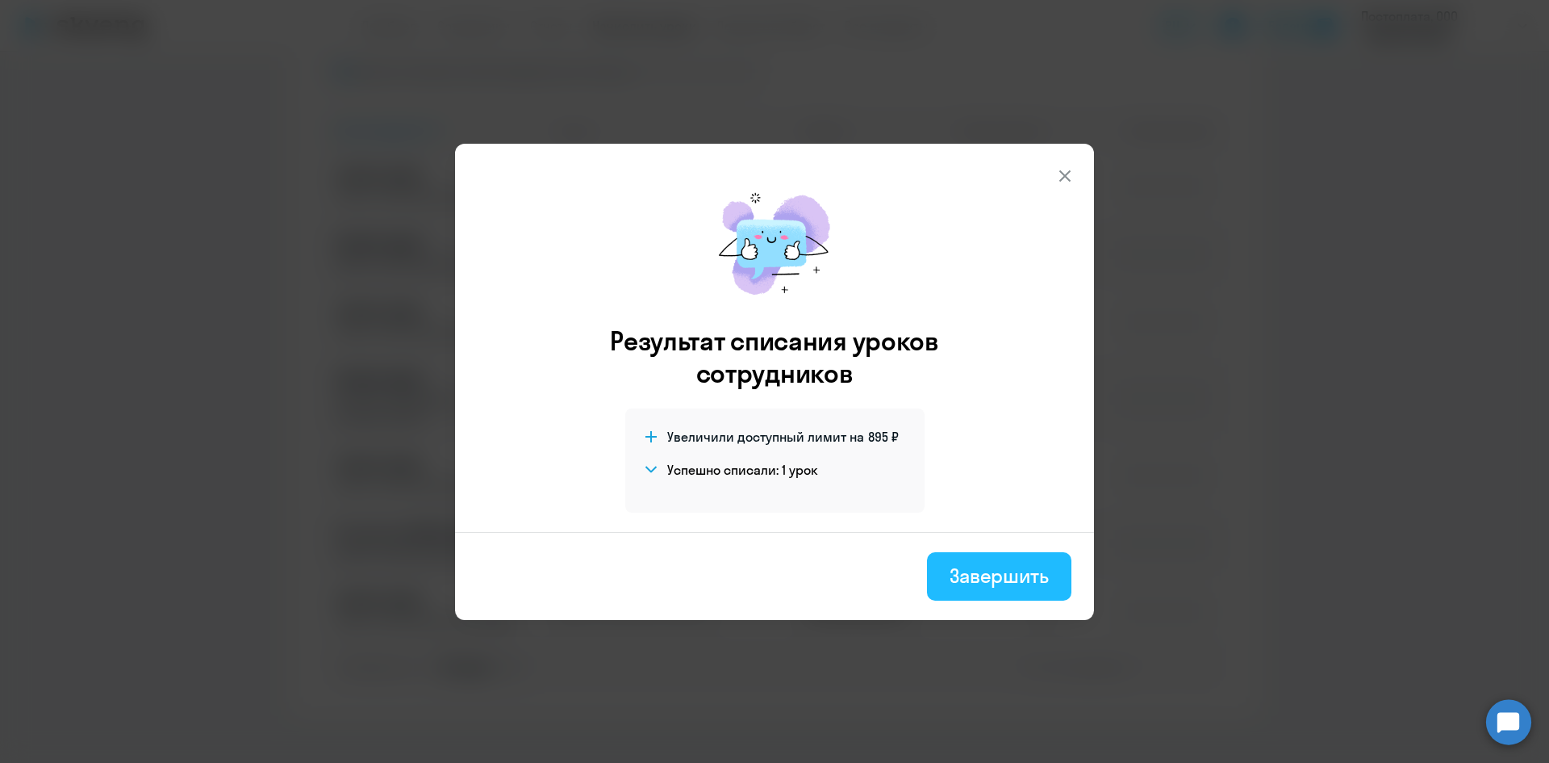
click at [979, 586] on div "Завершить" at bounding box center [999, 575] width 99 height 26
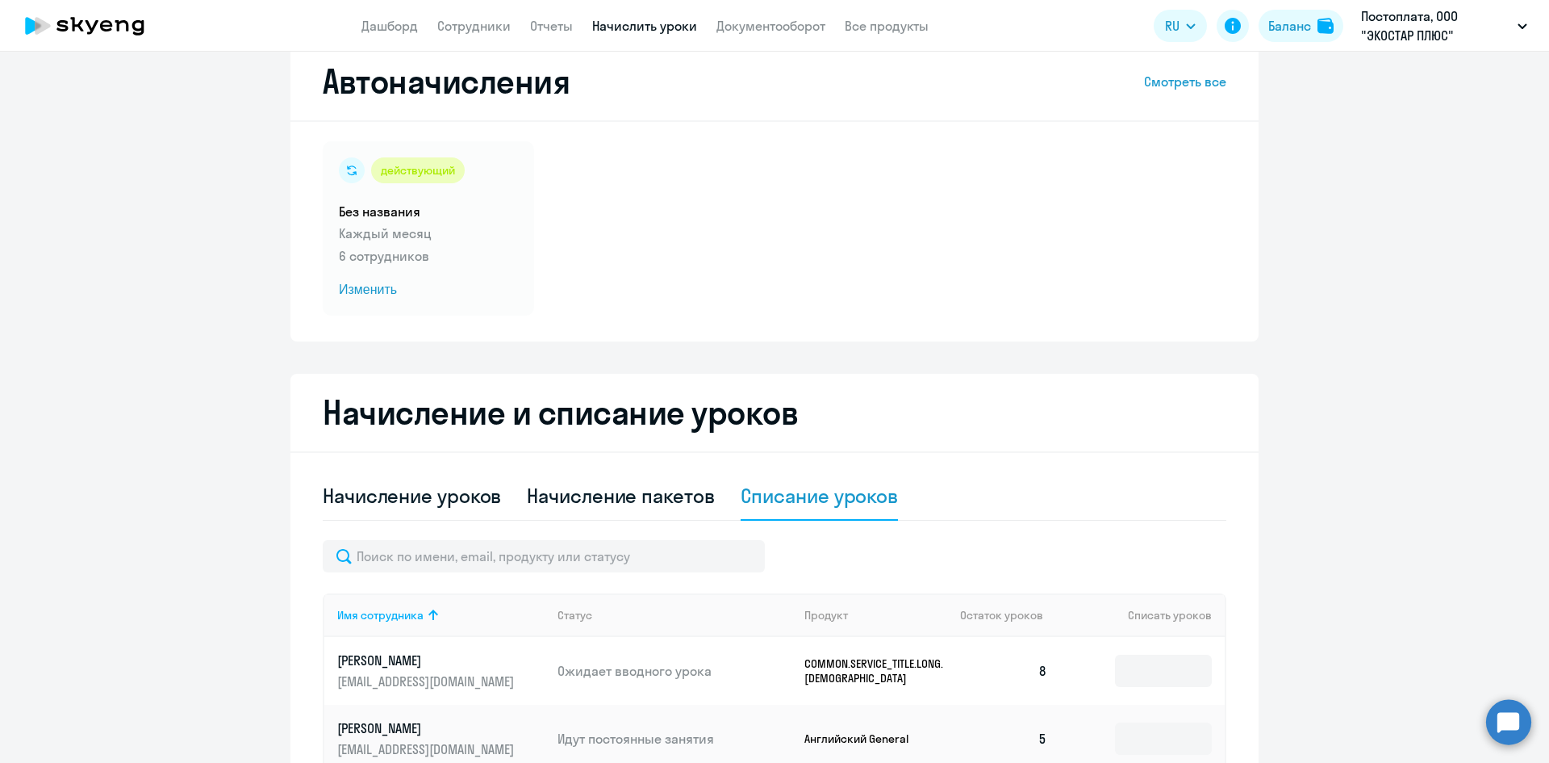
scroll to position [0, 0]
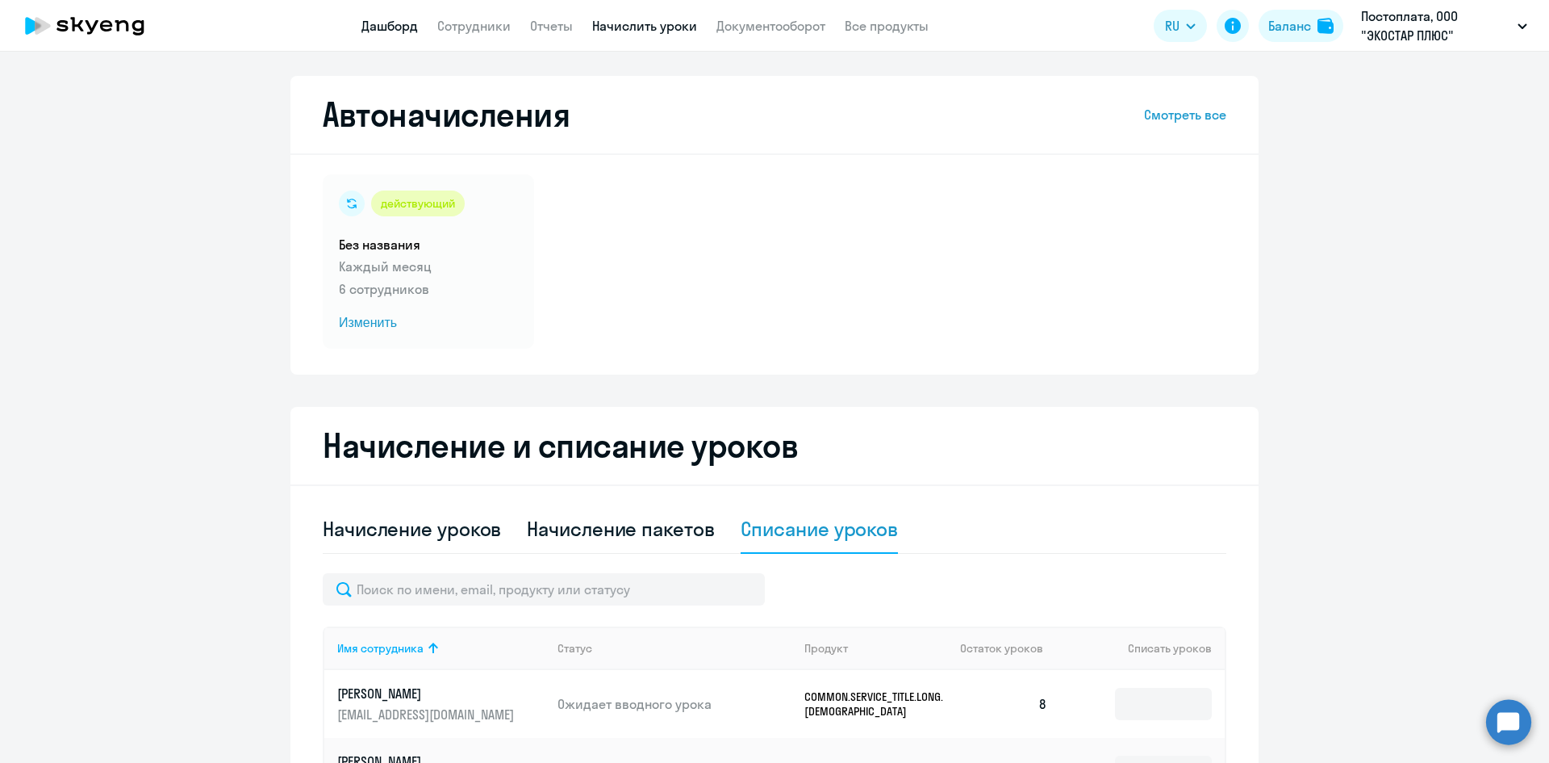
click at [397, 27] on link "Дашборд" at bounding box center [390, 26] width 56 height 16
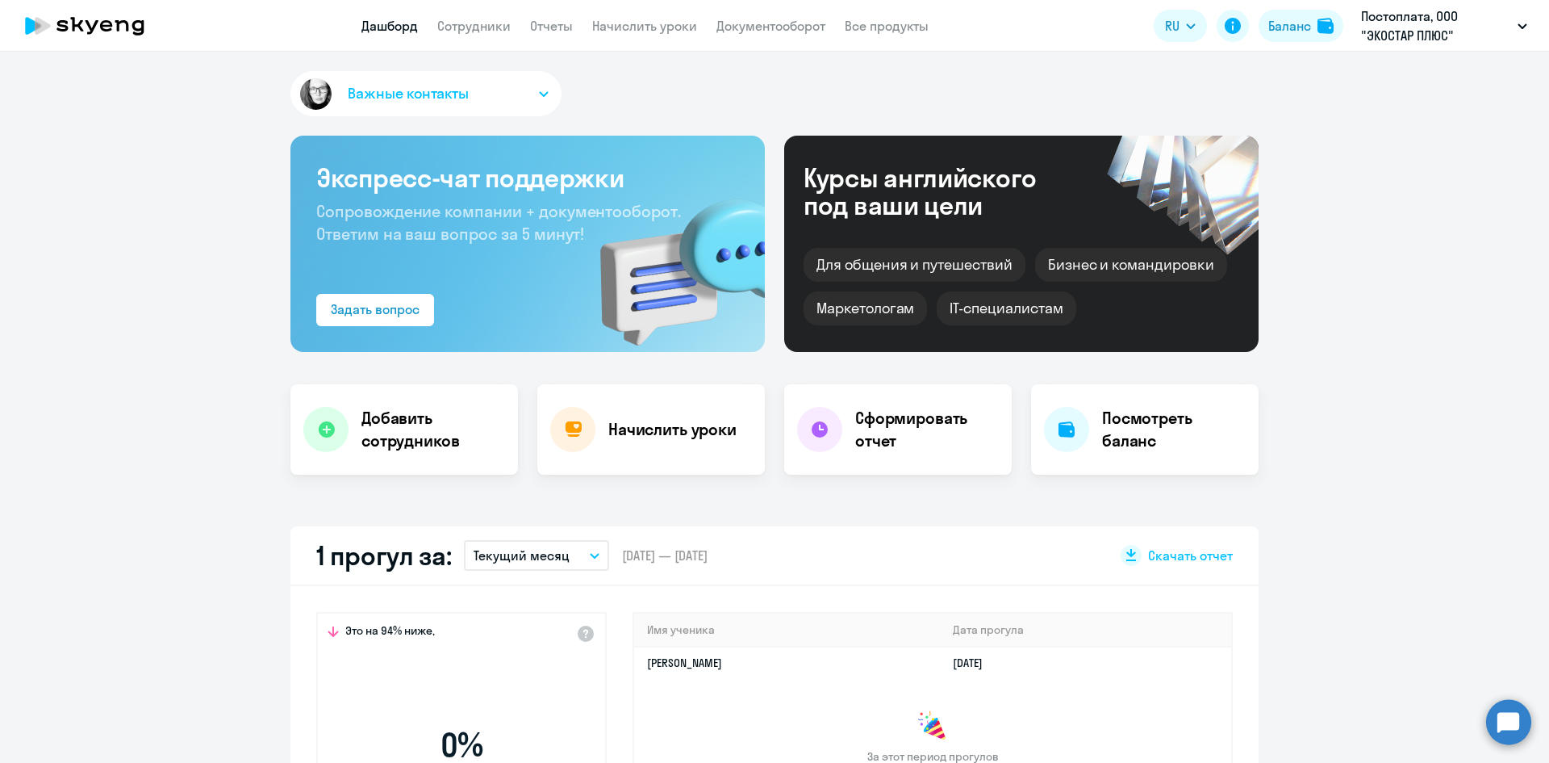
select select "30"
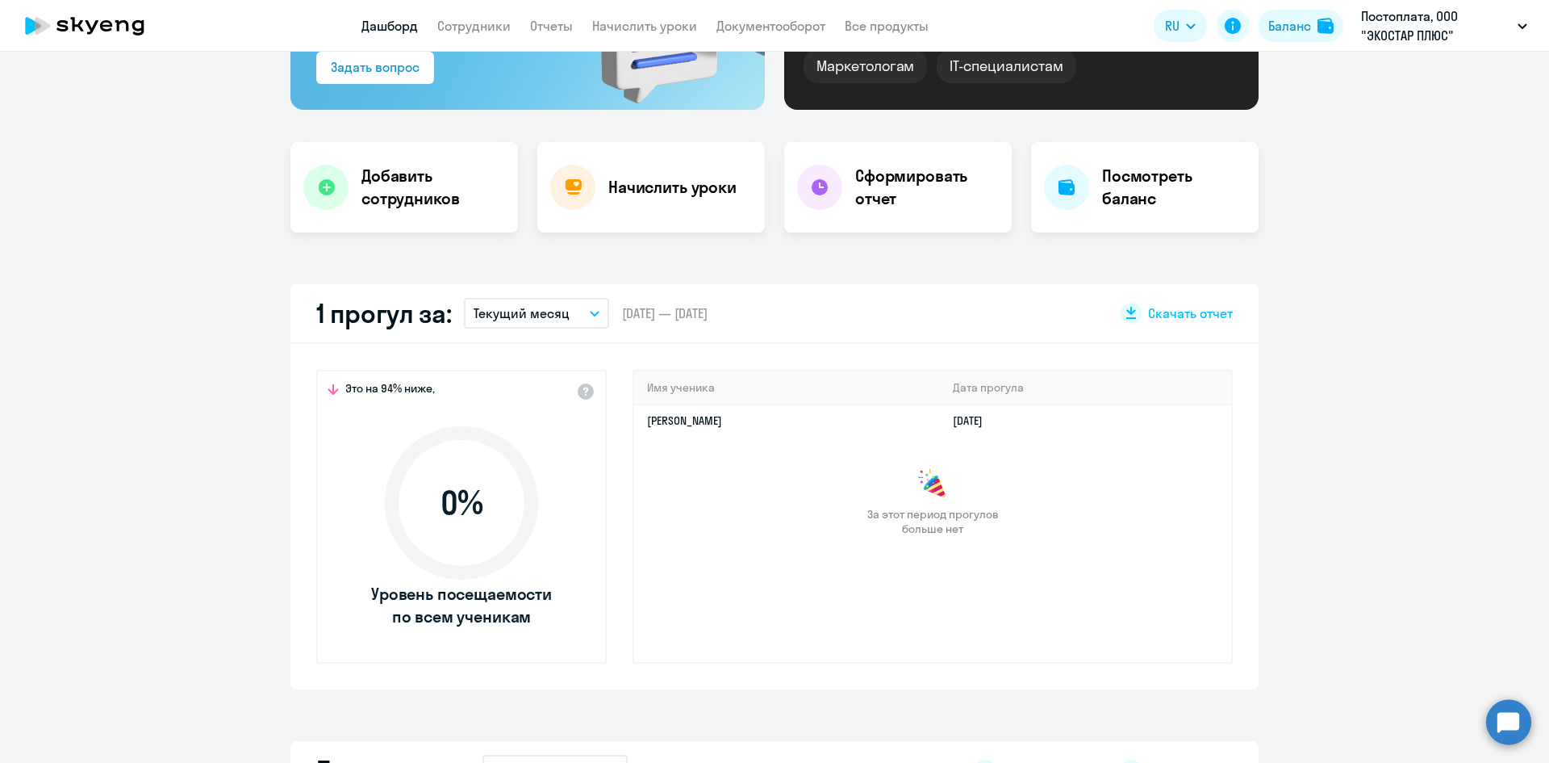
click at [594, 314] on button "Текущий месяц" at bounding box center [536, 313] width 145 height 31
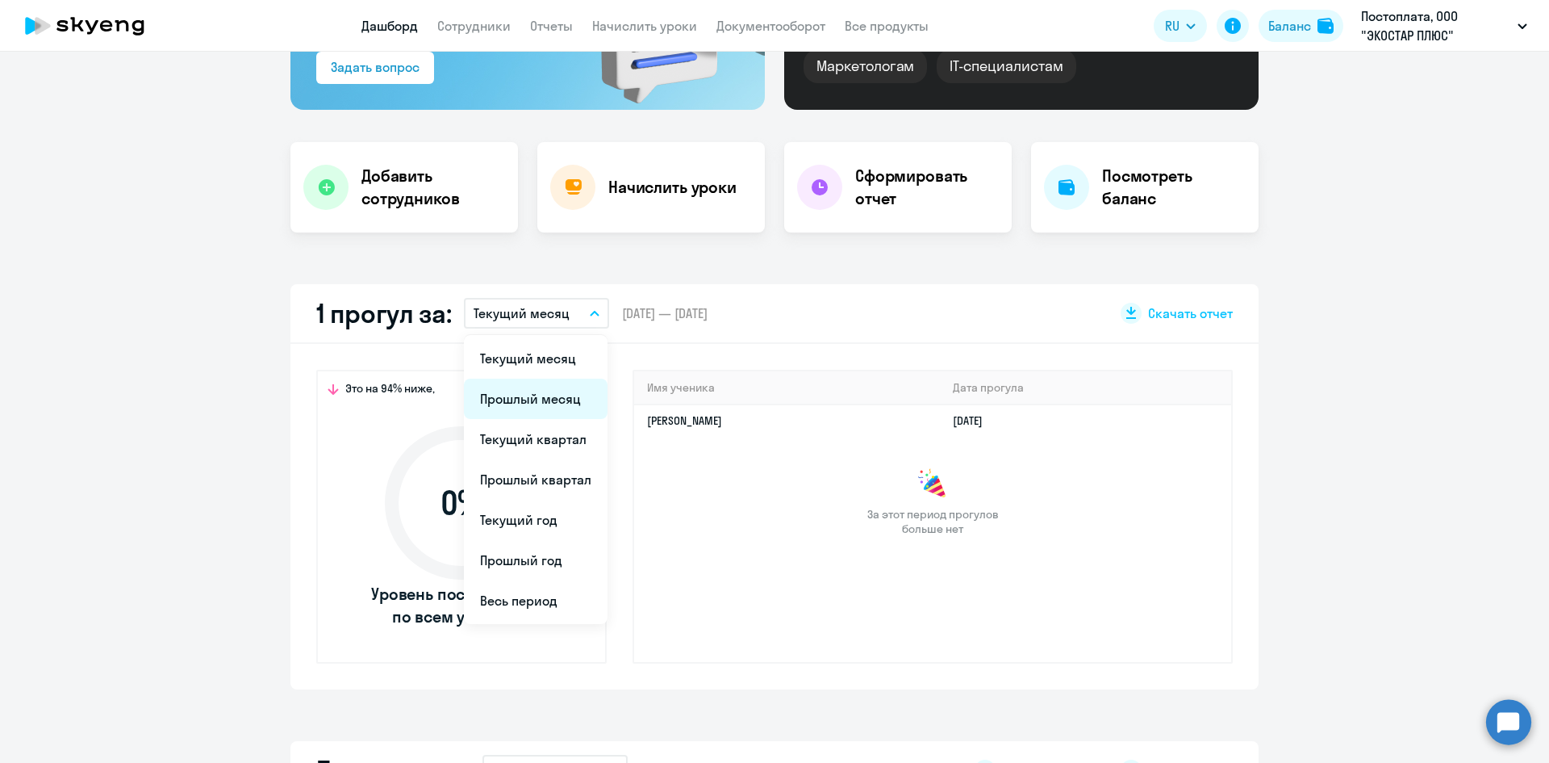
click at [524, 392] on li "Прошлый месяц" at bounding box center [536, 398] width 144 height 40
